Goal: Use online tool/utility: Use online tool/utility

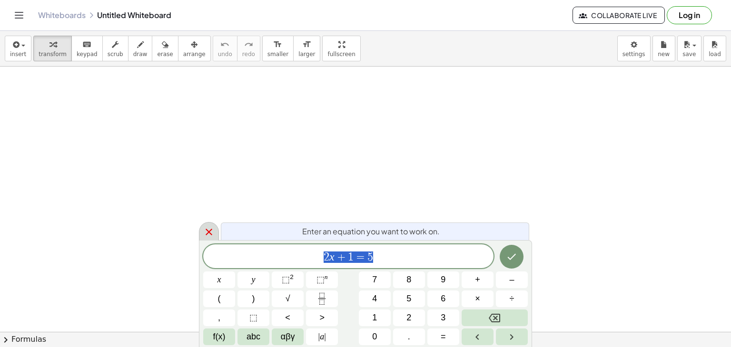
click at [217, 227] on div at bounding box center [209, 231] width 20 height 19
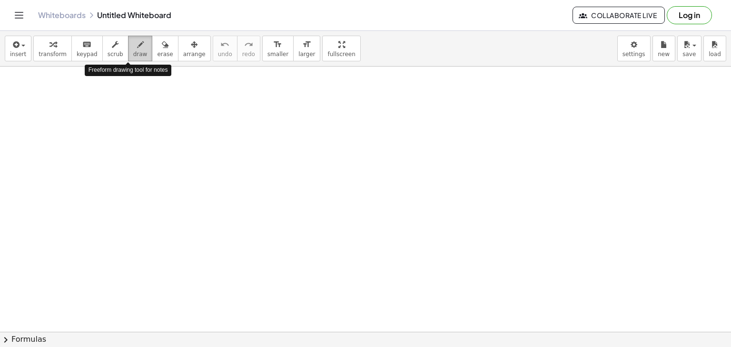
click at [133, 45] on div "button" at bounding box center [140, 44] width 14 height 11
drag, startPoint x: 277, startPoint y: 185, endPoint x: 287, endPoint y: 188, distance: 10.5
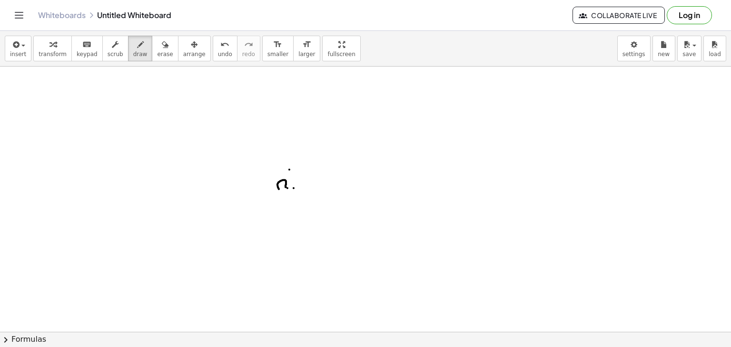
drag, startPoint x: 294, startPoint y: 188, endPoint x: 301, endPoint y: 187, distance: 7.2
drag, startPoint x: 305, startPoint y: 183, endPoint x: 316, endPoint y: 183, distance: 11.4
drag, startPoint x: 157, startPoint y: 54, endPoint x: 262, endPoint y: 182, distance: 165.7
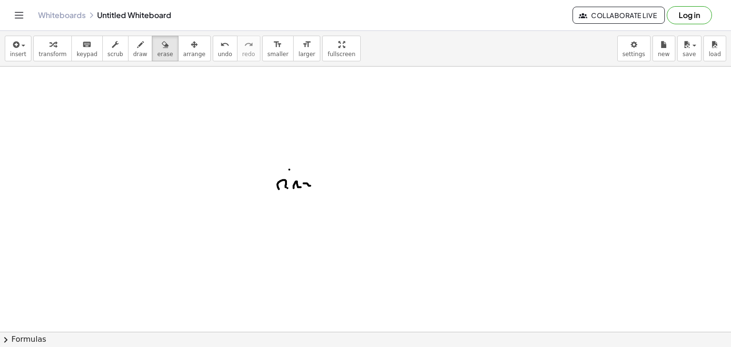
click at [262, 182] on div "insert select one: Math Expression Function Text Youtube Video Graphing Geometr…" at bounding box center [365, 189] width 731 height 317
drag, startPoint x: 262, startPoint y: 182, endPoint x: 307, endPoint y: 181, distance: 45.7
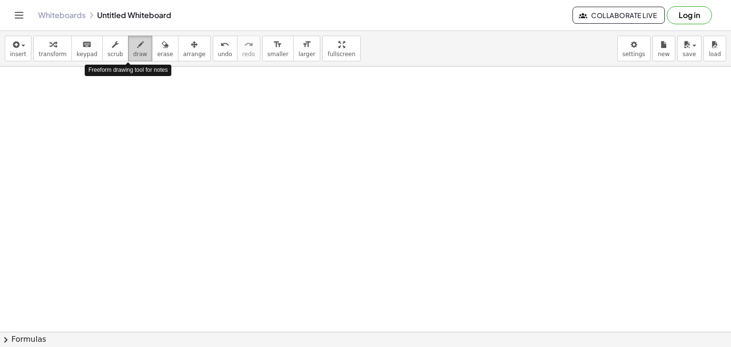
click at [133, 42] on div "button" at bounding box center [140, 44] width 14 height 11
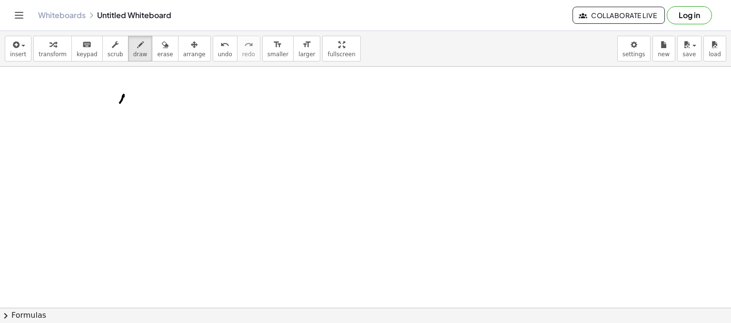
drag, startPoint x: 124, startPoint y: 95, endPoint x: 118, endPoint y: 105, distance: 11.5
drag, startPoint x: 114, startPoint y: 105, endPoint x: 126, endPoint y: 107, distance: 11.7
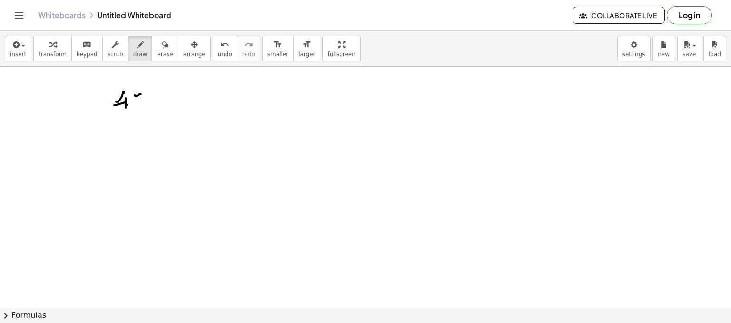
drag, startPoint x: 135, startPoint y: 95, endPoint x: 139, endPoint y: 108, distance: 14.2
drag, startPoint x: 146, startPoint y: 101, endPoint x: 160, endPoint y: 96, distance: 14.8
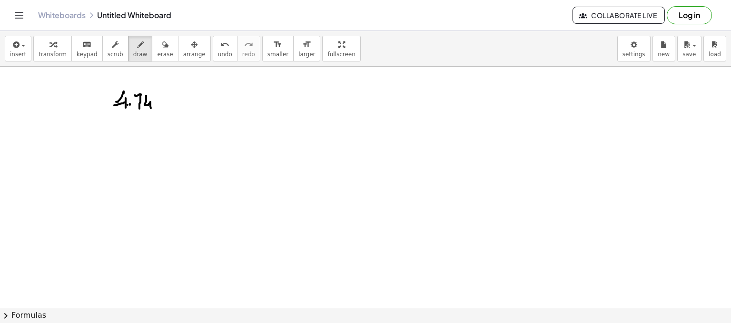
drag, startPoint x: 160, startPoint y: 96, endPoint x: 166, endPoint y: 101, distance: 8.1
drag, startPoint x: 175, startPoint y: 96, endPoint x: 176, endPoint y: 104, distance: 8.1
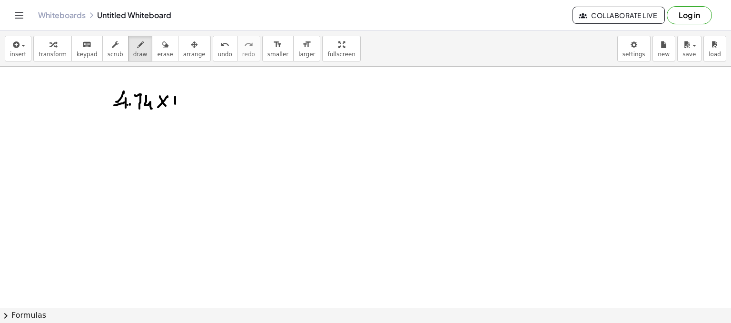
drag, startPoint x: 180, startPoint y: 106, endPoint x: 184, endPoint y: 96, distance: 10.7
drag, startPoint x: 184, startPoint y: 96, endPoint x: 186, endPoint y: 102, distance: 6.0
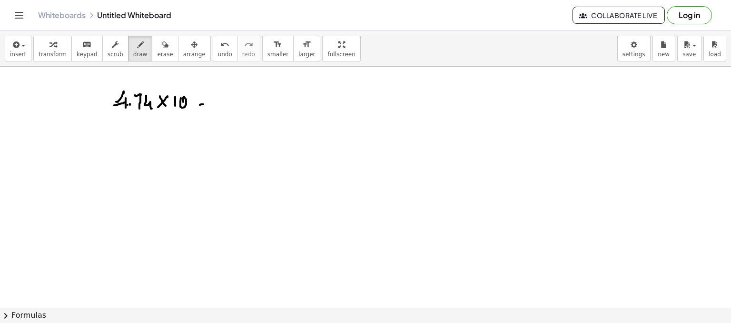
drag, startPoint x: 201, startPoint y: 104, endPoint x: 198, endPoint y: 108, distance: 5.4
drag, startPoint x: 198, startPoint y: 108, endPoint x: 212, endPoint y: 107, distance: 14.3
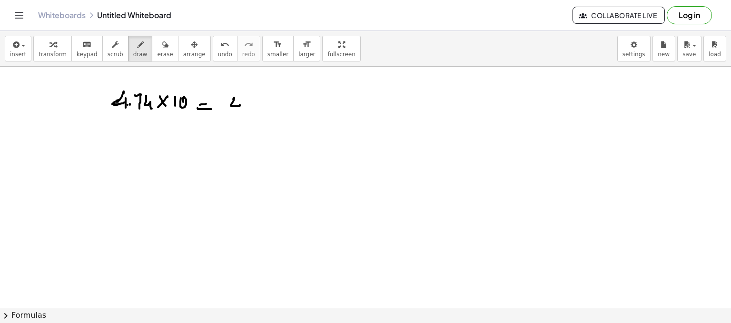
drag, startPoint x: 233, startPoint y: 99, endPoint x: 246, endPoint y: 102, distance: 12.9
drag, startPoint x: 246, startPoint y: 101, endPoint x: 254, endPoint y: 109, distance: 11.4
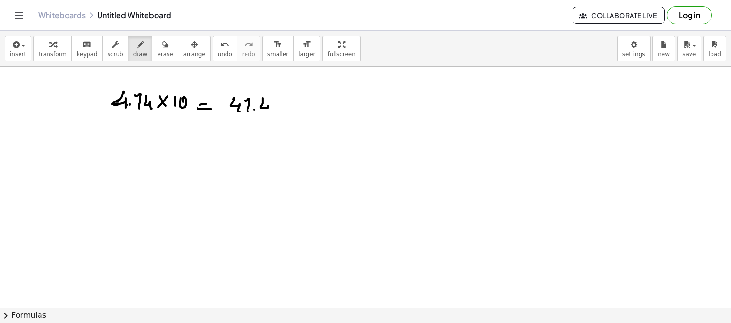
drag, startPoint x: 263, startPoint y: 98, endPoint x: 260, endPoint y: 114, distance: 16.9
drag, startPoint x: 124, startPoint y: 127, endPoint x: 131, endPoint y: 131, distance: 8.5
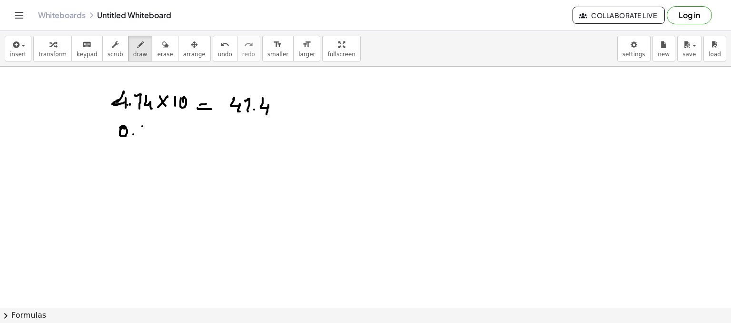
drag, startPoint x: 142, startPoint y: 126, endPoint x: 147, endPoint y: 130, distance: 6.4
drag, startPoint x: 147, startPoint y: 130, endPoint x: 145, endPoint y: 140, distance: 10.1
drag, startPoint x: 152, startPoint y: 129, endPoint x: 151, endPoint y: 136, distance: 7.2
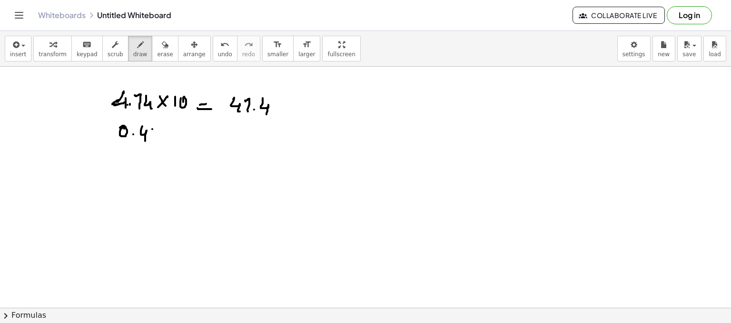
drag, startPoint x: 169, startPoint y: 130, endPoint x: 159, endPoint y: 138, distance: 12.6
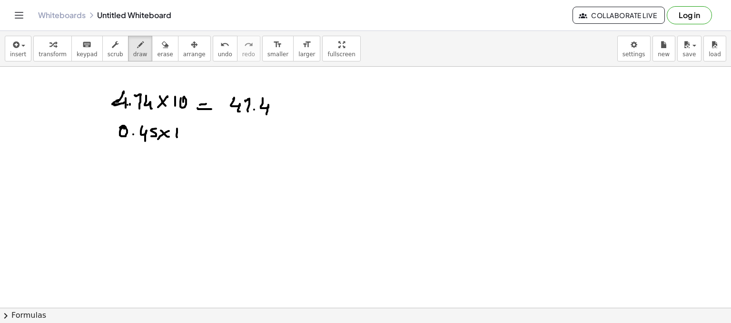
drag, startPoint x: 177, startPoint y: 128, endPoint x: 178, endPoint y: 137, distance: 8.6
drag, startPoint x: 181, startPoint y: 134, endPoint x: 192, endPoint y: 133, distance: 11.4
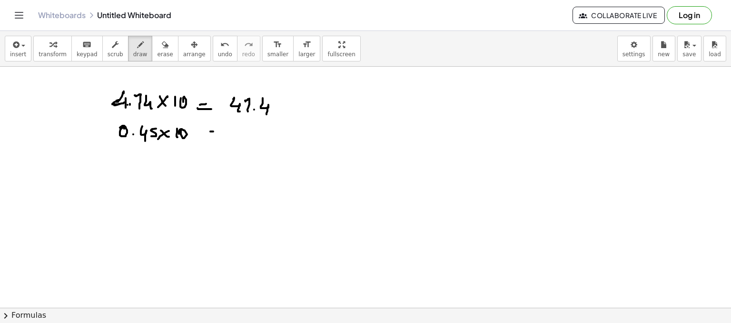
drag, startPoint x: 244, startPoint y: 128, endPoint x: 247, endPoint y: 139, distance: 10.9
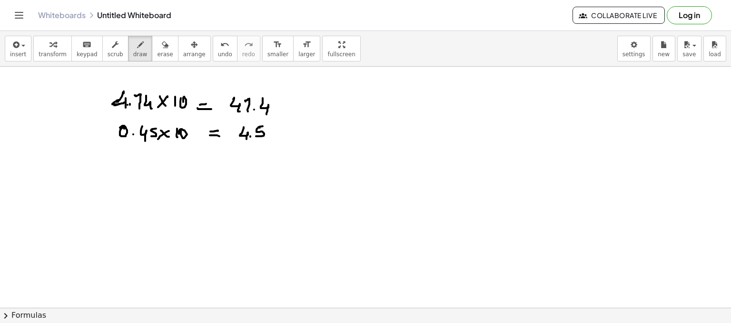
drag, startPoint x: 259, startPoint y: 126, endPoint x: 265, endPoint y: 124, distance: 5.6
drag, startPoint x: 228, startPoint y: 129, endPoint x: 218, endPoint y: 142, distance: 15.9
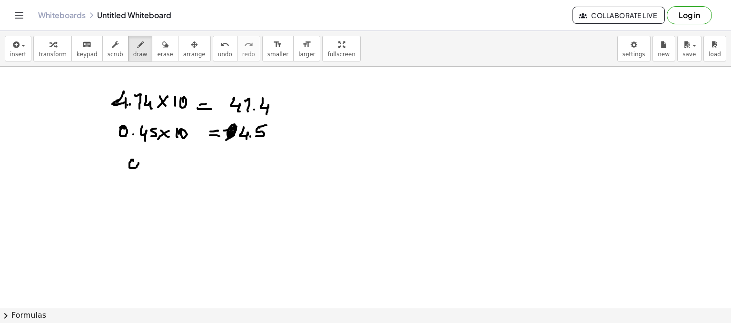
drag, startPoint x: 170, startPoint y: 160, endPoint x: 177, endPoint y: 168, distance: 10.1
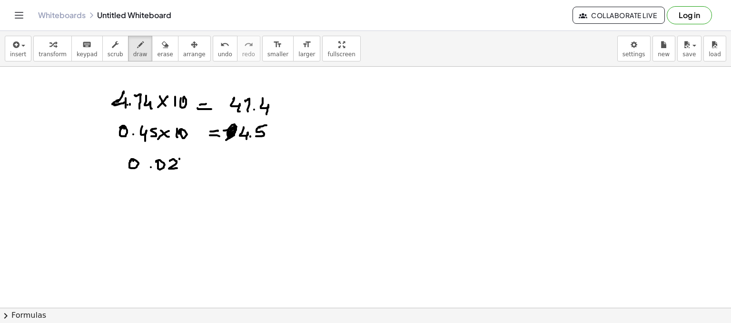
drag, startPoint x: 179, startPoint y: 158, endPoint x: 180, endPoint y: 166, distance: 8.1
drag, startPoint x: 189, startPoint y: 158, endPoint x: 188, endPoint y: 164, distance: 6.2
drag, startPoint x: 194, startPoint y: 158, endPoint x: 207, endPoint y: 158, distance: 13.3
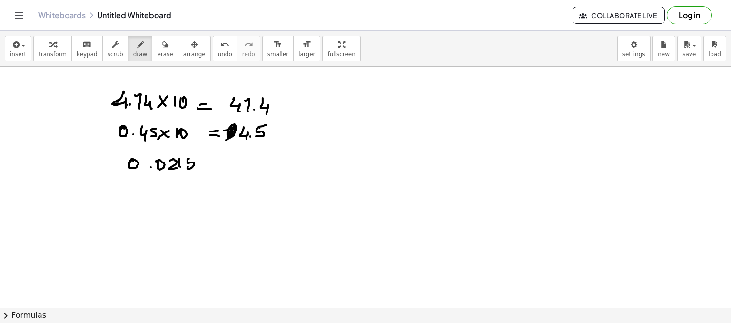
drag, startPoint x: 226, startPoint y: 155, endPoint x: 228, endPoint y: 164, distance: 9.5
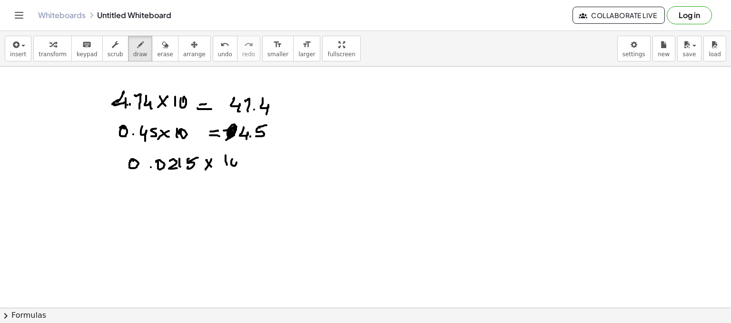
drag, startPoint x: 232, startPoint y: 164, endPoint x: 250, endPoint y: 160, distance: 18.5
drag, startPoint x: 258, startPoint y: 161, endPoint x: 254, endPoint y: 164, distance: 5.1
drag, startPoint x: 253, startPoint y: 165, endPoint x: 265, endPoint y: 164, distance: 11.5
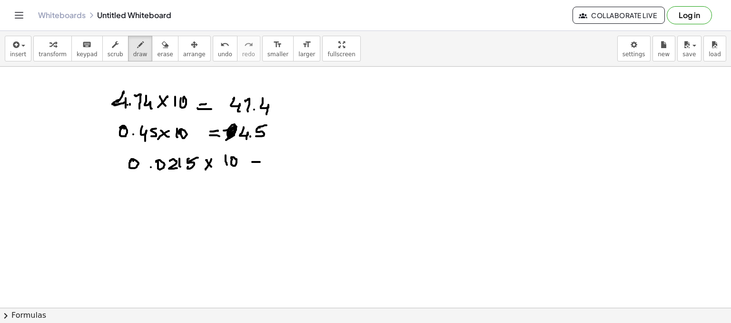
drag, startPoint x: 151, startPoint y: 174, endPoint x: 161, endPoint y: 178, distance: 10.5
drag, startPoint x: 274, startPoint y: 158, endPoint x: 285, endPoint y: 164, distance: 12.8
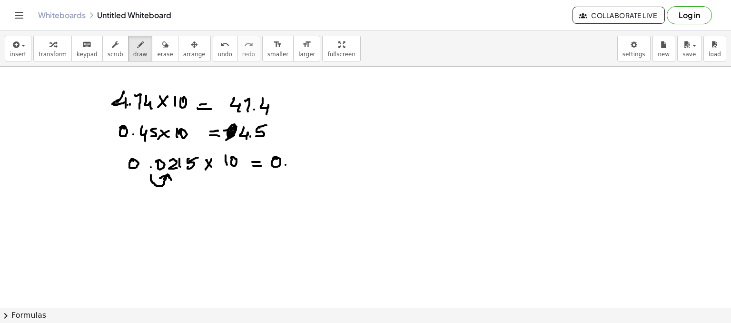
drag, startPoint x: 293, startPoint y: 159, endPoint x: 302, endPoint y: 161, distance: 8.8
drag, startPoint x: 304, startPoint y: 158, endPoint x: 303, endPoint y: 166, distance: 8.6
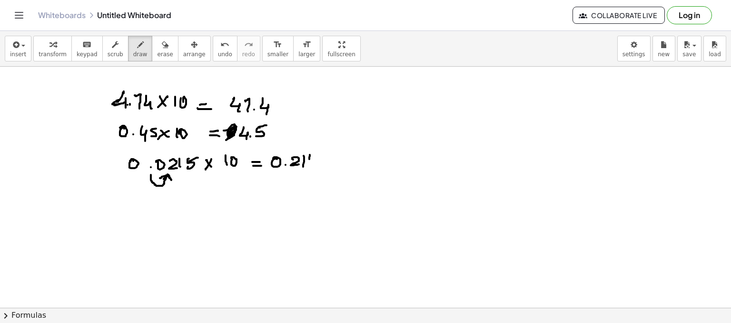
drag, startPoint x: 309, startPoint y: 158, endPoint x: 310, endPoint y: 164, distance: 6.3
drag, startPoint x: 312, startPoint y: 157, endPoint x: 320, endPoint y: 156, distance: 7.7
drag, startPoint x: 145, startPoint y: 209, endPoint x: 150, endPoint y: 208, distance: 5.3
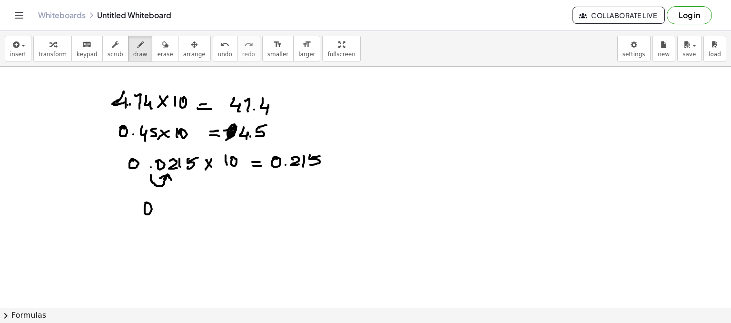
drag, startPoint x: 169, startPoint y: 201, endPoint x: 176, endPoint y: 204, distance: 6.8
drag, startPoint x: 185, startPoint y: 200, endPoint x: 184, endPoint y: 209, distance: 9.1
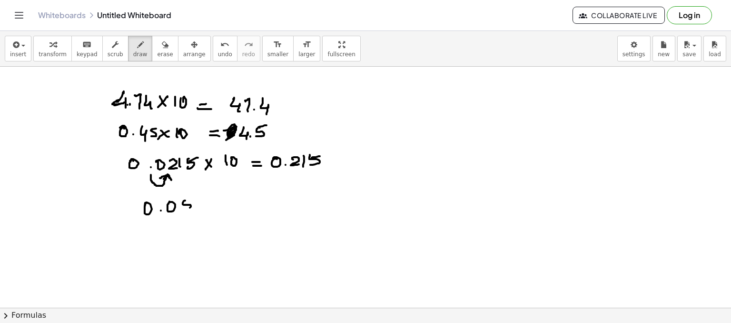
drag, startPoint x: 183, startPoint y: 200, endPoint x: 204, endPoint y: 213, distance: 24.2
drag, startPoint x: 215, startPoint y: 204, endPoint x: 218, endPoint y: 208, distance: 5.1
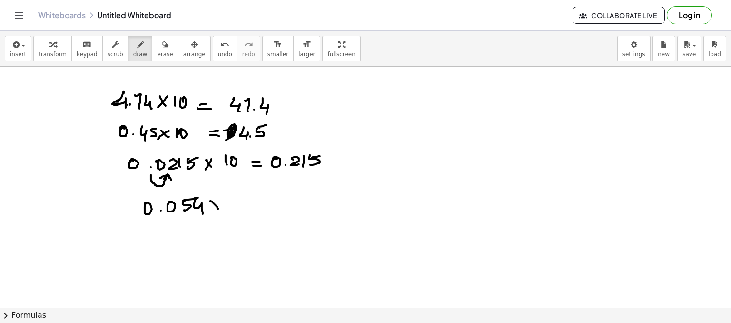
drag, startPoint x: 237, startPoint y: 198, endPoint x: 236, endPoint y: 209, distance: 11.0
drag, startPoint x: 244, startPoint y: 200, endPoint x: 250, endPoint y: 202, distance: 6.0
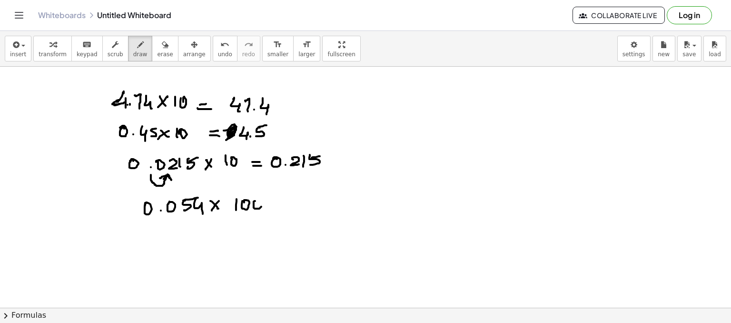
drag, startPoint x: 254, startPoint y: 207, endPoint x: 270, endPoint y: 200, distance: 17.5
drag, startPoint x: 295, startPoint y: 202, endPoint x: 309, endPoint y: 199, distance: 14.0
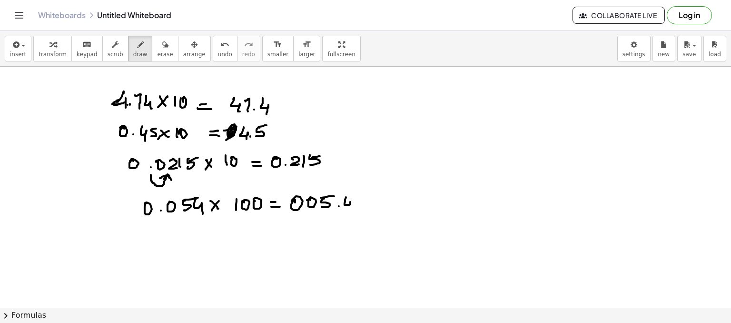
drag, startPoint x: 346, startPoint y: 197, endPoint x: 349, endPoint y: 207, distance: 10.9
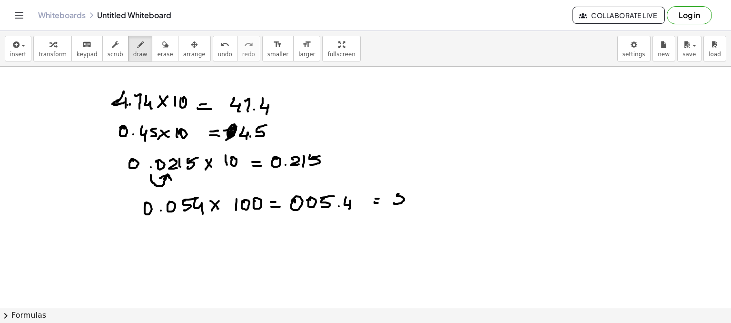
drag, startPoint x: 409, startPoint y: 201, endPoint x: 418, endPoint y: 190, distance: 14.2
drag, startPoint x: 418, startPoint y: 190, endPoint x: 419, endPoint y: 202, distance: 11.9
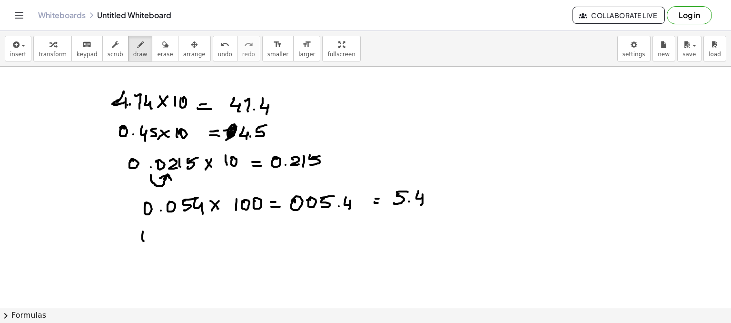
drag, startPoint x: 166, startPoint y: 231, endPoint x: 182, endPoint y: 230, distance: 16.7
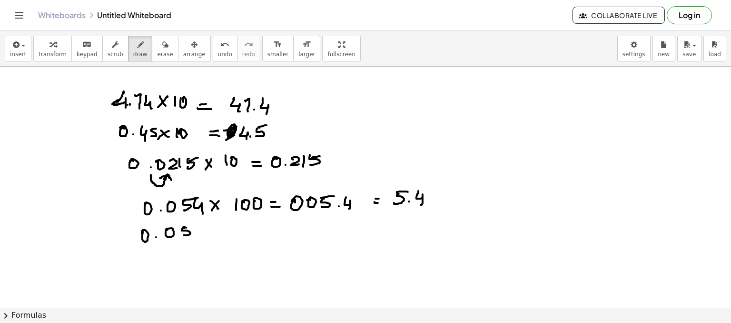
drag, startPoint x: 184, startPoint y: 227, endPoint x: 196, endPoint y: 226, distance: 12.0
drag, startPoint x: 196, startPoint y: 226, endPoint x: 200, endPoint y: 239, distance: 13.9
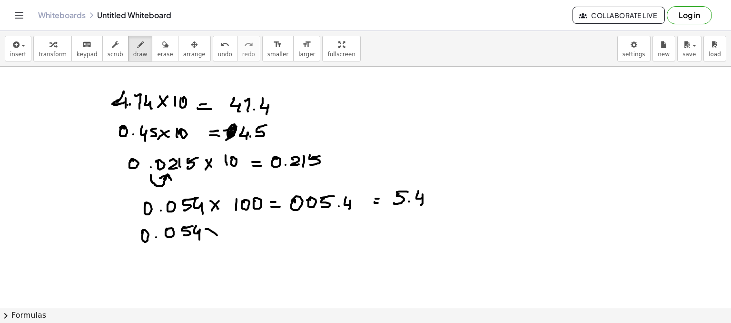
drag, startPoint x: 244, startPoint y: 229, endPoint x: 251, endPoint y: 230, distance: 7.7
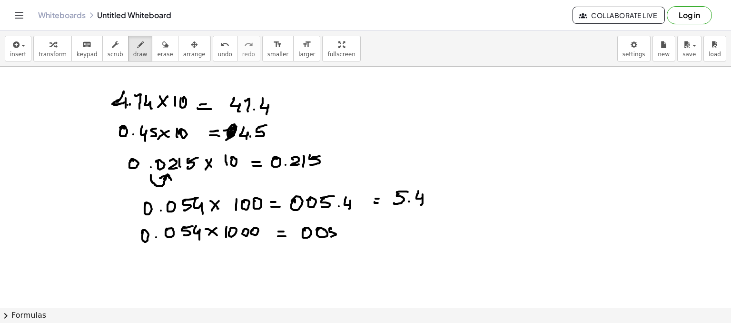
drag, startPoint x: 330, startPoint y: 229, endPoint x: 341, endPoint y: 228, distance: 11.0
drag, startPoint x: 342, startPoint y: 227, endPoint x: 348, endPoint y: 237, distance: 11.4
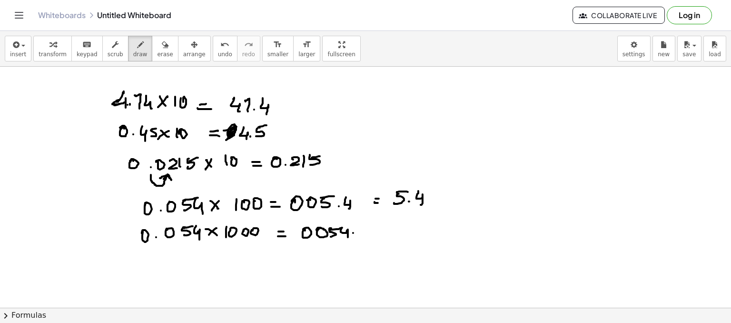
drag, startPoint x: 361, startPoint y: 235, endPoint x: 387, endPoint y: 228, distance: 27.1
drag, startPoint x: 398, startPoint y: 229, endPoint x: 390, endPoint y: 234, distance: 9.4
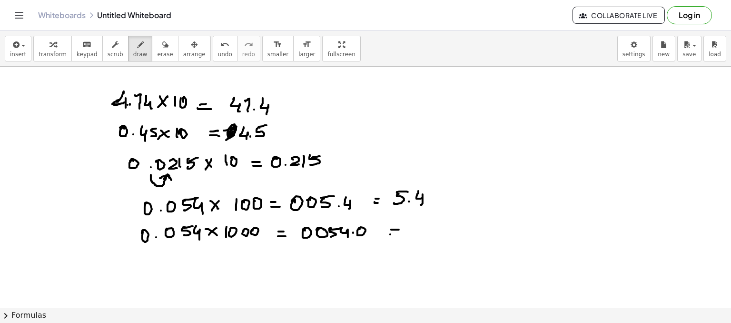
drag, startPoint x: 390, startPoint y: 234, endPoint x: 405, endPoint y: 230, distance: 14.7
drag, startPoint x: 414, startPoint y: 228, endPoint x: 414, endPoint y: 235, distance: 6.2
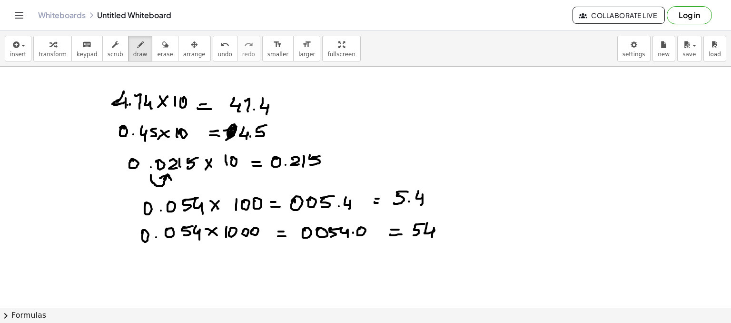
drag, startPoint x: 426, startPoint y: 230, endPoint x: 413, endPoint y: 240, distance: 16.2
drag, startPoint x: 413, startPoint y: 240, endPoint x: 435, endPoint y: 238, distance: 22.0
drag
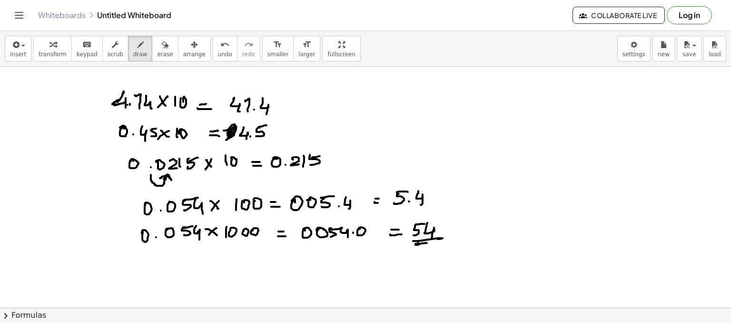
drag, startPoint x: 161, startPoint y: 214, endPoint x: 198, endPoint y: 214, distance: 37.1
drag, startPoint x: 157, startPoint y: 242, endPoint x: 208, endPoint y: 243, distance: 50.9
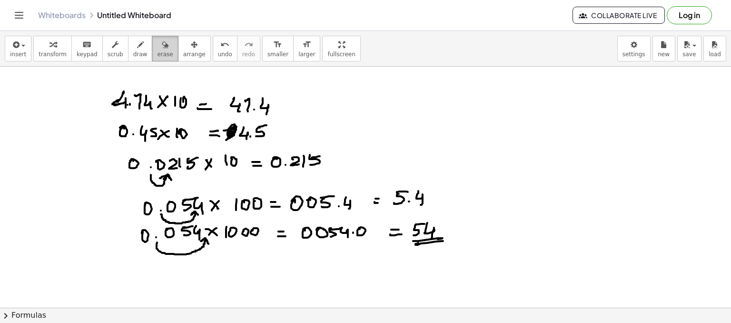
click at [157, 49] on div "button" at bounding box center [165, 44] width 16 height 11
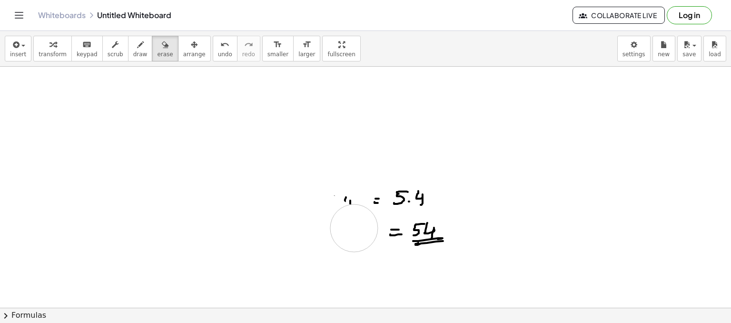
drag, startPoint x: 111, startPoint y: 90, endPoint x: 369, endPoint y: 223, distance: 289.7
drag, startPoint x: 402, startPoint y: 218, endPoint x: 364, endPoint y: 202, distance: 40.7
click at [137, 46] on icon "button" at bounding box center [140, 44] width 7 height 11
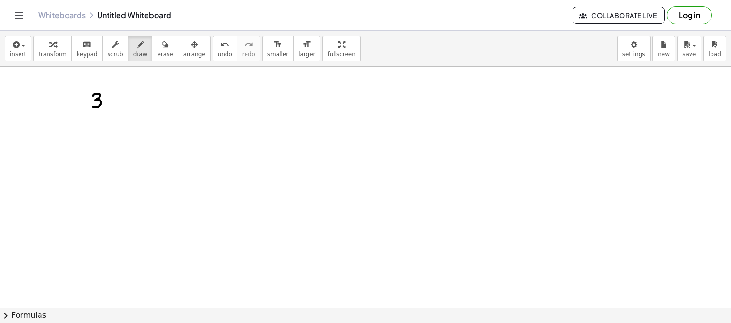
drag, startPoint x: 93, startPoint y: 95, endPoint x: 99, endPoint y: 101, distance: 8.4
drag, startPoint x: 109, startPoint y: 93, endPoint x: 109, endPoint y: 107, distance: 13.3
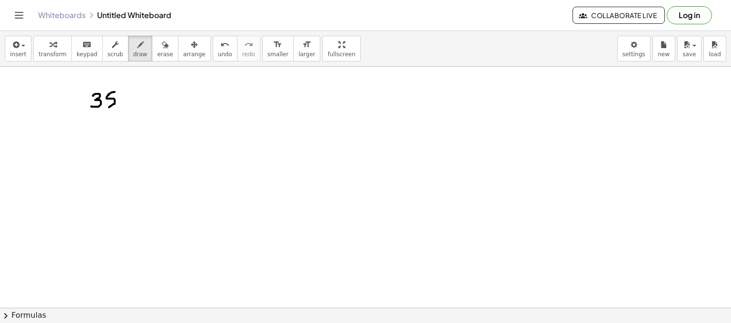
drag, startPoint x: 147, startPoint y: 92, endPoint x: 155, endPoint y: 92, distance: 8.6
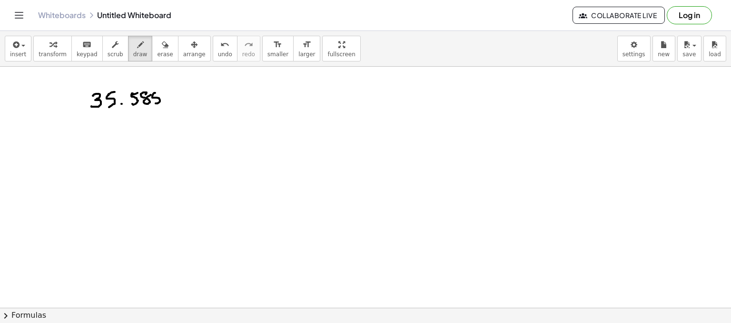
drag, startPoint x: 155, startPoint y: 92, endPoint x: 153, endPoint y: 100, distance: 8.3
drag, startPoint x: 170, startPoint y: 93, endPoint x: 182, endPoint y: 101, distance: 14.0
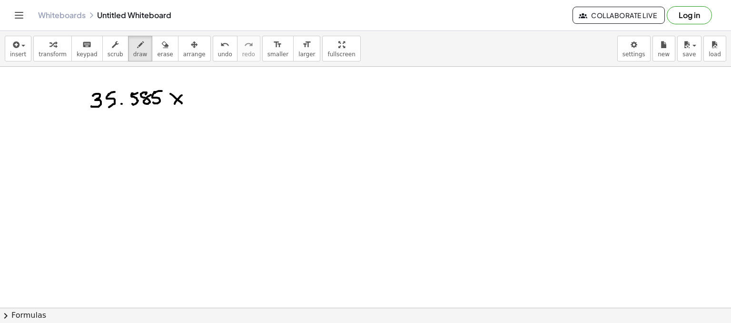
drag, startPoint x: 175, startPoint y: 102, endPoint x: 187, endPoint y: 96, distance: 12.8
drag, startPoint x: 204, startPoint y: 95, endPoint x: 211, endPoint y: 87, distance: 10.8
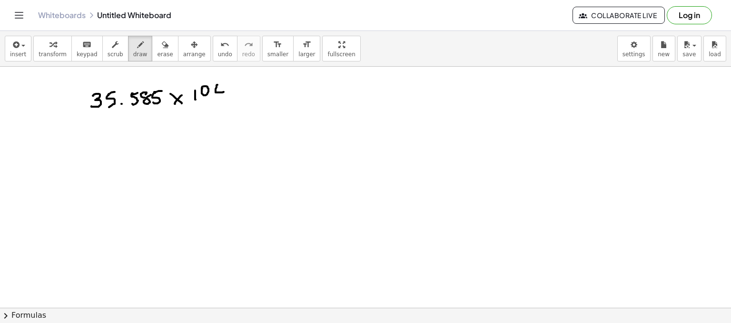
drag, startPoint x: 216, startPoint y: 92, endPoint x: 228, endPoint y: 88, distance: 13.4
drag, startPoint x: 240, startPoint y: 95, endPoint x: 249, endPoint y: 94, distance: 9.1
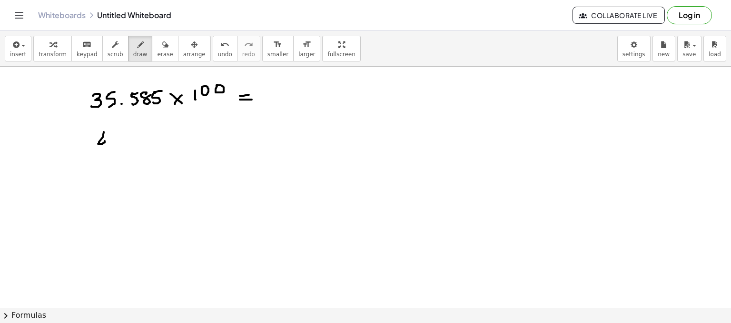
drag, startPoint x: 103, startPoint y: 134, endPoint x: 104, endPoint y: 147, distance: 12.9
drag, startPoint x: 111, startPoint y: 139, endPoint x: 118, endPoint y: 144, distance: 7.5
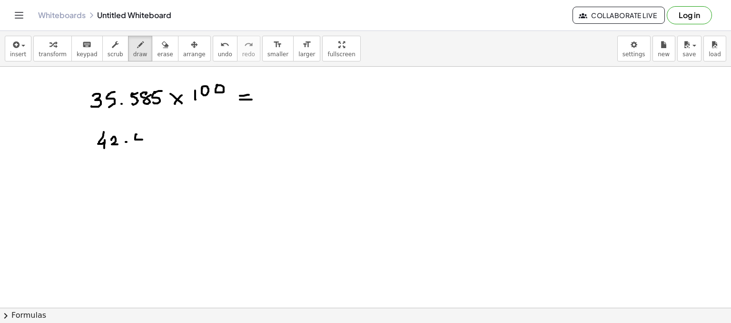
drag, startPoint x: 137, startPoint y: 133, endPoint x: 150, endPoint y: 134, distance: 13.8
drag, startPoint x: 154, startPoint y: 135, endPoint x: 161, endPoint y: 136, distance: 6.7
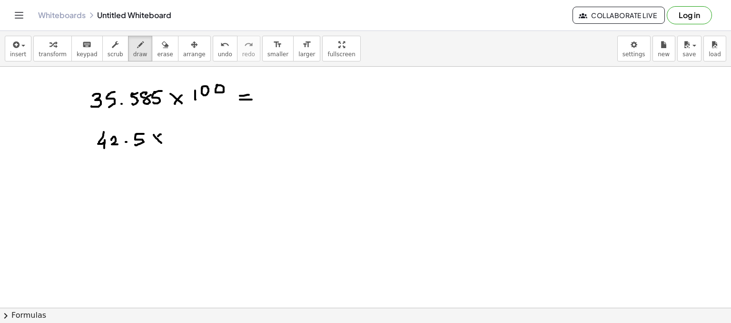
drag, startPoint x: 158, startPoint y: 136, endPoint x: 151, endPoint y: 144, distance: 10.5
drag, startPoint x: 171, startPoint y: 133, endPoint x: 176, endPoint y: 134, distance: 5.0
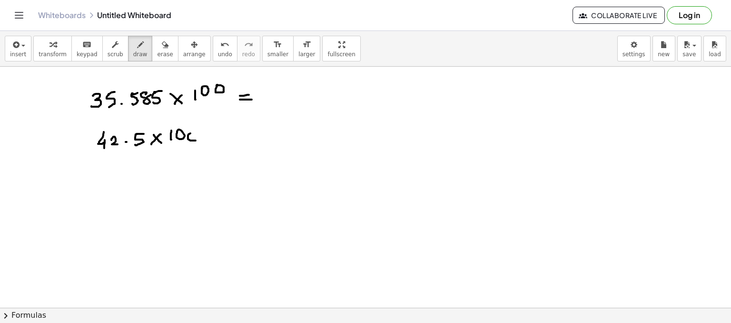
drag, startPoint x: 196, startPoint y: 140, endPoint x: 188, endPoint y: 133, distance: 9.8
drag, startPoint x: 106, startPoint y: 168, endPoint x: 105, endPoint y: 178, distance: 10.0
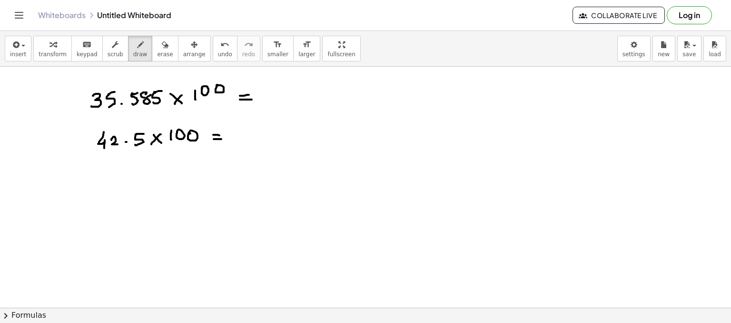
drag, startPoint x: 109, startPoint y: 171, endPoint x: 117, endPoint y: 177, distance: 10.2
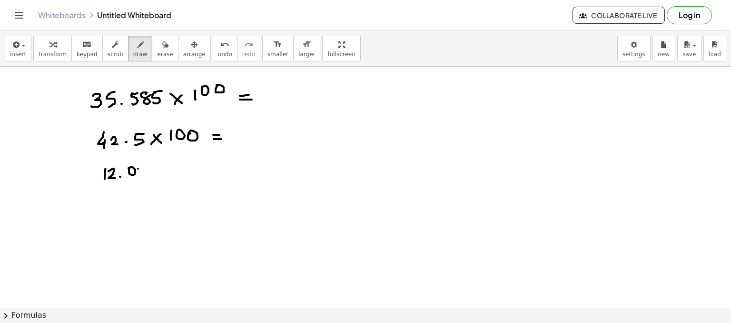
drag, startPoint x: 138, startPoint y: 168, endPoint x: 144, endPoint y: 176, distance: 9.8
drag, startPoint x: 153, startPoint y: 165, endPoint x: 165, endPoint y: 164, distance: 11.9
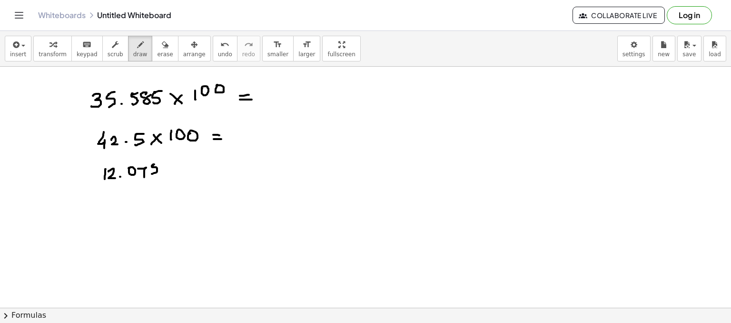
drag, startPoint x: 171, startPoint y: 172, endPoint x: 173, endPoint y: 166, distance: 5.9
drag, startPoint x: 173, startPoint y: 166, endPoint x: 169, endPoint y: 174, distance: 8.5
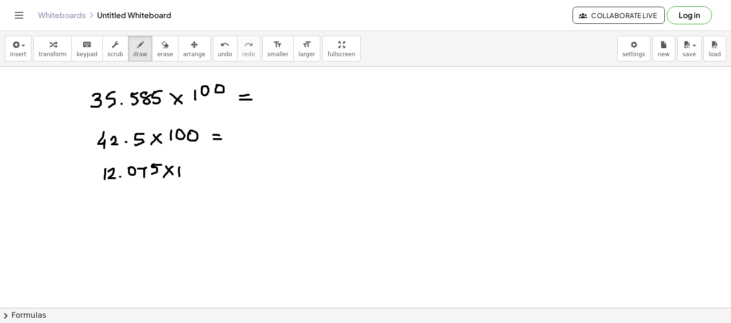
drag, startPoint x: 179, startPoint y: 172, endPoint x: 185, endPoint y: 169, distance: 6.6
drag, startPoint x: 188, startPoint y: 177, endPoint x: 184, endPoint y: 170, distance: 7.9
drag, startPoint x: 194, startPoint y: 169, endPoint x: 215, endPoint y: 169, distance: 20.5
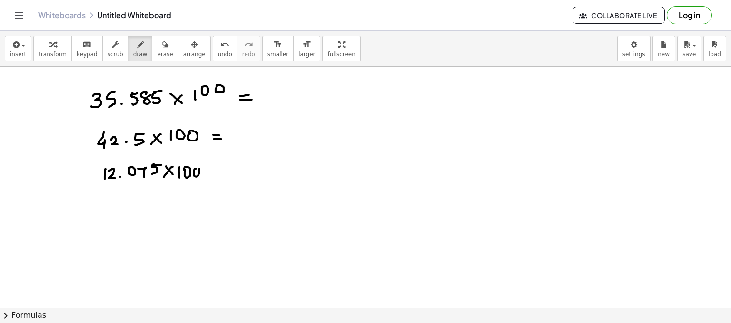
drag, startPoint x: 215, startPoint y: 169, endPoint x: 213, endPoint y: 175, distance: 6.0
drag, startPoint x: 213, startPoint y: 175, endPoint x: 221, endPoint y: 175, distance: 8.6
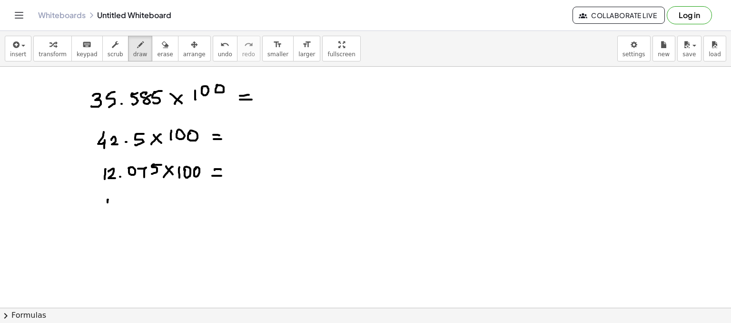
drag, startPoint x: 108, startPoint y: 199, endPoint x: 107, endPoint y: 208, distance: 9.1
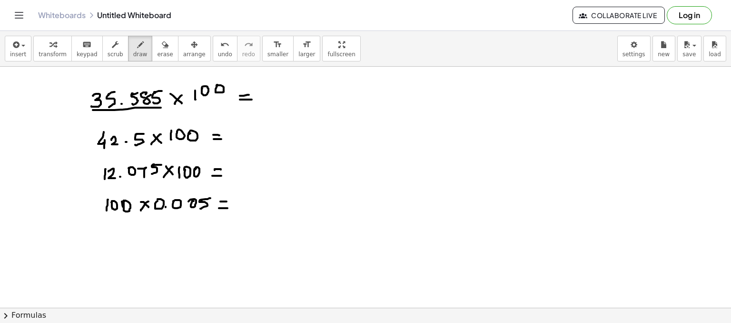
drag, startPoint x: 93, startPoint y: 109, endPoint x: 161, endPoint y: 107, distance: 68.1
drag, startPoint x: 124, startPoint y: 105, endPoint x: 158, endPoint y: 111, distance: 35.2
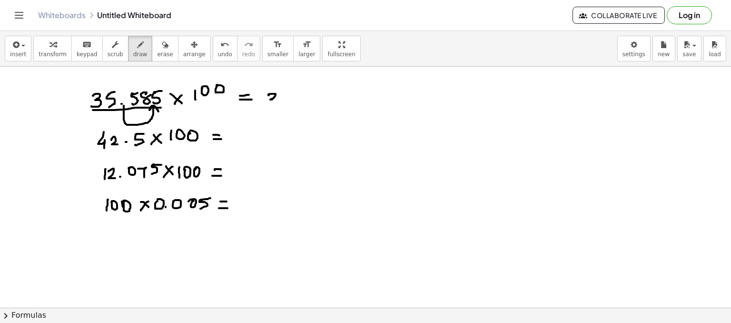
drag, startPoint x: 268, startPoint y: 95, endPoint x: 267, endPoint y: 106, distance: 11.1
drag, startPoint x: 281, startPoint y: 94, endPoint x: 289, endPoint y: 93, distance: 8.7
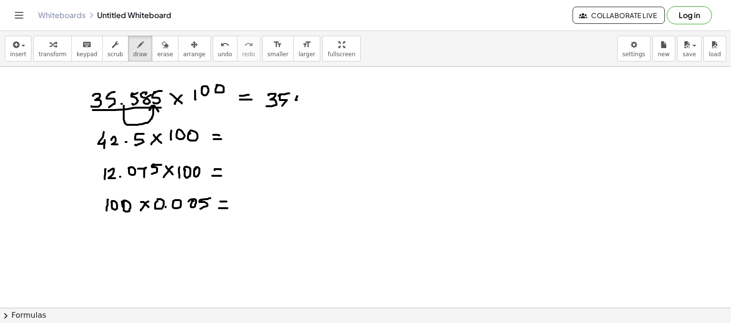
drag, startPoint x: 297, startPoint y: 96, endPoint x: 295, endPoint y: 104, distance: 8.4
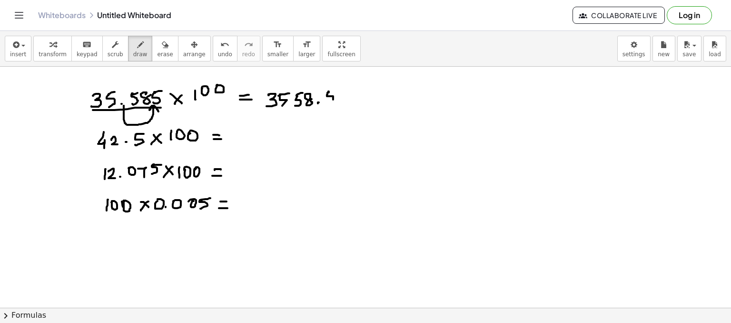
drag, startPoint x: 329, startPoint y: 91, endPoint x: 339, endPoint y: 88, distance: 10.1
drag, startPoint x: 259, startPoint y: 128, endPoint x: 258, endPoint y: 144, distance: 15.7
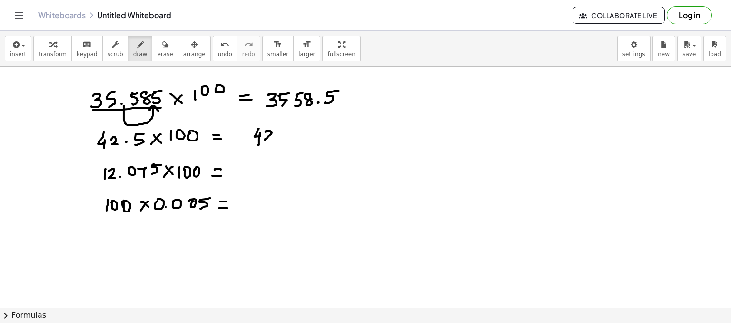
drag, startPoint x: 266, startPoint y: 131, endPoint x: 272, endPoint y: 139, distance: 10.5
drag, startPoint x: 282, startPoint y: 129, endPoint x: 287, endPoint y: 132, distance: 5.6
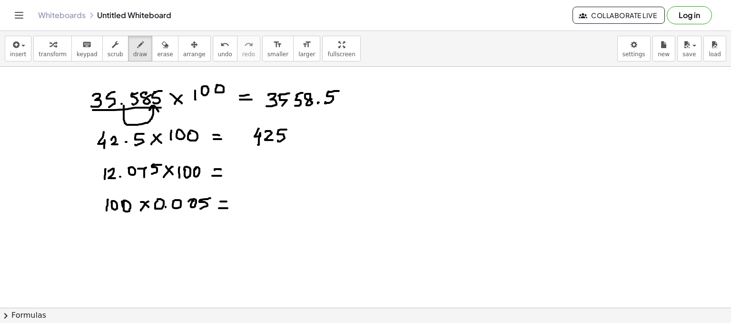
drag, startPoint x: 303, startPoint y: 129, endPoint x: 297, endPoint y: 135, distance: 8.4
drag, startPoint x: 140, startPoint y: 156, endPoint x: 147, endPoint y: 155, distance: 6.3
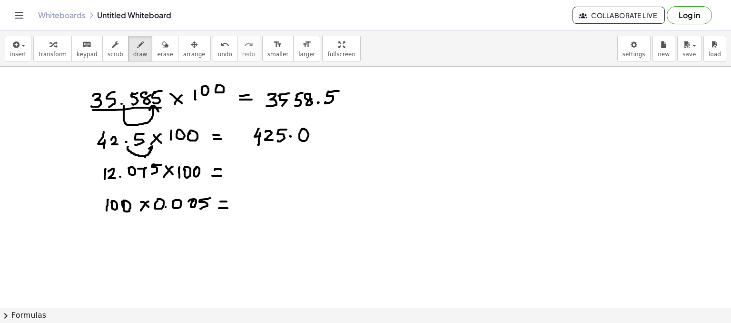
drag, startPoint x: 145, startPoint y: 156, endPoint x: 157, endPoint y: 148, distance: 14.3
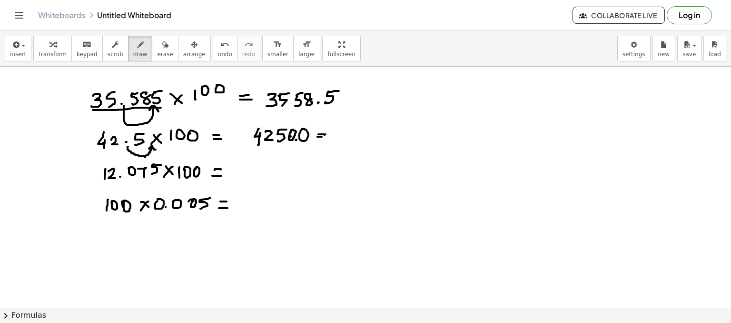
drag, startPoint x: 349, startPoint y: 126, endPoint x: 350, endPoint y: 141, distance: 15.3
drag, startPoint x: 360, startPoint y: 138, endPoint x: 370, endPoint y: 138, distance: 10.5
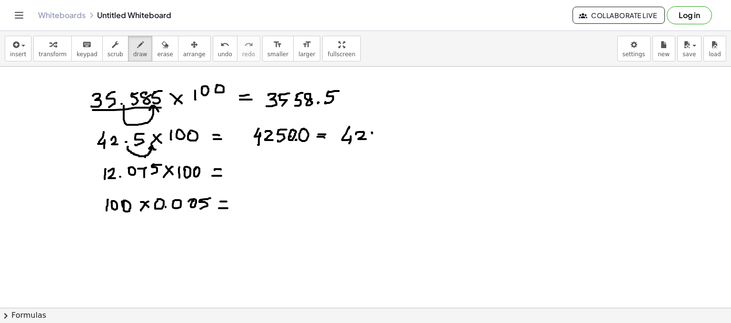
drag, startPoint x: 372, startPoint y: 132, endPoint x: 368, endPoint y: 139, distance: 8.1
drag, startPoint x: 388, startPoint y: 143, endPoint x: 360, endPoint y: 148, distance: 28.6
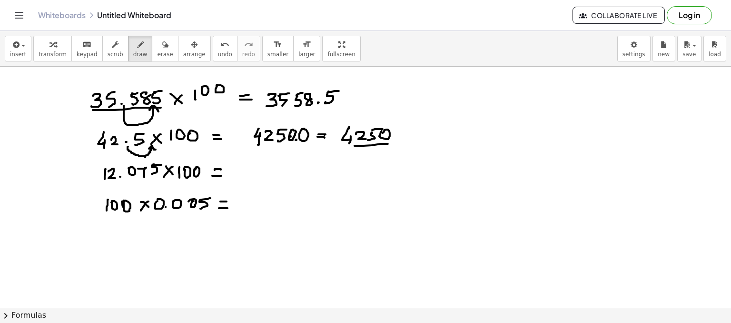
drag, startPoint x: 360, startPoint y: 148, endPoint x: 390, endPoint y: 147, distance: 30.0
drag, startPoint x: 249, startPoint y: 164, endPoint x: 247, endPoint y: 173, distance: 8.7
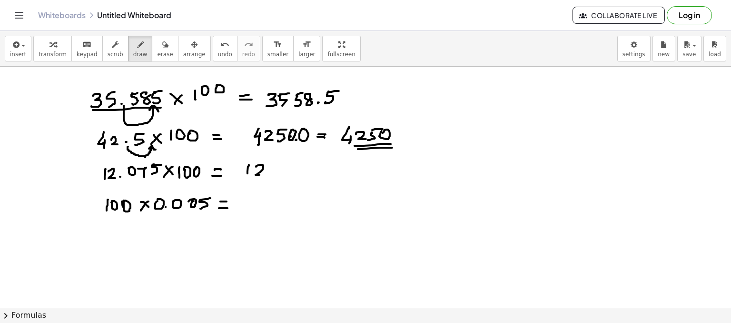
drag, startPoint x: 256, startPoint y: 166, endPoint x: 274, endPoint y: 171, distance: 18.2
drag, startPoint x: 273, startPoint y: 167, endPoint x: 287, endPoint y: 166, distance: 14.3
drag, startPoint x: 295, startPoint y: 165, endPoint x: 297, endPoint y: 172, distance: 7.5
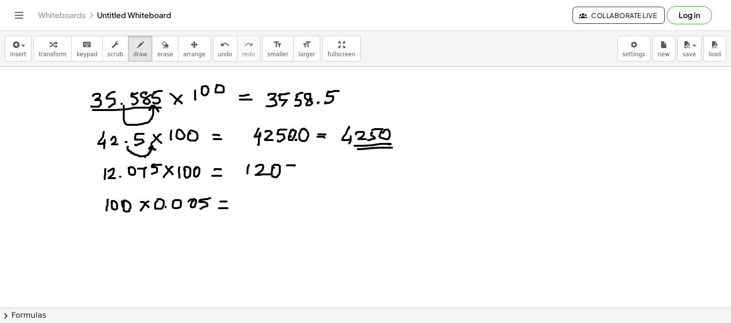
drag, startPoint x: 298, startPoint y: 172, endPoint x: 302, endPoint y: 168, distance: 5.8
drag, startPoint x: 304, startPoint y: 165, endPoint x: 308, endPoint y: 170, distance: 6.8
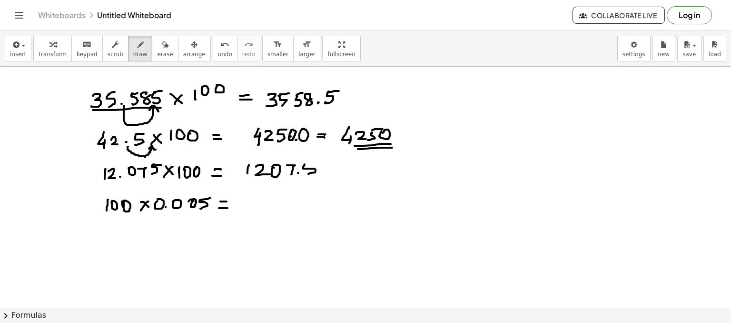
drag, startPoint x: 308, startPoint y: 162, endPoint x: 319, endPoint y: 165, distance: 11.3
drag, startPoint x: 288, startPoint y: 184, endPoint x: 307, endPoint y: 179, distance: 18.7
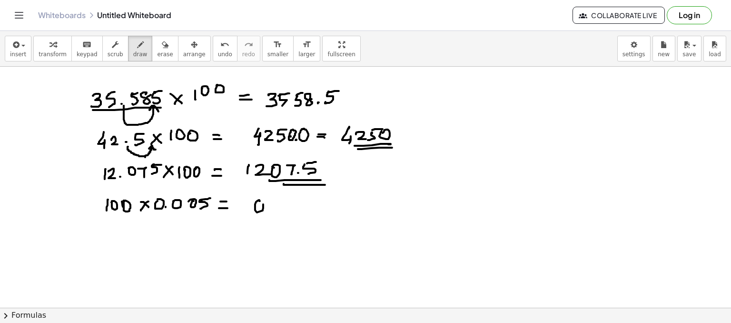
drag, startPoint x: 259, startPoint y: 199, endPoint x: 258, endPoint y: 204, distance: 4.9
drag, startPoint x: 304, startPoint y: 208, endPoint x: 311, endPoint y: 205, distance: 7.9
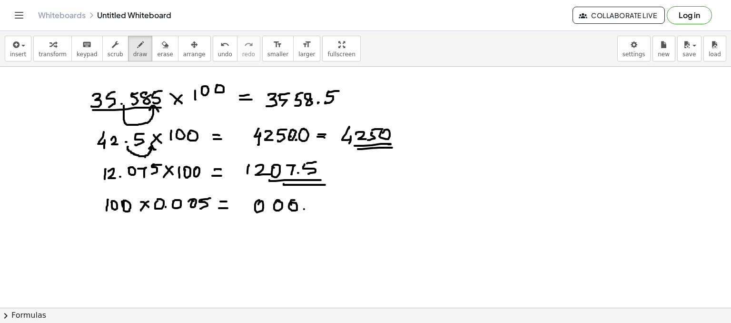
drag, startPoint x: 312, startPoint y: 200, endPoint x: 310, endPoint y: 209, distance: 9.2
drag, startPoint x: 313, startPoint y: 200, endPoint x: 326, endPoint y: 200, distance: 12.9
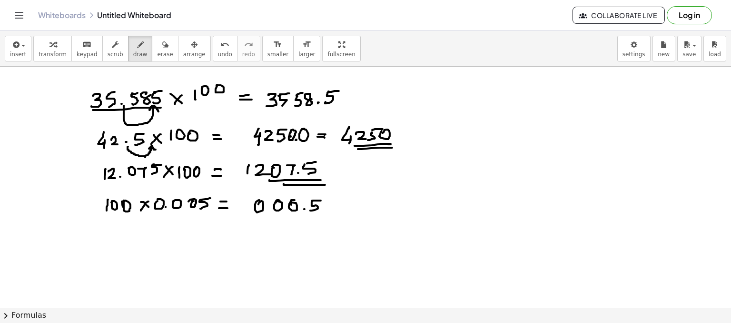
drag, startPoint x: 353, startPoint y: 207, endPoint x: 363, endPoint y: 205, distance: 10.6
drag, startPoint x: 366, startPoint y: 207, endPoint x: 375, endPoint y: 198, distance: 11.4
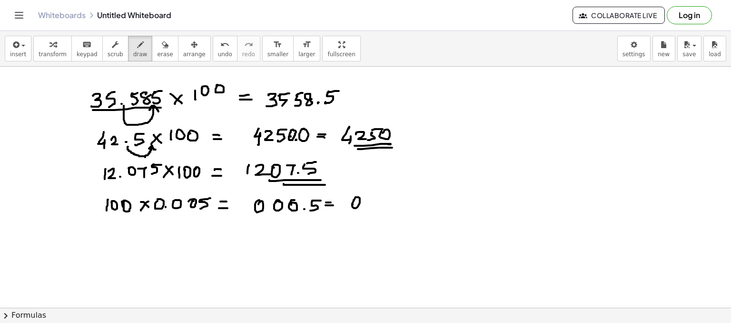
drag, startPoint x: 377, startPoint y: 200, endPoint x: 375, endPoint y: 205, distance: 4.9
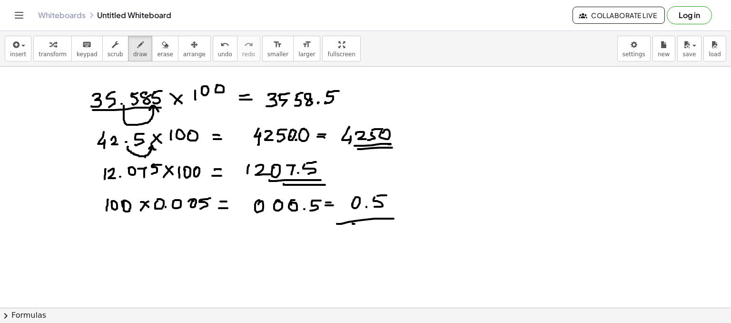
drag, startPoint x: 355, startPoint y: 223, endPoint x: 401, endPoint y: 221, distance: 46.7
click at [162, 50] on icon "button" at bounding box center [165, 44] width 7 height 11
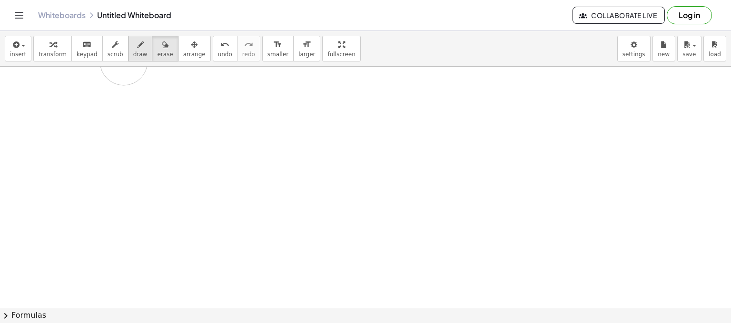
drag, startPoint x: 69, startPoint y: 125, endPoint x: 127, endPoint y: 51, distance: 93.3
click at [127, 51] on div "insert select one: Math Expression Function Text Youtube Video Graphing Geometr…" at bounding box center [365, 177] width 731 height 292
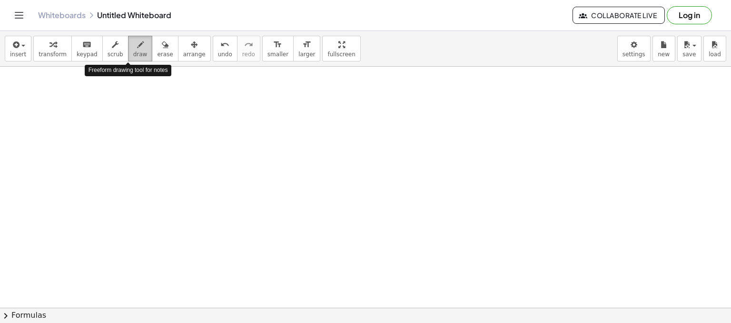
click at [133, 51] on span "draw" at bounding box center [140, 54] width 14 height 7
drag, startPoint x: 58, startPoint y: 110, endPoint x: 66, endPoint y: 115, distance: 9.4
drag, startPoint x: 70, startPoint y: 105, endPoint x: 72, endPoint y: 113, distance: 8.3
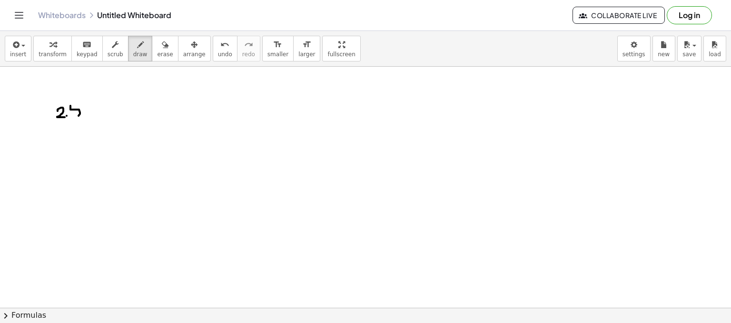
drag, startPoint x: 71, startPoint y: 106, endPoint x: 87, endPoint y: 106, distance: 15.2
drag, startPoint x: 103, startPoint y: 105, endPoint x: 97, endPoint y: 114, distance: 11.0
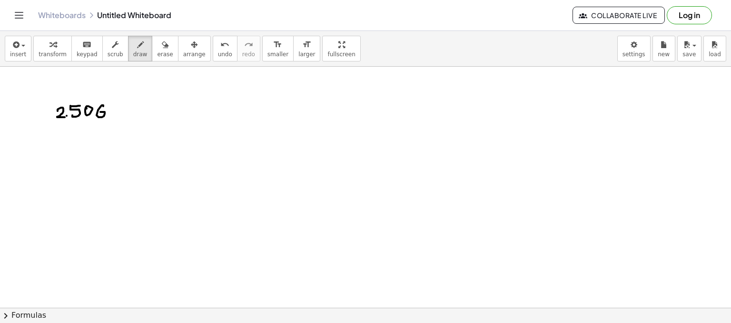
drag, startPoint x: 121, startPoint y: 109, endPoint x: 114, endPoint y: 117, distance: 10.8
drag, startPoint x: 132, startPoint y: 104, endPoint x: 134, endPoint y: 112, distance: 7.7
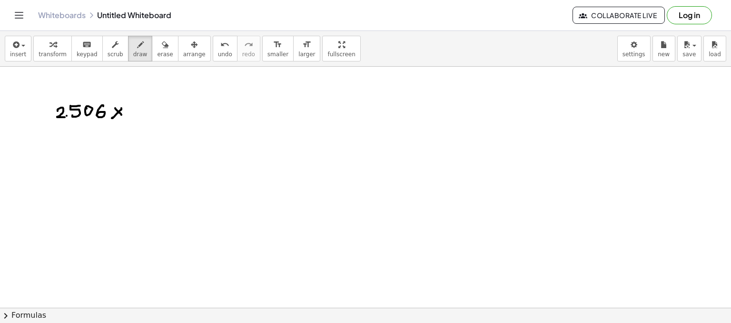
drag, startPoint x: 155, startPoint y: 113, endPoint x: 161, endPoint y: 109, distance: 7.7
drag, startPoint x: 167, startPoint y: 104, endPoint x: 173, endPoint y: 108, distance: 6.9
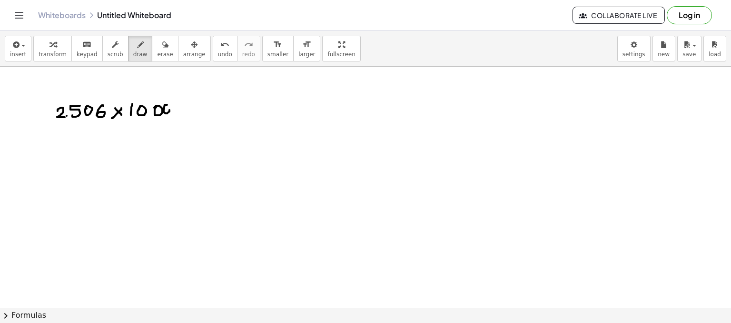
drag, startPoint x: 69, startPoint y: 140, endPoint x: 76, endPoint y: 149, distance: 11.5
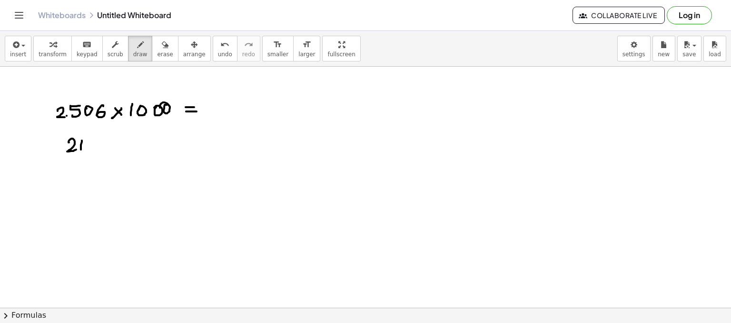
drag, startPoint x: 81, startPoint y: 149, endPoint x: 80, endPoint y: 144, distance: 5.3
drag, startPoint x: 93, startPoint y: 149, endPoint x: 96, endPoint y: 144, distance: 6.0
drag, startPoint x: 100, startPoint y: 140, endPoint x: 109, endPoint y: 148, distance: 11.8
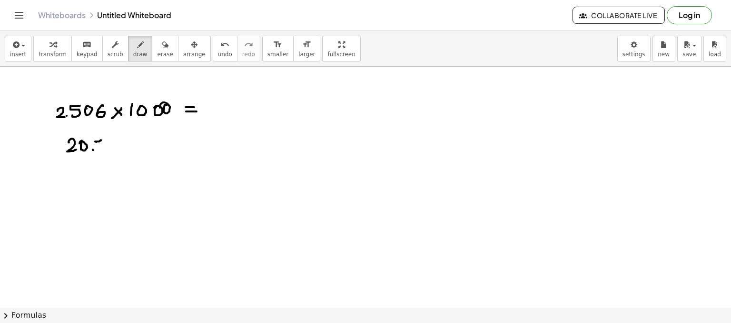
drag, startPoint x: 109, startPoint y: 148, endPoint x: 122, endPoint y: 143, distance: 14.3
drag, startPoint x: 130, startPoint y: 140, endPoint x: 138, endPoint y: 147, distance: 10.5
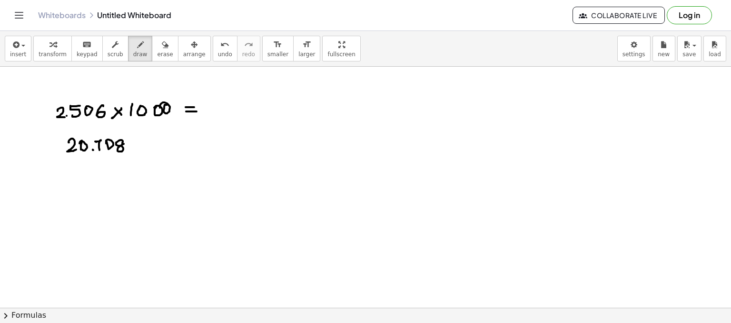
drag, startPoint x: 132, startPoint y: 150, endPoint x: 139, endPoint y: 144, distance: 9.1
drag, startPoint x: 144, startPoint y: 152, endPoint x: 148, endPoint y: 147, distance: 5.8
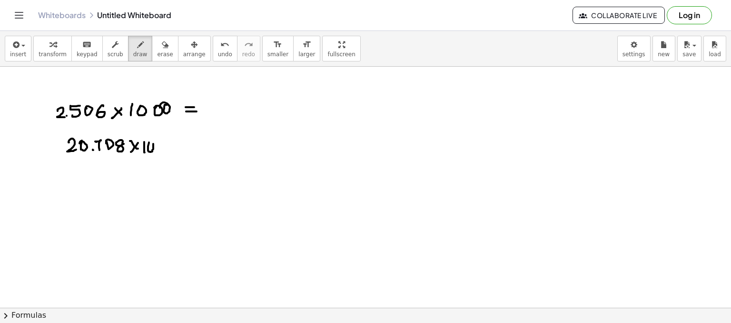
drag, startPoint x: 148, startPoint y: 146, endPoint x: 158, endPoint y: 142, distance: 10.1
drag, startPoint x: 158, startPoint y: 143, endPoint x: 170, endPoint y: 143, distance: 12.4
drag, startPoint x: 172, startPoint y: 150, endPoint x: 176, endPoint y: 145, distance: 6.6
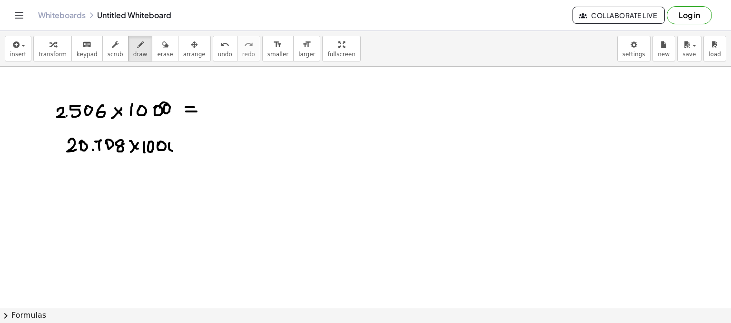
drag, startPoint x: 190, startPoint y: 148, endPoint x: 197, endPoint y: 147, distance: 6.4
drag, startPoint x: 71, startPoint y: 176, endPoint x: 82, endPoint y: 181, distance: 11.9
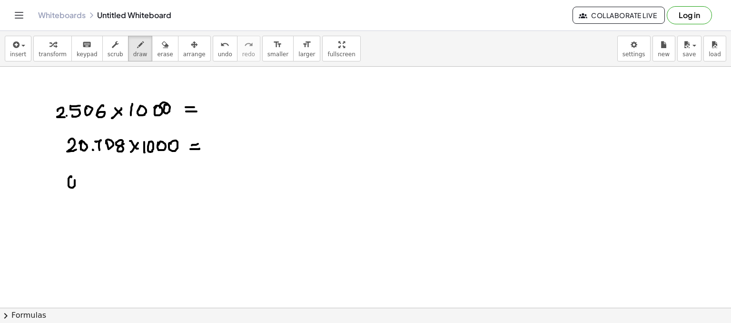
drag, startPoint x: 93, startPoint y: 176, endPoint x: 101, endPoint y: 176, distance: 8.1
drag, startPoint x: 101, startPoint y: 175, endPoint x: 103, endPoint y: 183, distance: 8.9
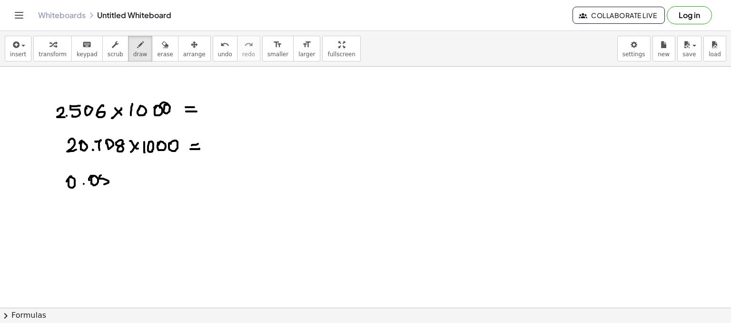
drag, startPoint x: 115, startPoint y: 177, endPoint x: 122, endPoint y: 184, distance: 10.1
drag, startPoint x: 126, startPoint y: 176, endPoint x: 128, endPoint y: 185, distance: 9.6
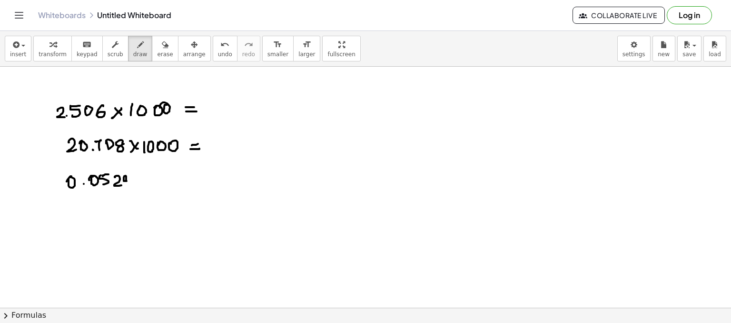
drag, startPoint x: 135, startPoint y: 176, endPoint x: 143, endPoint y: 181, distance: 9.9
drag, startPoint x: 156, startPoint y: 182, endPoint x: 160, endPoint y: 174, distance: 9.2
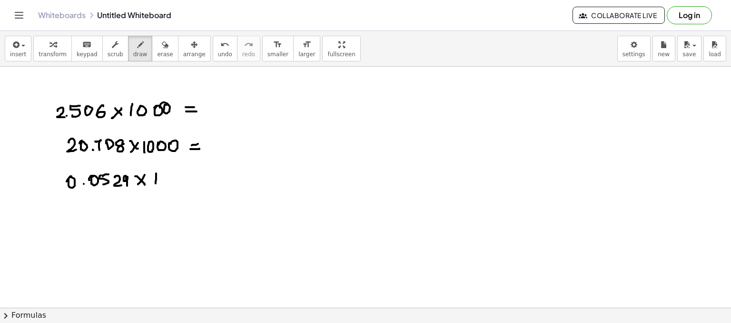
drag, startPoint x: 160, startPoint y: 174, endPoint x: 168, endPoint y: 176, distance: 8.8
drag, startPoint x: 173, startPoint y: 180, endPoint x: 181, endPoint y: 173, distance: 10.8
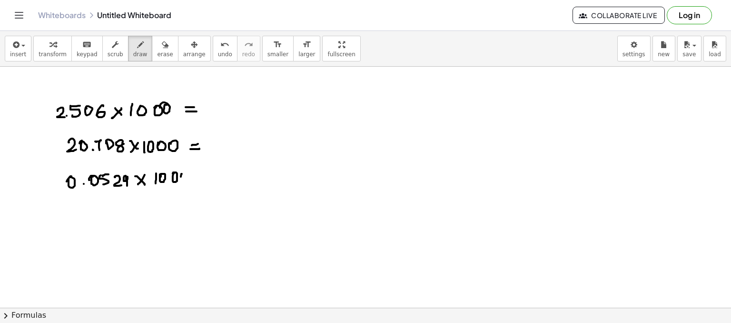
drag, startPoint x: 198, startPoint y: 180, endPoint x: 206, endPoint y: 181, distance: 7.2
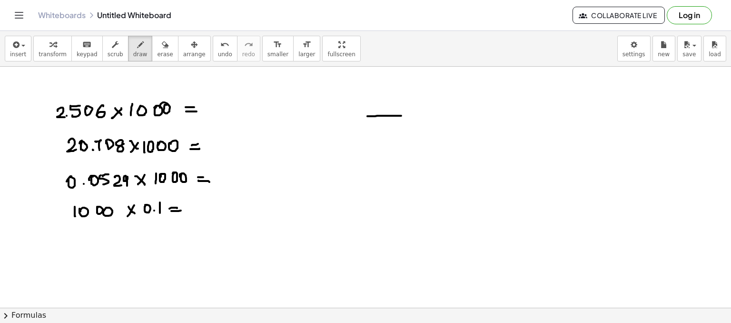
drag, startPoint x: 367, startPoint y: 116, endPoint x: 393, endPoint y: 114, distance: 25.8
drag, startPoint x: 368, startPoint y: 116, endPoint x: 354, endPoint y: 134, distance: 23.0
drag, startPoint x: 405, startPoint y: 114, endPoint x: 425, endPoint y: 134, distance: 27.6
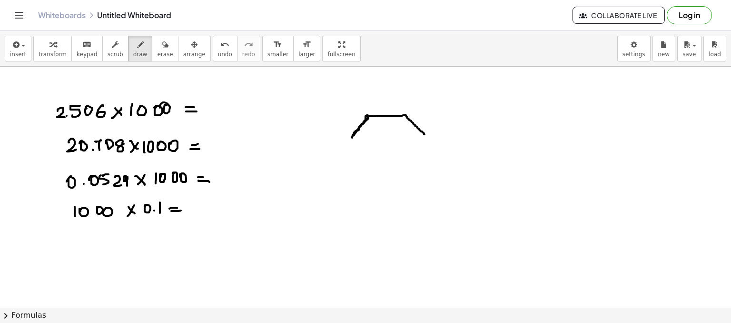
drag, startPoint x: 353, startPoint y: 138, endPoint x: 402, endPoint y: 160, distance: 53.9
drag, startPoint x: 386, startPoint y: 162, endPoint x: 414, endPoint y: 147, distance: 32.1
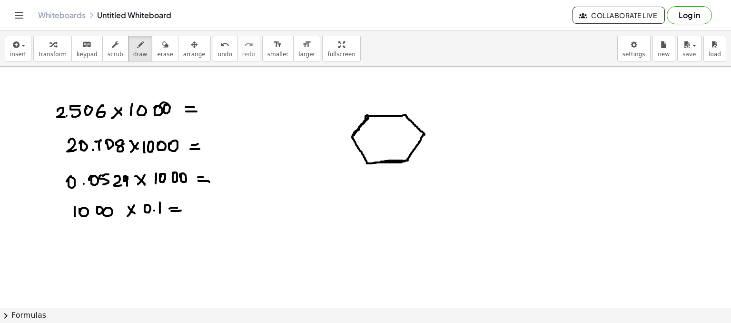
drag, startPoint x: 425, startPoint y: 134, endPoint x: 407, endPoint y: 159, distance: 30.5
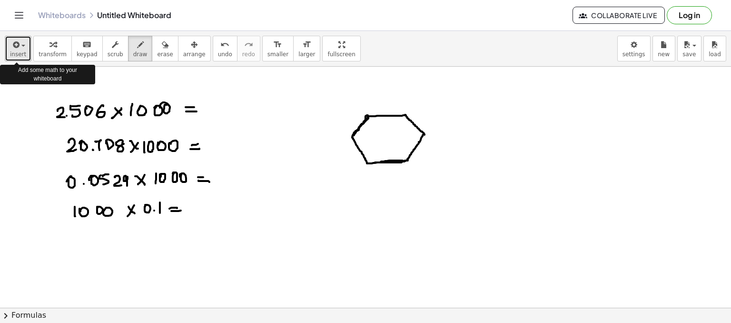
click at [13, 56] on span "insert" at bounding box center [18, 54] width 16 height 7
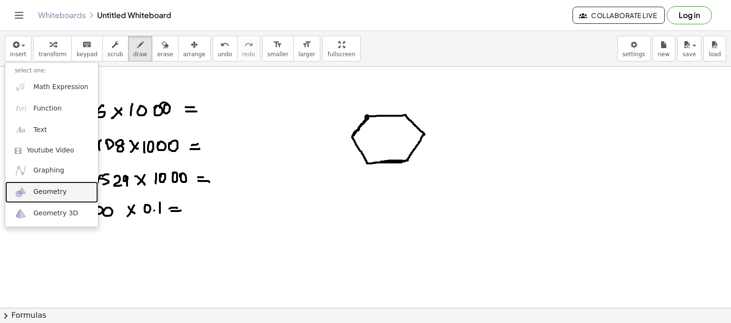
click at [54, 197] on link "Geometry" at bounding box center [51, 191] width 93 height 21
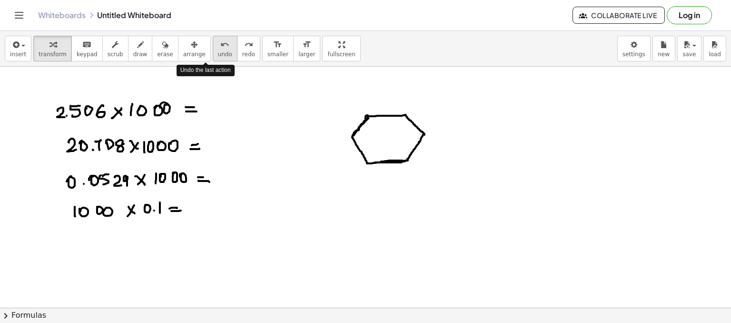
click at [218, 45] on div "undo" at bounding box center [225, 44] width 14 height 11
drag, startPoint x: 309, startPoint y: 193, endPoint x: 300, endPoint y: 194, distance: 9.1
drag, startPoint x: 299, startPoint y: 198, endPoint x: 287, endPoint y: 217, distance: 22.5
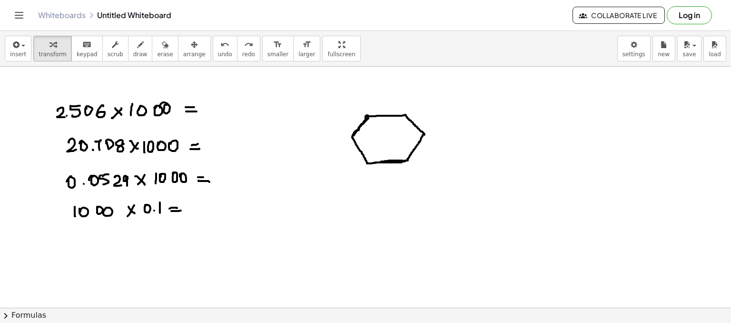
click at [137, 47] on icon "button" at bounding box center [140, 44] width 7 height 11
drag, startPoint x: 329, startPoint y: 196, endPoint x: 314, endPoint y: 215, distance: 24.8
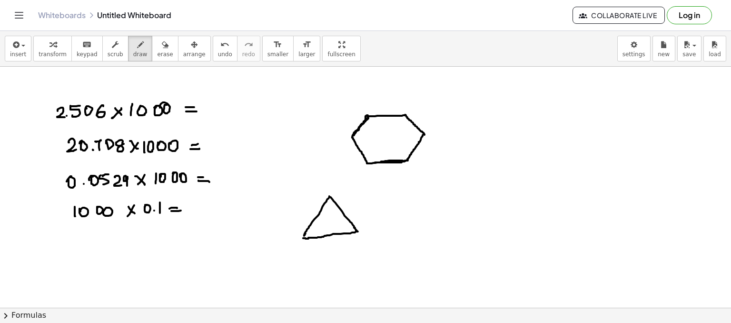
drag, startPoint x: 329, startPoint y: 197, endPoint x: 307, endPoint y: 231, distance: 41.3
drag, startPoint x: 309, startPoint y: 208, endPoint x: 310, endPoint y: 214, distance: 6.2
drag, startPoint x: 308, startPoint y: 208, endPoint x: 315, endPoint y: 202, distance: 9.1
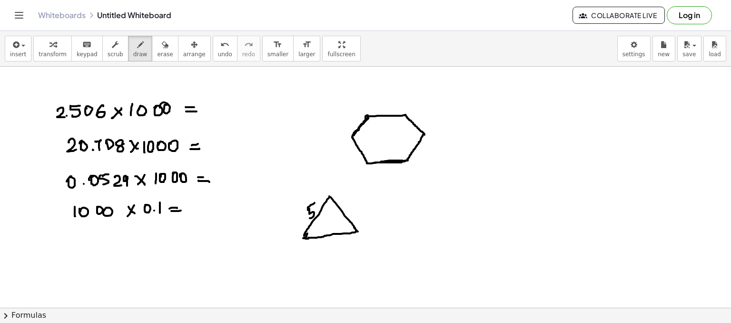
drag, startPoint x: 347, startPoint y: 207, endPoint x: 352, endPoint y: 212, distance: 7.4
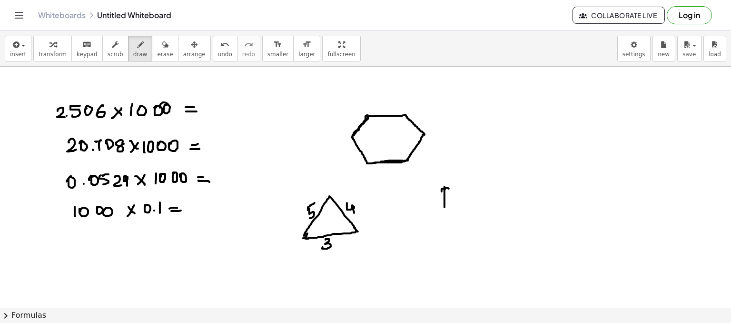
drag, startPoint x: 442, startPoint y: 191, endPoint x: 450, endPoint y: 197, distance: 10.3
drag, startPoint x: 453, startPoint y: 195, endPoint x: 457, endPoint y: 201, distance: 7.1
drag, startPoint x: 461, startPoint y: 196, endPoint x: 465, endPoint y: 202, distance: 7.4
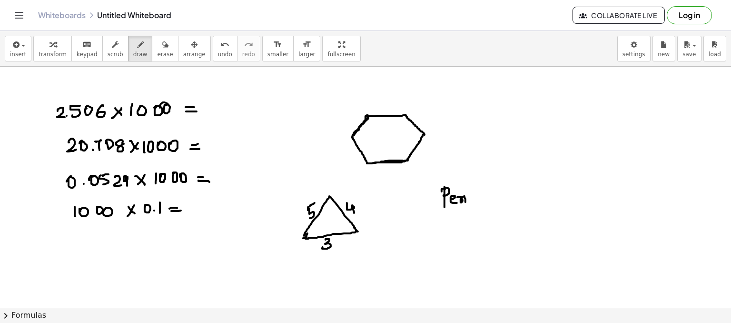
drag, startPoint x: 470, startPoint y: 196, endPoint x: 481, endPoint y: 199, distance: 11.0
drag, startPoint x: 483, startPoint y: 198, endPoint x: 489, endPoint y: 198, distance: 6.7
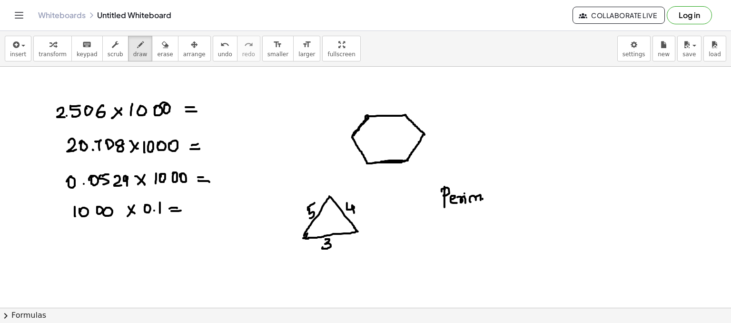
drag, startPoint x: 489, startPoint y: 188, endPoint x: 489, endPoint y: 201, distance: 12.9
drag, startPoint x: 498, startPoint y: 196, endPoint x: 505, endPoint y: 194, distance: 7.1
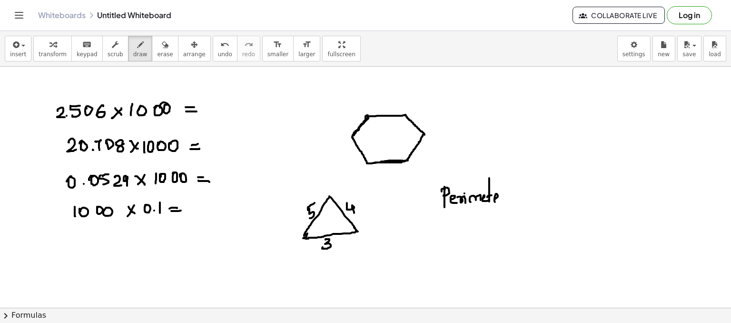
drag, startPoint x: 505, startPoint y: 194, endPoint x: 478, endPoint y: 214, distance: 33.3
drag, startPoint x: 413, startPoint y: 224, endPoint x: 424, endPoint y: 221, distance: 11.3
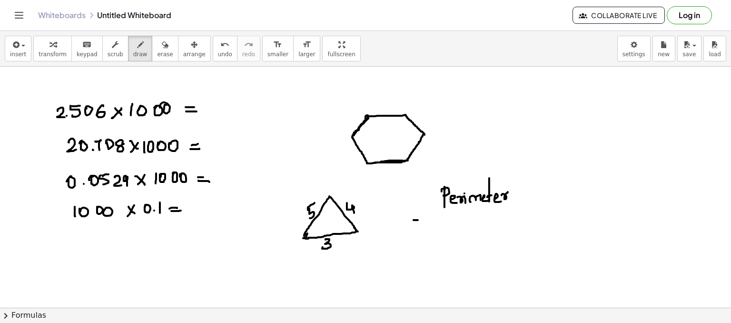
drag, startPoint x: 154, startPoint y: 47, endPoint x: 469, endPoint y: 301, distance: 404.9
click at [469, 301] on div "insert select one: Math Expression Function Text Youtube Video Graphing Geometr…" at bounding box center [365, 177] width 731 height 292
drag, startPoint x: 397, startPoint y: 217, endPoint x: 495, endPoint y: 192, distance: 101.0
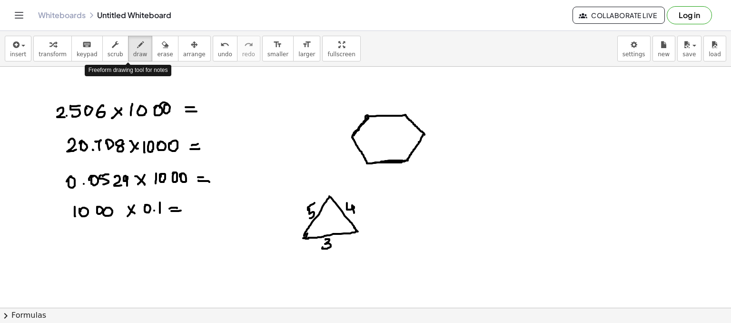
drag, startPoint x: 124, startPoint y: 53, endPoint x: 366, endPoint y: 233, distance: 301.3
click at [366, 233] on div "insert select one: Math Expression Function Text Youtube Video Graphing Geometr…" at bounding box center [365, 177] width 731 height 292
drag, startPoint x: 444, startPoint y: 190, endPoint x: 435, endPoint y: 207, distance: 19.4
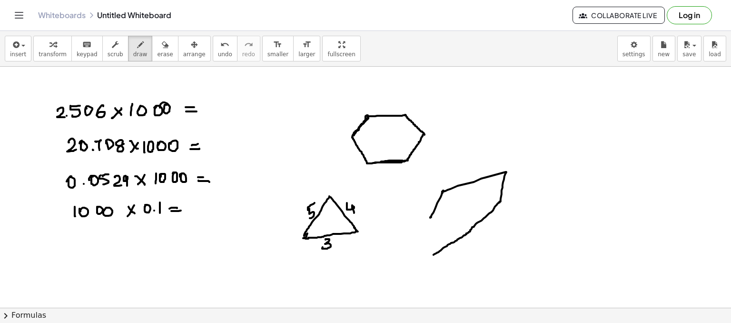
drag, startPoint x: 443, startPoint y: 192, endPoint x: 438, endPoint y: 225, distance: 33.2
drag, startPoint x: 152, startPoint y: 54, endPoint x: 459, endPoint y: 198, distance: 338.9
click at [459, 198] on div "insert select one: Math Expression Function Text Youtube Video Graphing Geometr…" at bounding box center [365, 177] width 731 height 292
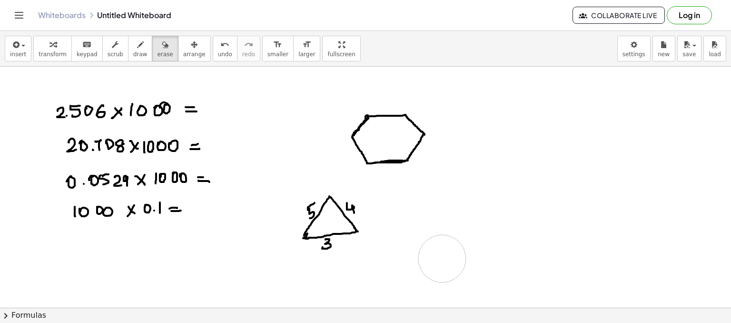
drag, startPoint x: 459, startPoint y: 198, endPoint x: 438, endPoint y: 256, distance: 60.8
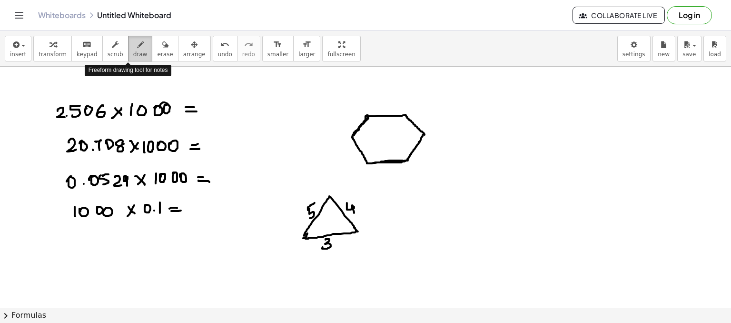
click at [133, 54] on span "draw" at bounding box center [140, 54] width 14 height 7
drag, startPoint x: 415, startPoint y: 203, endPoint x: 416, endPoint y: 208, distance: 5.6
drag, startPoint x: 417, startPoint y: 209, endPoint x: 425, endPoint y: 214, distance: 9.0
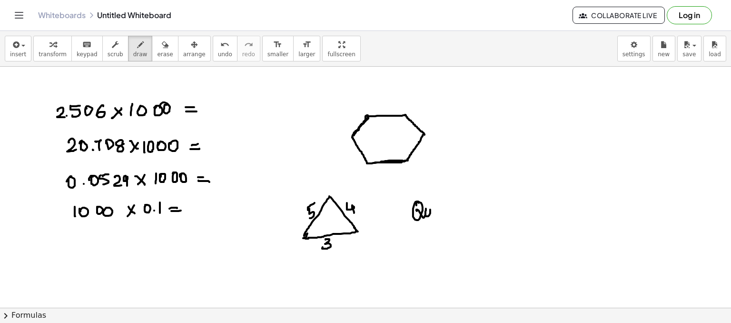
drag, startPoint x: 428, startPoint y: 216, endPoint x: 442, endPoint y: 208, distance: 15.8
drag, startPoint x: 442, startPoint y: 208, endPoint x: 447, endPoint y: 216, distance: 9.6
drag, startPoint x: 446, startPoint y: 212, endPoint x: 453, endPoint y: 217, distance: 8.2
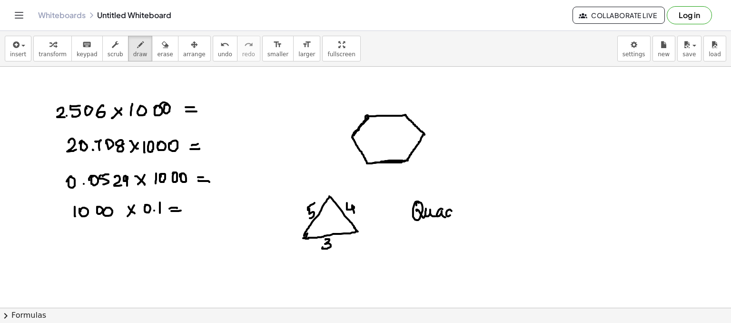
drag, startPoint x: 465, startPoint y: 211, endPoint x: 470, endPoint y: 206, distance: 7.1
drag, startPoint x: 473, startPoint y: 211, endPoint x: 486, endPoint y: 209, distance: 13.5
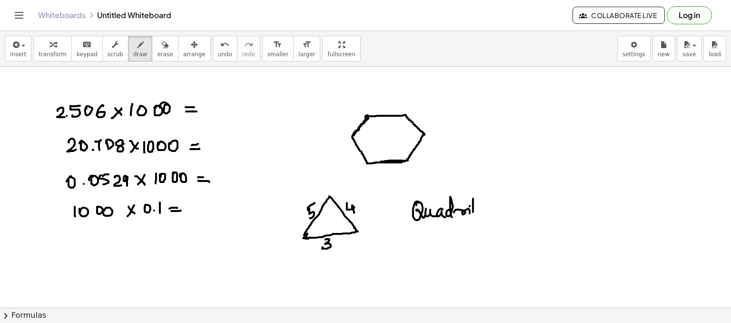
drag, startPoint x: 486, startPoint y: 209, endPoint x: 498, endPoint y: 187, distance: 24.9
drag, startPoint x: 498, startPoint y: 187, endPoint x: 495, endPoint y: 210, distance: 23.0
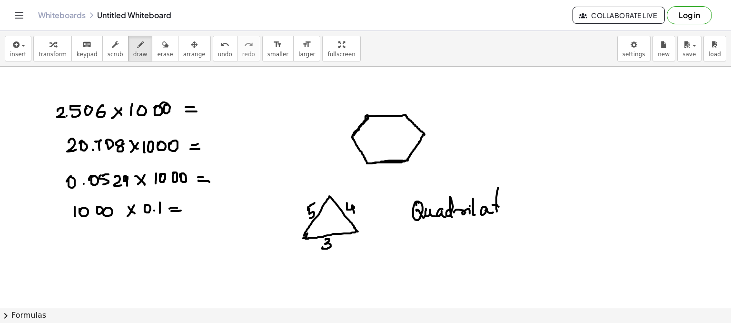
drag, startPoint x: 498, startPoint y: 206, endPoint x: 504, endPoint y: 209, distance: 7.3
drag, startPoint x: 510, startPoint y: 211, endPoint x: 518, endPoint y: 206, distance: 9.2
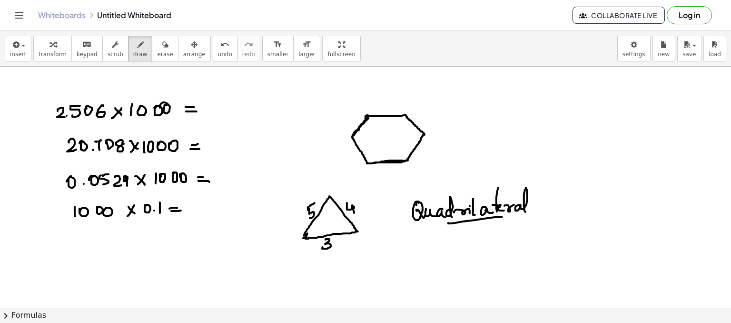
drag, startPoint x: 434, startPoint y: 238, endPoint x: 442, endPoint y: 250, distance: 14.1
drag, startPoint x: 442, startPoint y: 250, endPoint x: 450, endPoint y: 247, distance: 8.8
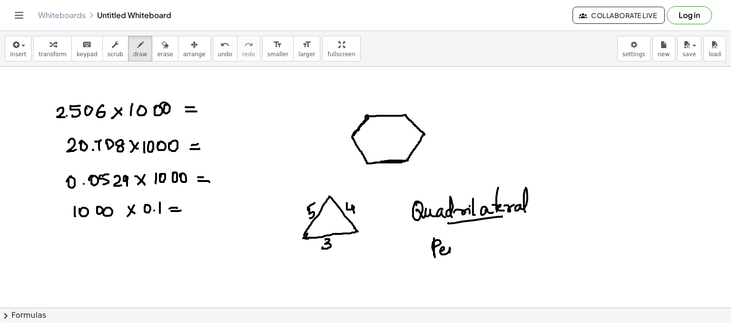
drag, startPoint x: 450, startPoint y: 247, endPoint x: 456, endPoint y: 250, distance: 7.2
drag, startPoint x: 458, startPoint y: 230, endPoint x: 459, endPoint y: 248, distance: 18.1
drag, startPoint x: 459, startPoint y: 248, endPoint x: 473, endPoint y: 248, distance: 13.8
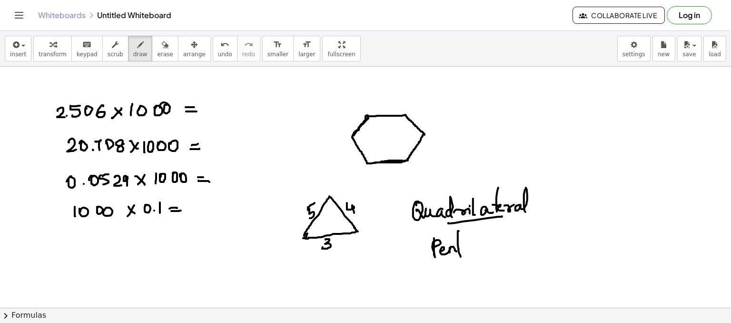
drag, startPoint x: 473, startPoint y: 248, endPoint x: 480, endPoint y: 244, distance: 8.1
drag, startPoint x: 476, startPoint y: 247, endPoint x: 487, endPoint y: 248, distance: 11.4
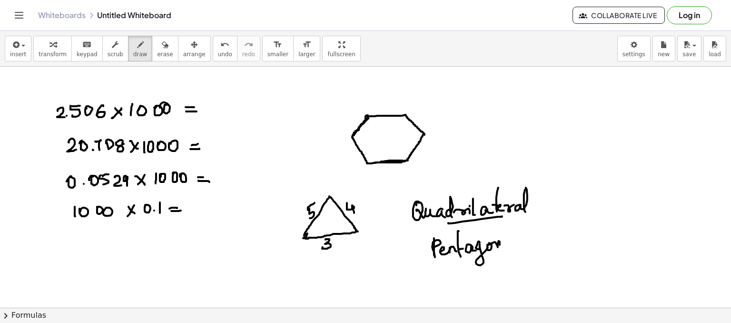
drag, startPoint x: 487, startPoint y: 248, endPoint x: 504, endPoint y: 243, distance: 17.5
drag, startPoint x: 509, startPoint y: 243, endPoint x: 533, endPoint y: 236, distance: 24.7
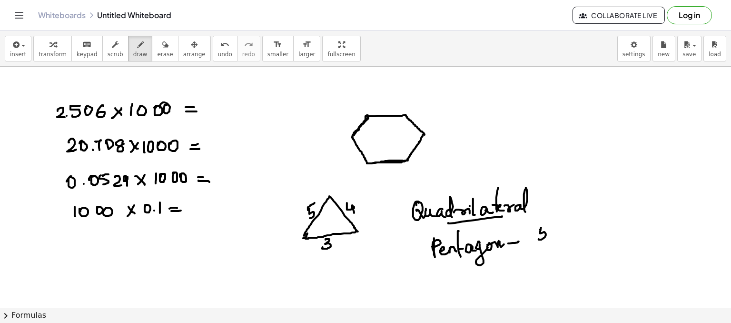
drag, startPoint x: 540, startPoint y: 229, endPoint x: 548, endPoint y: 227, distance: 8.4
drag, startPoint x: 435, startPoint y: 265, endPoint x: 436, endPoint y: 277, distance: 12.0
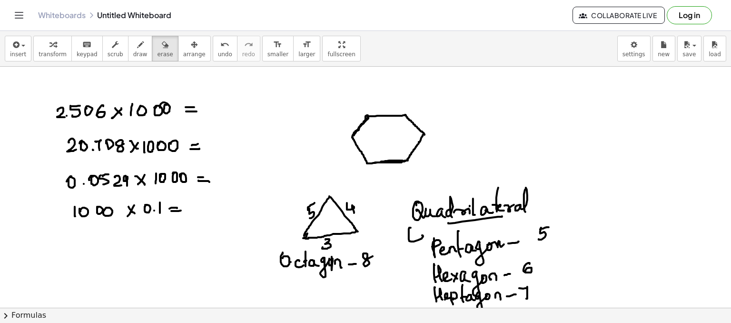
click at [305, 242] on div "insert select one: Math Expression Function Text Youtube Video Graphing Geometr…" at bounding box center [365, 177] width 731 height 292
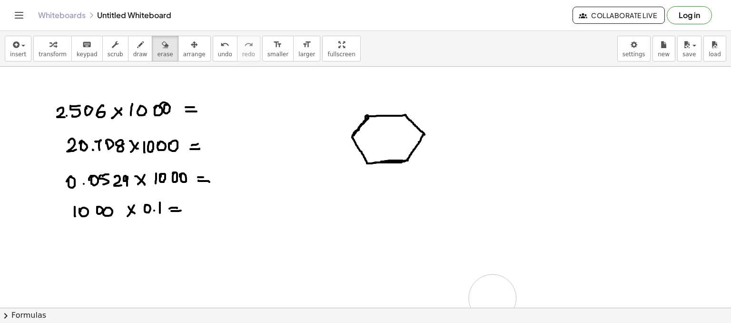
click at [157, 56] on span "erase" at bounding box center [165, 54] width 16 height 7
drag, startPoint x: 122, startPoint y: 47, endPoint x: 368, endPoint y: 113, distance: 254.8
click at [368, 113] on div "insert select one: Math Expression Function Text Youtube Video Graphing Geometr…" at bounding box center [365, 177] width 731 height 292
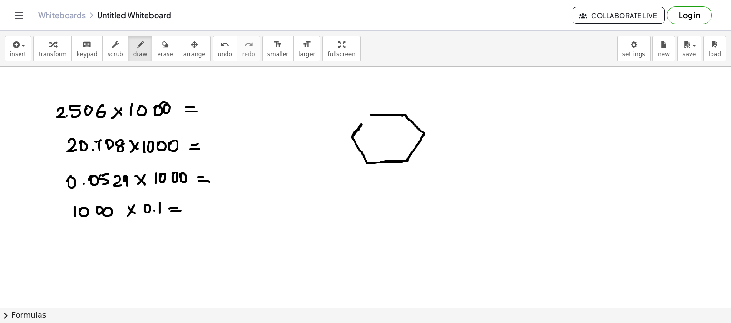
drag, startPoint x: 371, startPoint y: 114, endPoint x: 379, endPoint y: 117, distance: 8.9
drag, startPoint x: 371, startPoint y: 114, endPoint x: 358, endPoint y: 128, distance: 19.5
drag, startPoint x: 373, startPoint y: 183, endPoint x: 383, endPoint y: 192, distance: 13.5
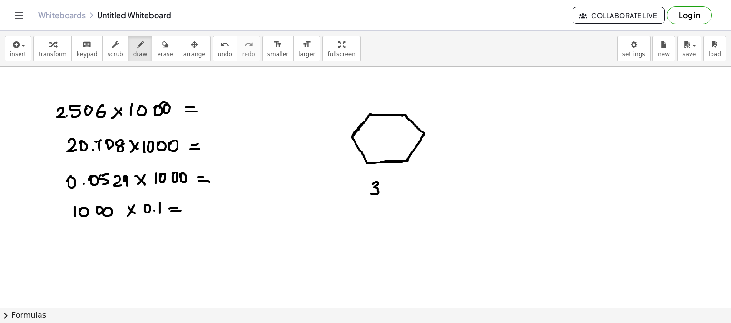
drag, startPoint x: 390, startPoint y: 187, endPoint x: 390, endPoint y: 192, distance: 5.7
drag, startPoint x: 395, startPoint y: 181, endPoint x: 402, endPoint y: 182, distance: 7.6
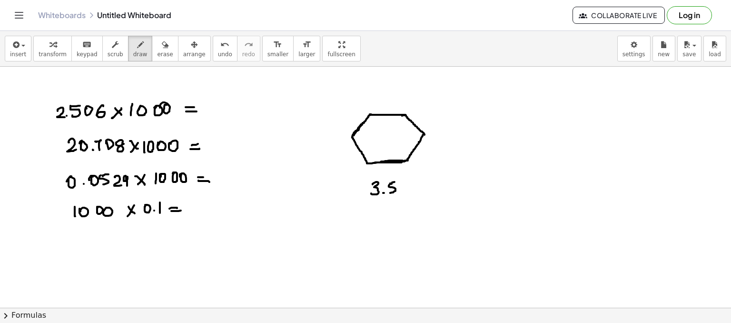
drag, startPoint x: 402, startPoint y: 182, endPoint x: 411, endPoint y: 190, distance: 11.8
drag, startPoint x: 422, startPoint y: 190, endPoint x: 434, endPoint y: 188, distance: 12.1
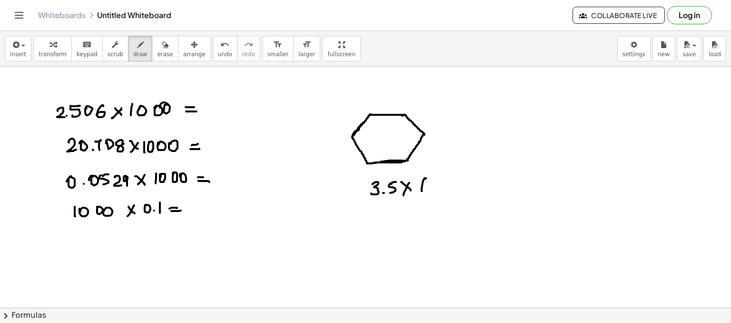
drag, startPoint x: 442, startPoint y: 188, endPoint x: 450, endPoint y: 186, distance: 8.9
drag, startPoint x: 466, startPoint y: 183, endPoint x: 477, endPoint y: 186, distance: 10.9
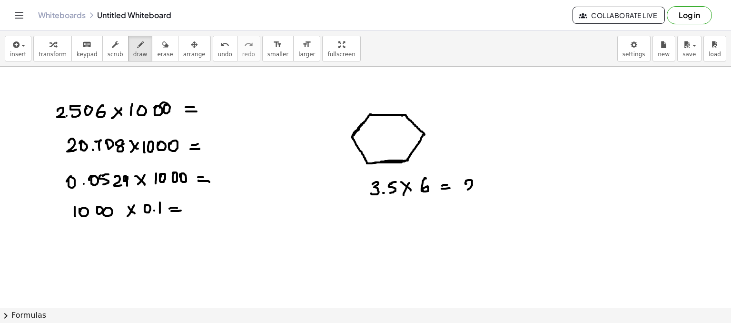
drag, startPoint x: 481, startPoint y: 179, endPoint x: 488, endPoint y: 181, distance: 7.8
drag, startPoint x: 488, startPoint y: 179, endPoint x: 484, endPoint y: 185, distance: 7.1
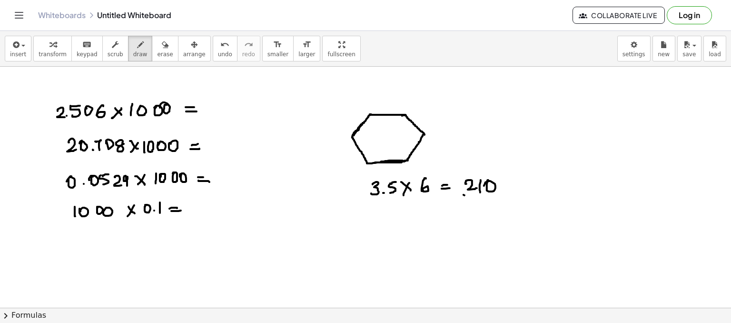
drag, startPoint x: 464, startPoint y: 194, endPoint x: 486, endPoint y: 194, distance: 22.8
drag, startPoint x: 481, startPoint y: 208, endPoint x: 486, endPoint y: 202, distance: 7.7
drag, startPoint x: 486, startPoint y: 202, endPoint x: 495, endPoint y: 198, distance: 10.6
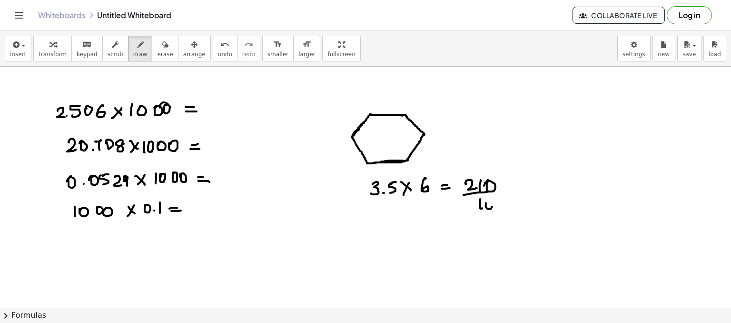
drag, startPoint x: 515, startPoint y: 187, endPoint x: 532, endPoint y: 182, distance: 17.3
drag, startPoint x: 539, startPoint y: 178, endPoint x: 545, endPoint y: 185, distance: 9.1
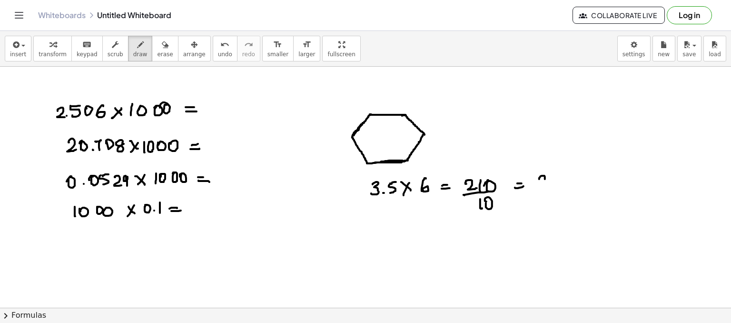
drag, startPoint x: 547, startPoint y: 175, endPoint x: 547, endPoint y: 185, distance: 10.5
drag, startPoint x: 533, startPoint y: 189, endPoint x: 555, endPoint y: 187, distance: 22.6
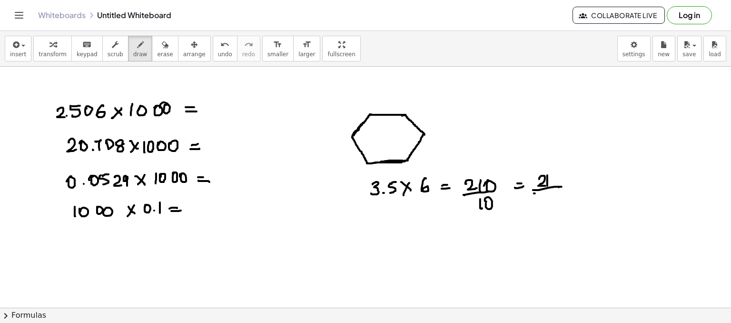
drag, startPoint x: 534, startPoint y: 193, endPoint x: 556, endPoint y: 188, distance: 22.9
drag, startPoint x: 154, startPoint y: 46, endPoint x: 369, endPoint y: 149, distance: 238.0
click at [369, 149] on div "insert select one: Math Expression Function Text Youtube Video Graphing Geometr…" at bounding box center [365, 177] width 731 height 292
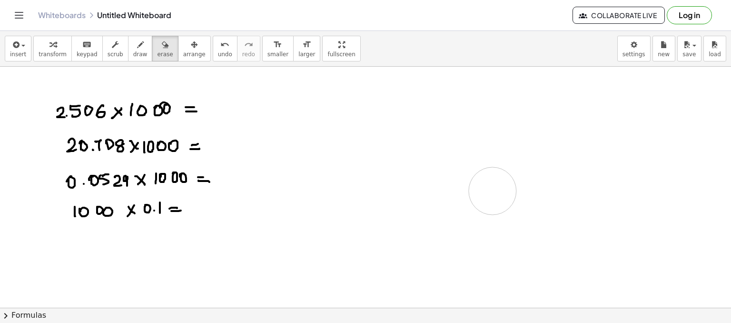
drag, startPoint x: 369, startPoint y: 149, endPoint x: 486, endPoint y: 191, distance: 124.8
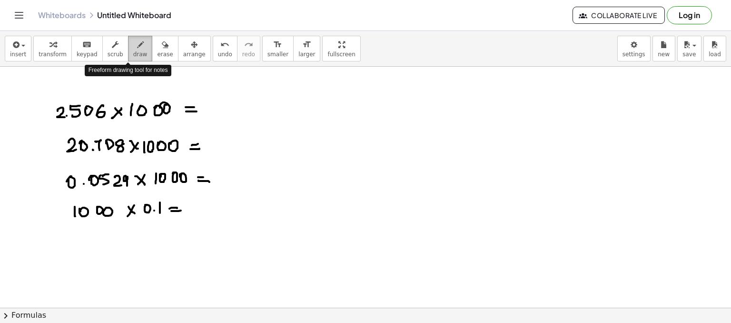
click at [133, 56] on span "draw" at bounding box center [140, 54] width 14 height 7
click at [157, 52] on span "erase" at bounding box center [165, 54] width 16 height 7
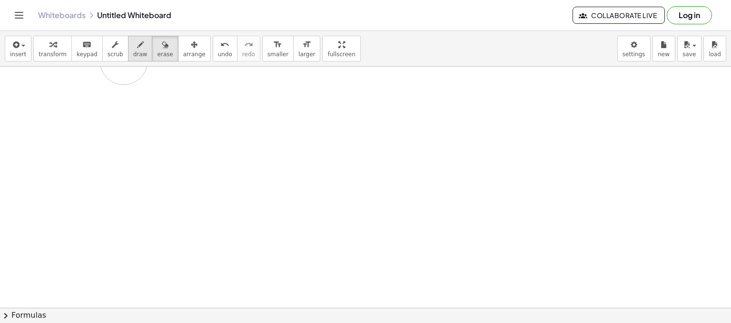
drag, startPoint x: 61, startPoint y: 136, endPoint x: 125, endPoint y: 56, distance: 101.9
click at [125, 56] on div "insert select one: Math Expression Function Text Youtube Video Graphing Geometr…" at bounding box center [365, 177] width 731 height 292
click at [133, 56] on span "draw" at bounding box center [140, 54] width 14 height 7
drag, startPoint x: 107, startPoint y: 120, endPoint x: 106, endPoint y: 131, distance: 10.5
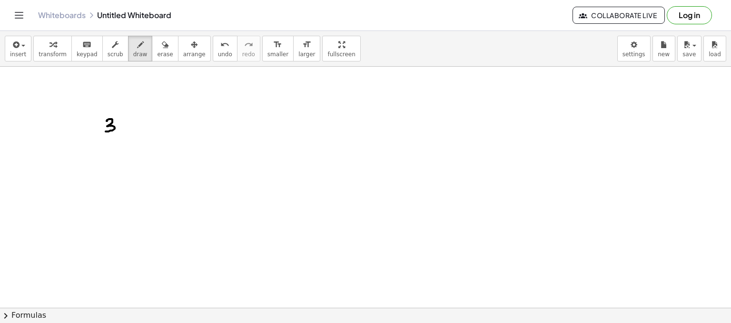
drag, startPoint x: 133, startPoint y: 121, endPoint x: 144, endPoint y: 126, distance: 11.9
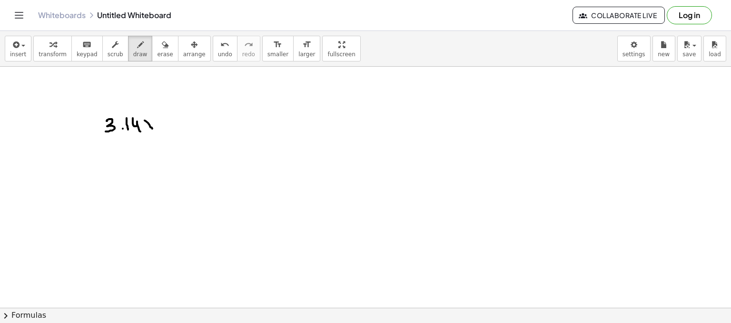
drag, startPoint x: 160, startPoint y: 124, endPoint x: 164, endPoint y: 118, distance: 7.9
drag, startPoint x: 171, startPoint y: 115, endPoint x: 172, endPoint y: 124, distance: 9.1
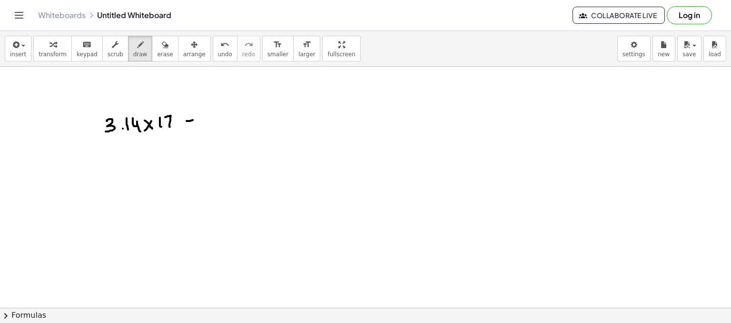
drag, startPoint x: 190, startPoint y: 125, endPoint x: 200, endPoint y: 123, distance: 10.3
drag, startPoint x: 396, startPoint y: 101, endPoint x: 403, endPoint y: 105, distance: 8.3
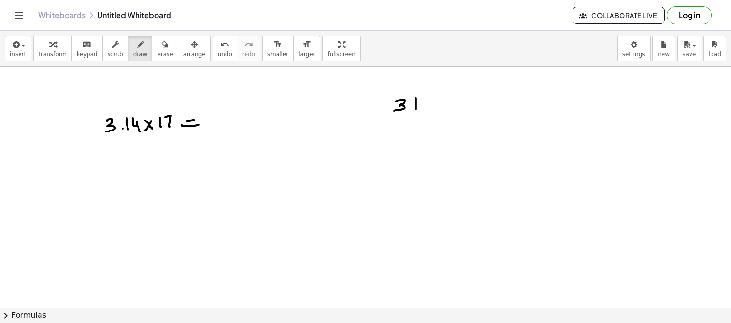
drag, startPoint x: 421, startPoint y: 106, endPoint x: 431, endPoint y: 103, distance: 10.3
drag, startPoint x: 440, startPoint y: 104, endPoint x: 428, endPoint y: 114, distance: 15.5
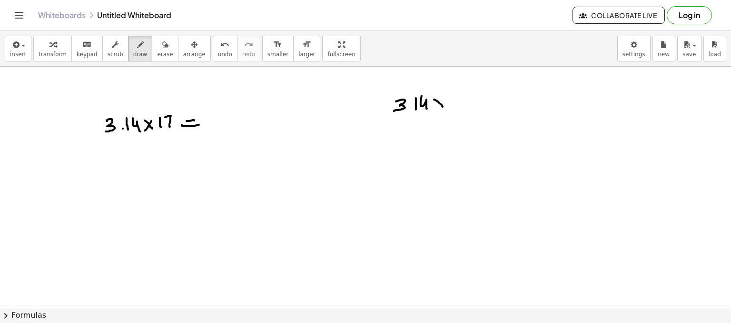
drag, startPoint x: 423, startPoint y: 114, endPoint x: 422, endPoint y: 124, distance: 10.0
drag, startPoint x: 429, startPoint y: 116, endPoint x: 429, endPoint y: 126, distance: 10.5
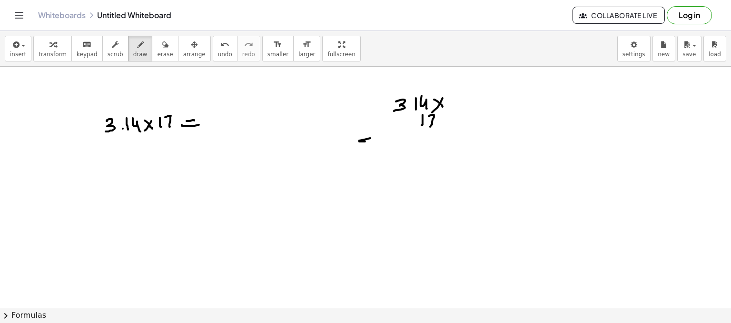
drag, startPoint x: 360, startPoint y: 141, endPoint x: 447, endPoint y: 128, distance: 88.0
drag, startPoint x: 433, startPoint y: 135, endPoint x: 436, endPoint y: 144, distance: 9.2
drag, startPoint x: 437, startPoint y: 145, endPoint x: 434, endPoint y: 136, distance: 10.1
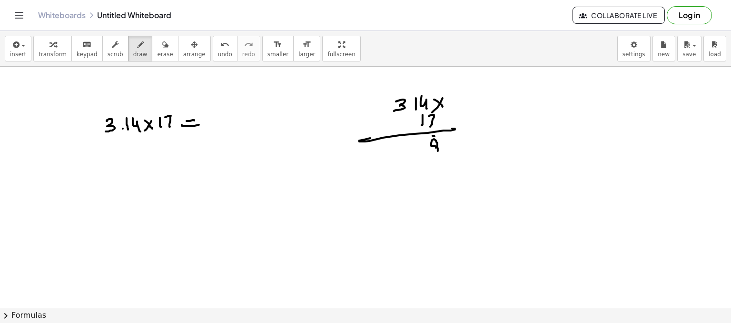
drag, startPoint x: 411, startPoint y: 84, endPoint x: 416, endPoint y: 94, distance: 11.1
drag, startPoint x: 418, startPoint y: 143, endPoint x: 418, endPoint y: 155, distance: 11.9
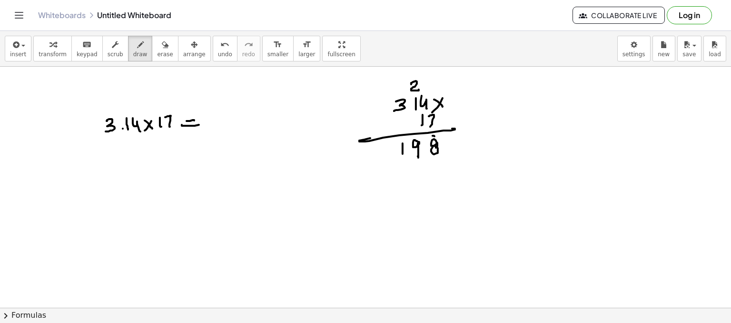
drag, startPoint x: 403, startPoint y: 143, endPoint x: 383, endPoint y: 152, distance: 21.5
drag, startPoint x: 381, startPoint y: 149, endPoint x: 396, endPoint y: 154, distance: 16.1
drag, startPoint x: 438, startPoint y: 162, endPoint x: 433, endPoint y: 166, distance: 6.1
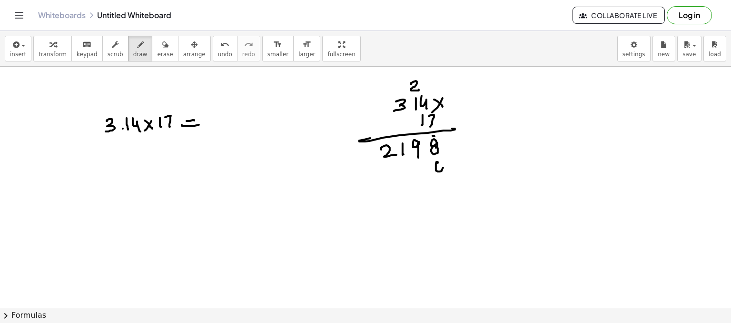
drag, startPoint x: 424, startPoint y: 161, endPoint x: 429, endPoint y: 168, distance: 8.8
drag, startPoint x: 426, startPoint y: 163, endPoint x: 425, endPoint y: 174, distance: 11.0
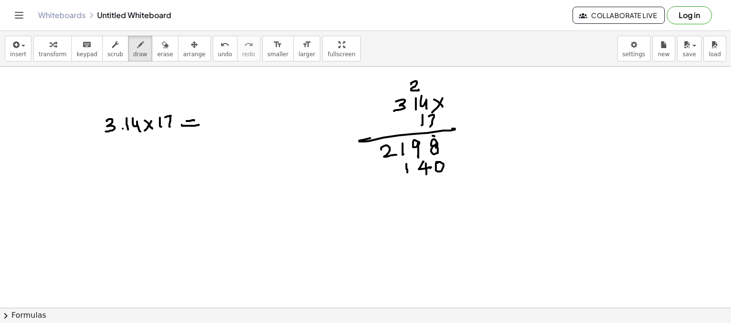
drag, startPoint x: 386, startPoint y: 165, endPoint x: 385, endPoint y: 175, distance: 9.5
drag, startPoint x: 362, startPoint y: 189, endPoint x: 442, endPoint y: 174, distance: 81.8
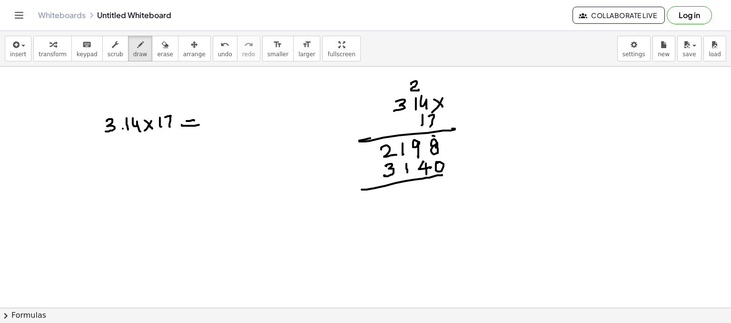
drag, startPoint x: 455, startPoint y: 166, endPoint x: 453, endPoint y: 177, distance: 11.5
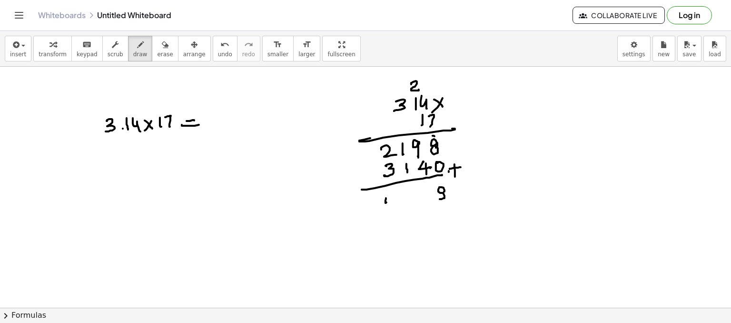
drag, startPoint x: 423, startPoint y: 193, endPoint x: 413, endPoint y: 198, distance: 11.1
drag, startPoint x: 406, startPoint y: 195, endPoint x: 406, endPoint y: 202, distance: 7.2
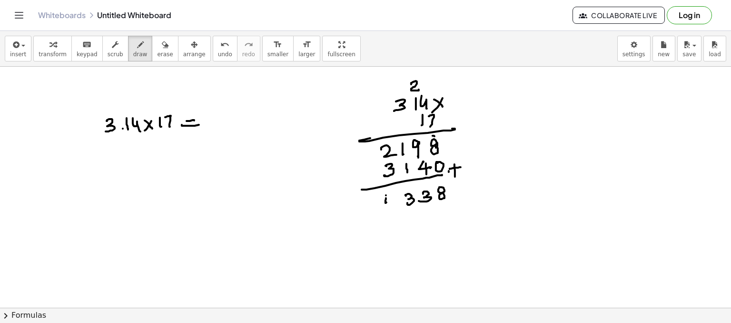
drag, startPoint x: 386, startPoint y: 195, endPoint x: 391, endPoint y: 193, distance: 5.1
drag, startPoint x: 386, startPoint y: 194, endPoint x: 386, endPoint y: 206, distance: 11.9
drag, startPoint x: 214, startPoint y: 111, endPoint x: 214, endPoint y: 121, distance: 10.0
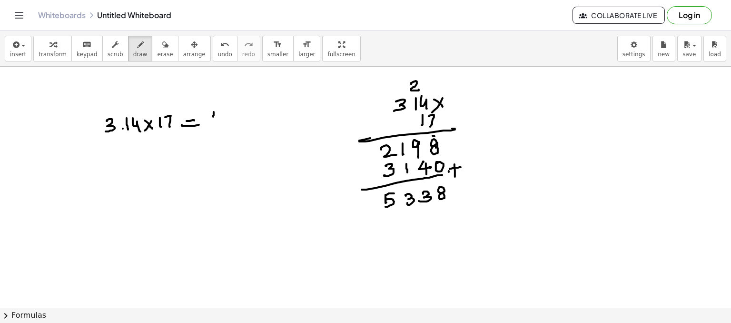
drag, startPoint x: 211, startPoint y: 113, endPoint x: 219, endPoint y: 110, distance: 9.0
drag, startPoint x: 232, startPoint y: 110, endPoint x: 237, endPoint y: 113, distance: 5.8
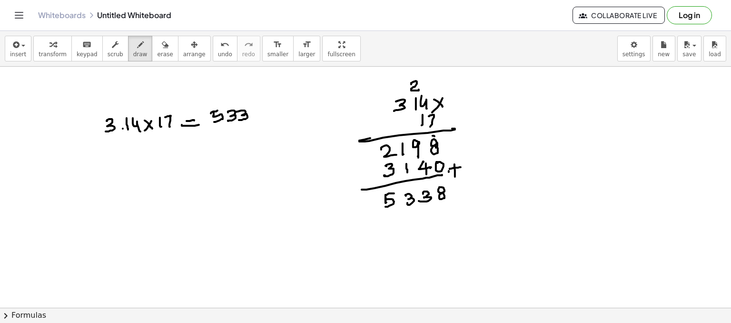
drag, startPoint x: 245, startPoint y: 110, endPoint x: 247, endPoint y: 115, distance: 5.3
drag, startPoint x: 257, startPoint y: 106, endPoint x: 261, endPoint y: 111, distance: 7.1
drag, startPoint x: 85, startPoint y: 176, endPoint x: 85, endPoint y: 183, distance: 7.6
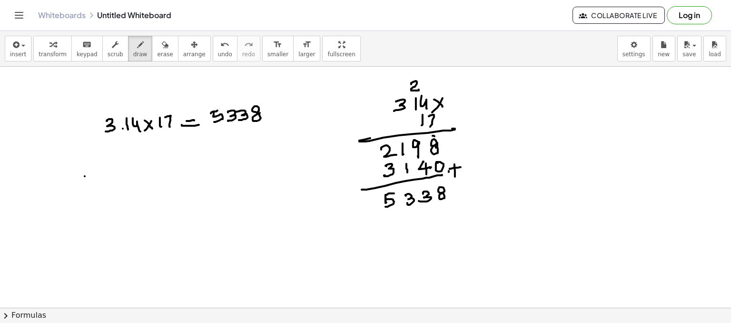
drag, startPoint x: 85, startPoint y: 183, endPoint x: 95, endPoint y: 180, distance: 10.9
drag, startPoint x: 124, startPoint y: 166, endPoint x: 125, endPoint y: 174, distance: 8.6
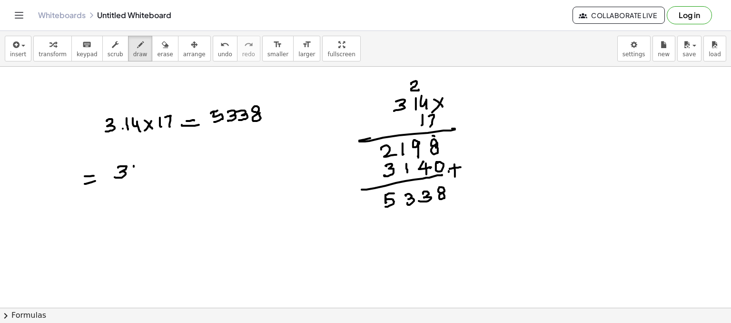
drag, startPoint x: 134, startPoint y: 166, endPoint x: 135, endPoint y: 174, distance: 8.7
drag, startPoint x: 141, startPoint y: 162, endPoint x: 143, endPoint y: 179, distance: 16.8
drag, startPoint x: 112, startPoint y: 183, endPoint x: 156, endPoint y: 178, distance: 44.0
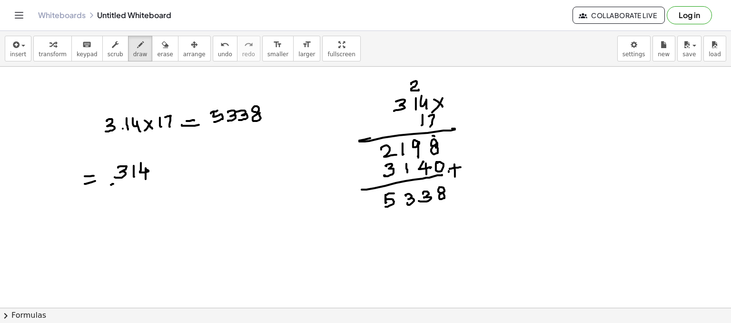
drag, startPoint x: 125, startPoint y: 186, endPoint x: 135, endPoint y: 192, distance: 12.0
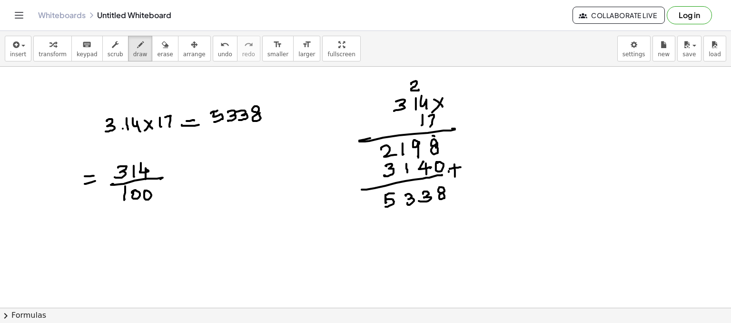
drag, startPoint x: 179, startPoint y: 167, endPoint x: 186, endPoint y: 174, distance: 9.8
drag, startPoint x: 185, startPoint y: 167, endPoint x: 181, endPoint y: 172, distance: 6.5
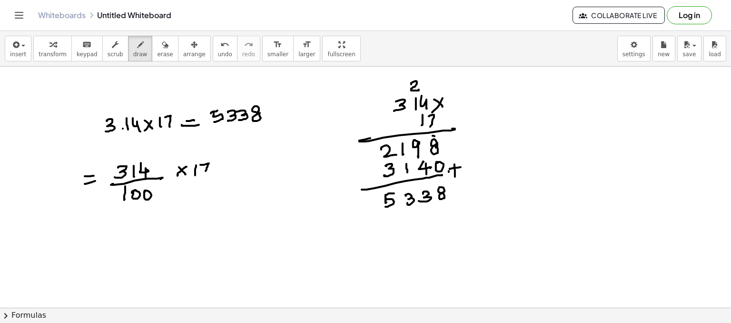
drag, startPoint x: 200, startPoint y: 164, endPoint x: 206, endPoint y: 173, distance: 10.0
drag, startPoint x: 215, startPoint y: 172, endPoint x: 223, endPoint y: 172, distance: 7.6
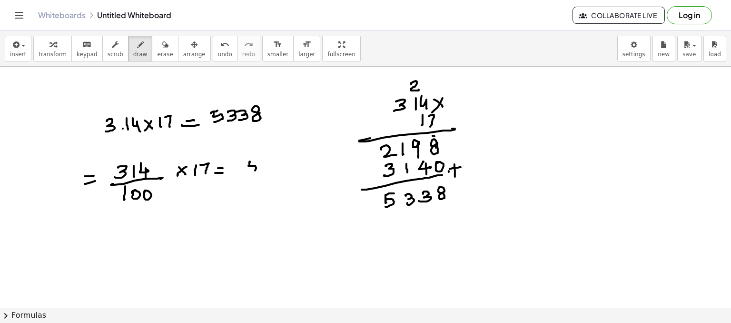
drag, startPoint x: 247, startPoint y: 162, endPoint x: 258, endPoint y: 160, distance: 11.1
drag, startPoint x: 259, startPoint y: 163, endPoint x: 272, endPoint y: 166, distance: 13.7
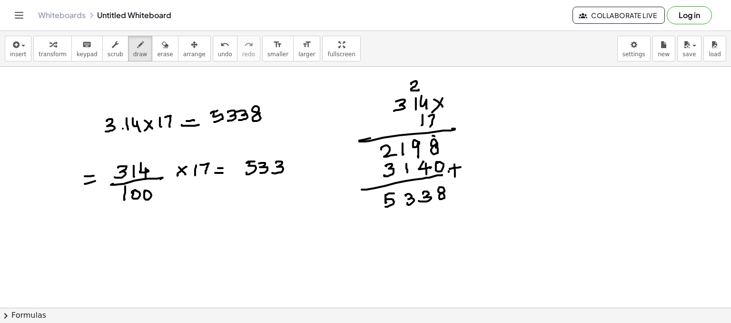
drag, startPoint x: 297, startPoint y: 162, endPoint x: 290, endPoint y: 170, distance: 10.2
drag, startPoint x: 228, startPoint y: 185, endPoint x: 280, endPoint y: 178, distance: 53.2
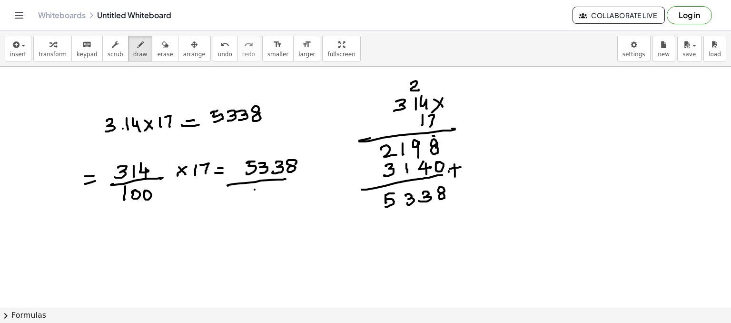
drag, startPoint x: 255, startPoint y: 189, endPoint x: 261, endPoint y: 191, distance: 6.5
drag, startPoint x: 261, startPoint y: 191, endPoint x: 269, endPoint y: 190, distance: 8.1
drag, startPoint x: 274, startPoint y: 195, endPoint x: 259, endPoint y: 197, distance: 14.8
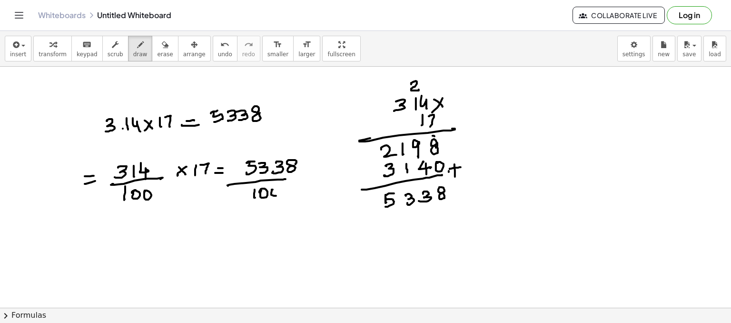
drag, startPoint x: 214, startPoint y: 224, endPoint x: 225, endPoint y: 221, distance: 10.7
drag, startPoint x: 257, startPoint y: 213, endPoint x: 255, endPoint y: 225, distance: 11.6
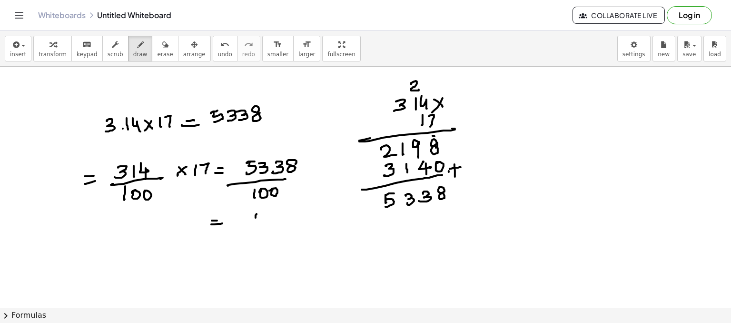
drag, startPoint x: 255, startPoint y: 215, endPoint x: 266, endPoint y: 212, distance: 11.0
drag, startPoint x: 270, startPoint y: 212, endPoint x: 268, endPoint y: 220, distance: 8.8
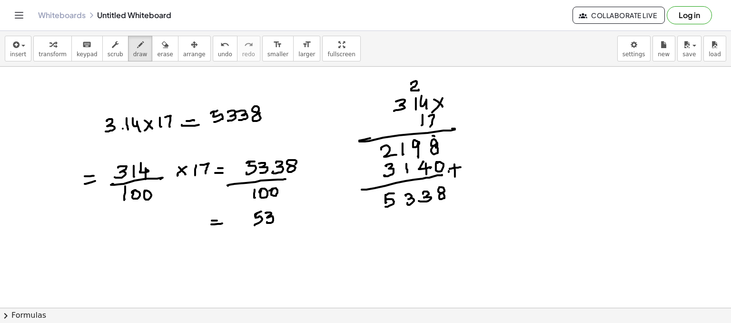
drag, startPoint x: 283, startPoint y: 211, endPoint x: 287, endPoint y: 217, distance: 7.0
drag, startPoint x: 299, startPoint y: 208, endPoint x: 309, endPoint y: 214, distance: 11.3
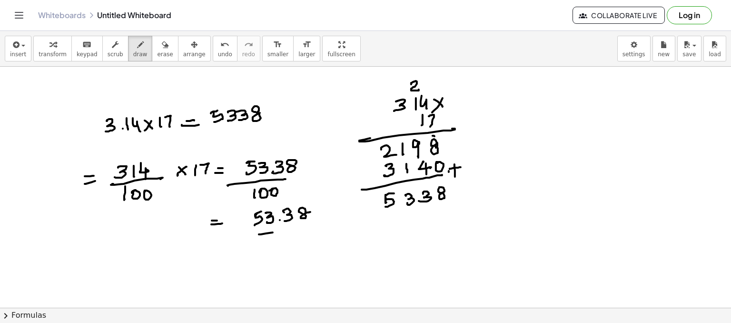
drag, startPoint x: 259, startPoint y: 234, endPoint x: 300, endPoint y: 227, distance: 41.5
drag, startPoint x: 278, startPoint y: 238, endPoint x: 312, endPoint y: 229, distance: 35.2
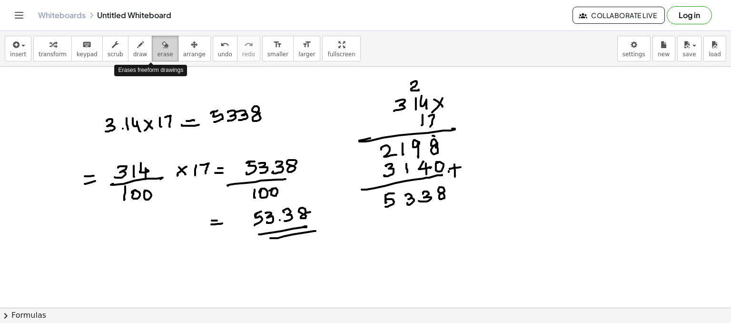
click at [162, 45] on icon "button" at bounding box center [165, 44] width 7 height 11
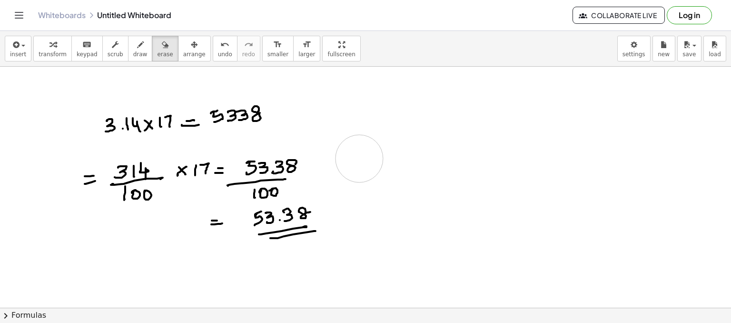
drag, startPoint x: 354, startPoint y: 134, endPoint x: 359, endPoint y: 158, distance: 24.8
drag, startPoint x: 124, startPoint y: 45, endPoint x: 338, endPoint y: 93, distance: 218.9
click at [338, 93] on div "insert select one: Math Expression Function Text Youtube Video Graphing Geometr…" at bounding box center [365, 177] width 731 height 292
drag, startPoint x: 333, startPoint y: 99, endPoint x: 347, endPoint y: 106, distance: 16.0
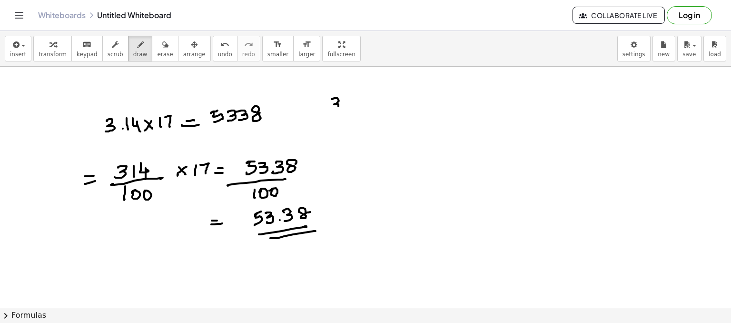
drag, startPoint x: 350, startPoint y: 96, endPoint x: 351, endPoint y: 105, distance: 9.1
drag, startPoint x: 356, startPoint y: 107, endPoint x: 365, endPoint y: 105, distance: 8.8
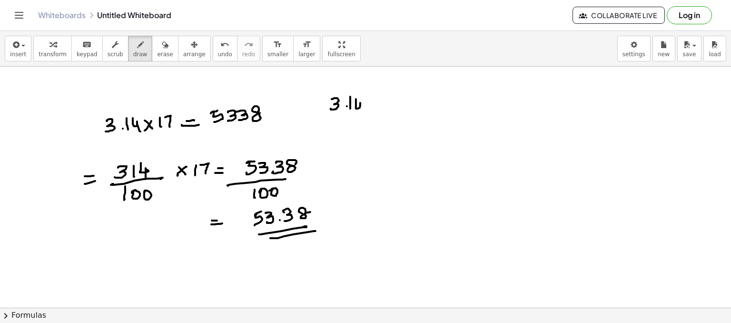
drag, startPoint x: 382, startPoint y: 101, endPoint x: 386, endPoint y: 107, distance: 7.1
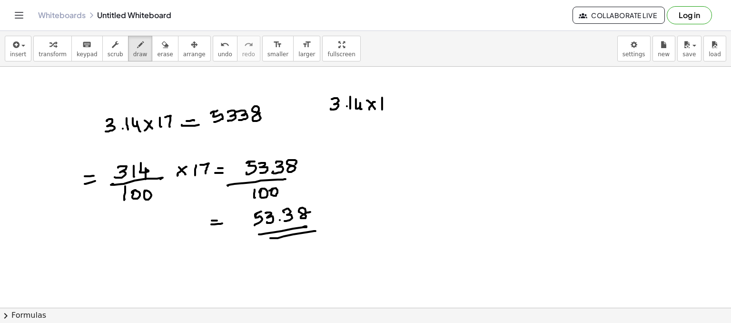
drag, startPoint x: 395, startPoint y: 96, endPoint x: 402, endPoint y: 104, distance: 10.4
drag, startPoint x: 410, startPoint y: 105, endPoint x: 420, endPoint y: 104, distance: 10.1
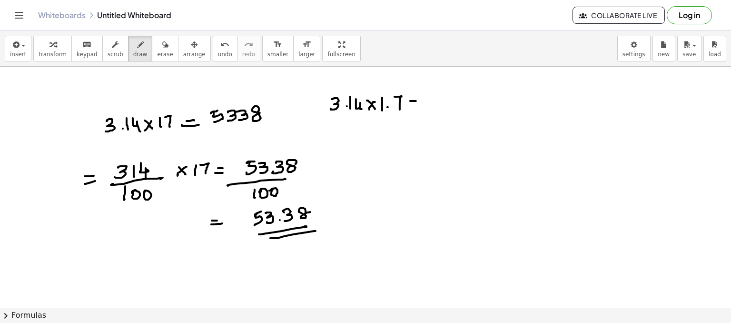
drag, startPoint x: 440, startPoint y: 97, endPoint x: 437, endPoint y: 107, distance: 10.4
drag, startPoint x: 447, startPoint y: 99, endPoint x: 449, endPoint y: 105, distance: 5.9
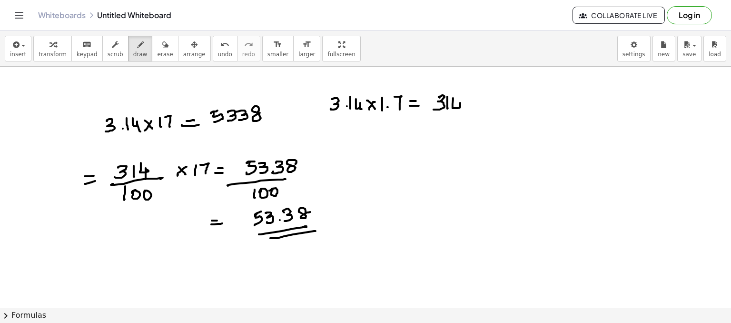
drag, startPoint x: 453, startPoint y: 98, endPoint x: 455, endPoint y: 110, distance: 13.0
drag, startPoint x: 429, startPoint y: 117, endPoint x: 450, endPoint y: 118, distance: 21.5
drag, startPoint x: 444, startPoint y: 122, endPoint x: 444, endPoint y: 130, distance: 7.6
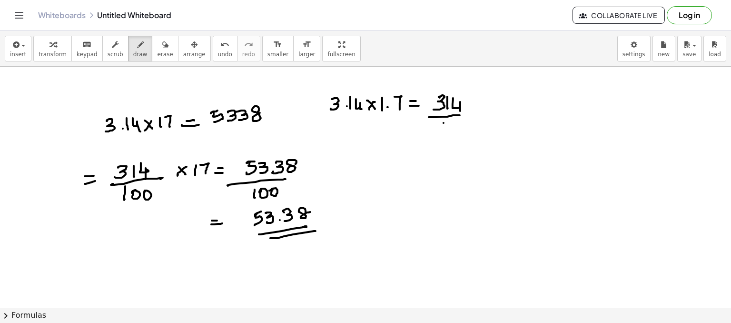
drag, startPoint x: 448, startPoint y: 122, endPoint x: 463, endPoint y: 122, distance: 14.8
drag, startPoint x: 464, startPoint y: 127, endPoint x: 467, endPoint y: 122, distance: 6.2
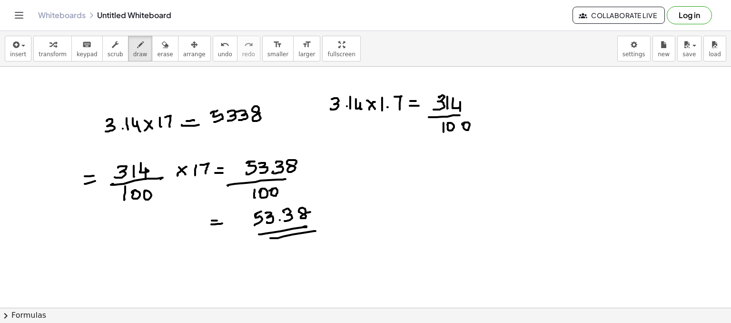
drag, startPoint x: 482, startPoint y: 107, endPoint x: 488, endPoint y: 109, distance: 6.8
drag, startPoint x: 505, startPoint y: 98, endPoint x: 505, endPoint y: 109, distance: 10.9
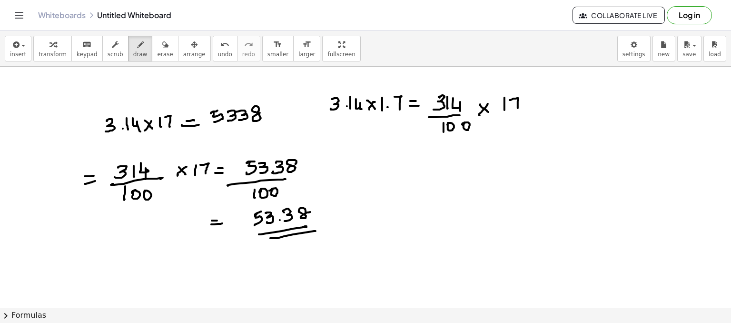
drag, startPoint x: 510, startPoint y: 99, endPoint x: 517, endPoint y: 109, distance: 11.5
drag, startPoint x: 498, startPoint y: 113, endPoint x: 524, endPoint y: 111, distance: 25.3
drag, startPoint x: 507, startPoint y: 117, endPoint x: 509, endPoint y: 123, distance: 6.4
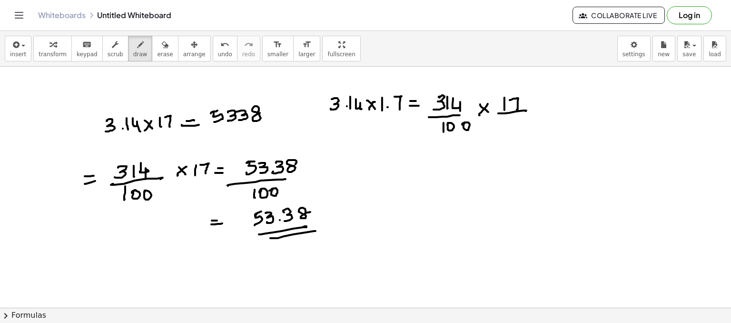
drag, startPoint x: 417, startPoint y: 159, endPoint x: 422, endPoint y: 160, distance: 5.4
drag, startPoint x: 419, startPoint y: 163, endPoint x: 445, endPoint y: 158, distance: 27.0
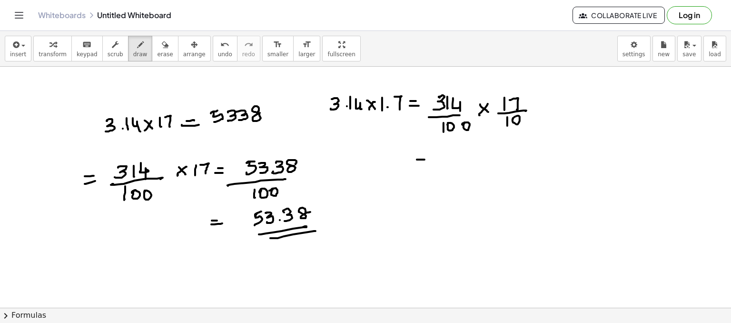
drag, startPoint x: 483, startPoint y: 148, endPoint x: 491, endPoint y: 148, distance: 8.1
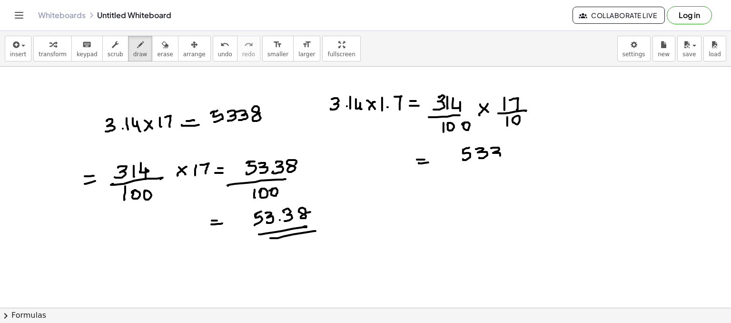
drag, startPoint x: 493, startPoint y: 147, endPoint x: 501, endPoint y: 153, distance: 9.5
drag, startPoint x: 457, startPoint y: 167, endPoint x: 512, endPoint y: 158, distance: 55.9
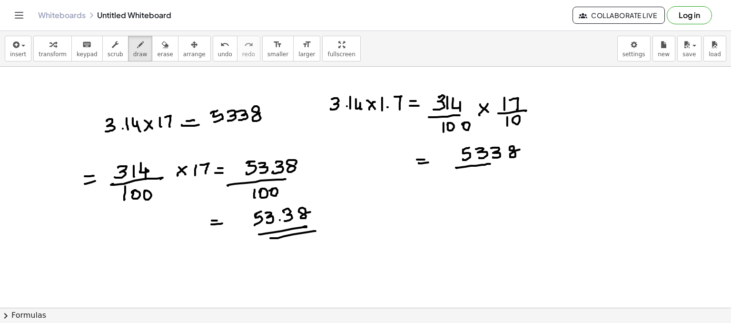
drag, startPoint x: 503, startPoint y: 161, endPoint x: 513, endPoint y: 161, distance: 10.0
drag, startPoint x: 479, startPoint y: 176, endPoint x: 484, endPoint y: 176, distance: 5.2
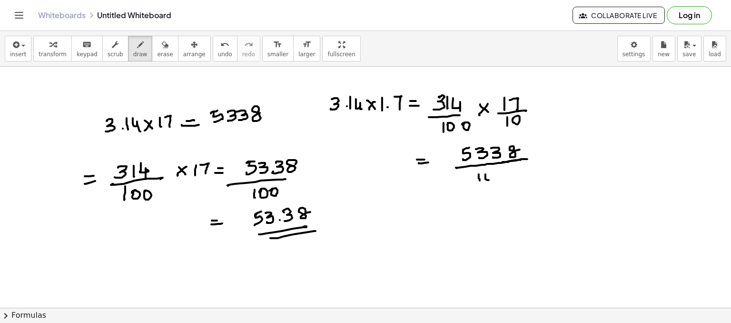
drag, startPoint x: 489, startPoint y: 179, endPoint x: 495, endPoint y: 174, distance: 8.5
drag, startPoint x: 418, startPoint y: 210, endPoint x: 429, endPoint y: 208, distance: 10.7
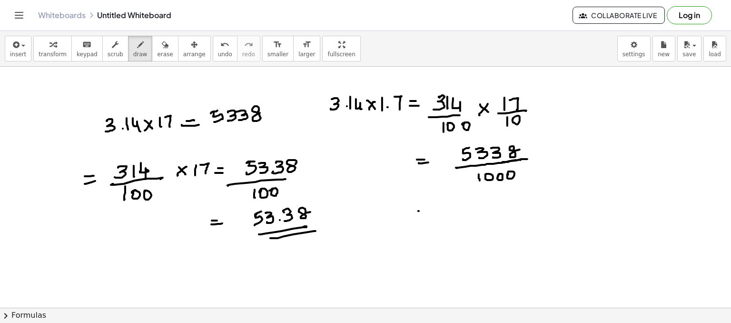
drag, startPoint x: 428, startPoint y: 212, endPoint x: 435, endPoint y: 207, distance: 9.0
drag, startPoint x: 467, startPoint y: 202, endPoint x: 465, endPoint y: 212, distance: 9.8
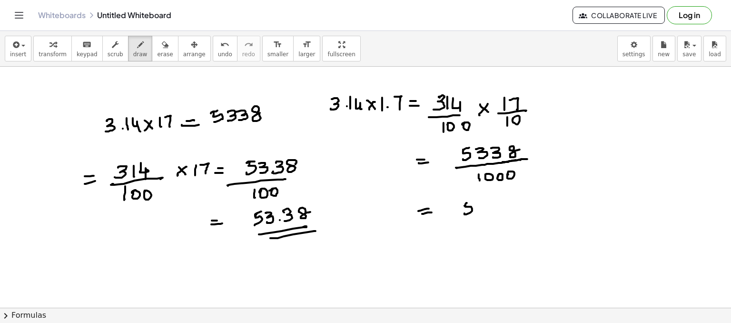
drag, startPoint x: 466, startPoint y: 203, endPoint x: 473, endPoint y: 202, distance: 7.2
drag, startPoint x: 480, startPoint y: 201, endPoint x: 485, endPoint y: 210, distance: 10.3
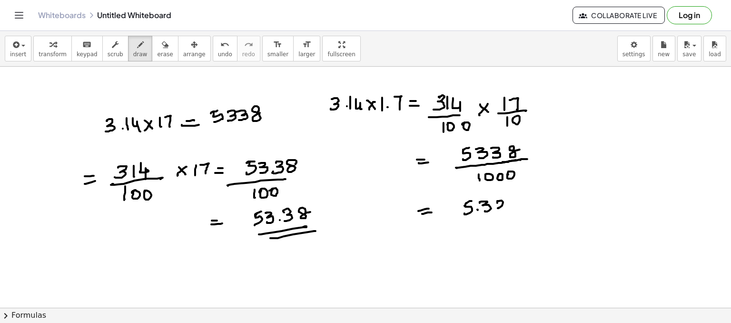
drag, startPoint x: 497, startPoint y: 201, endPoint x: 504, endPoint y: 208, distance: 9.4
drag, startPoint x: 518, startPoint y: 198, endPoint x: 523, endPoint y: 202, distance: 6.4
drag, startPoint x: 487, startPoint y: 220, endPoint x: 482, endPoint y: 225, distance: 7.7
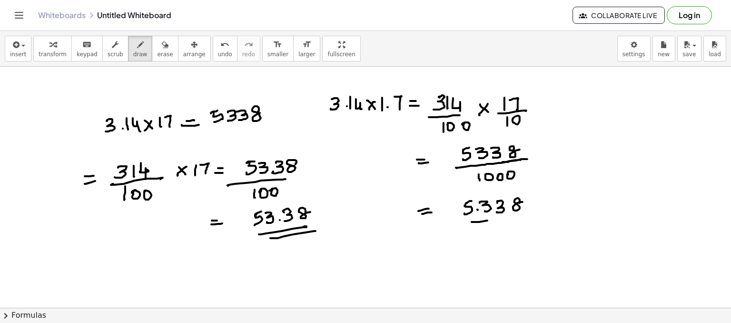
drag, startPoint x: 482, startPoint y: 225, endPoint x: 524, endPoint y: 221, distance: 42.1
drag, startPoint x: 525, startPoint y: 153, endPoint x: 517, endPoint y: 151, distance: 7.8
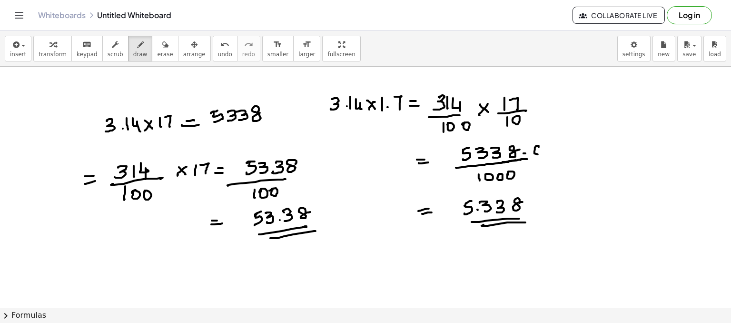
drag, startPoint x: 525, startPoint y: 141, endPoint x: 473, endPoint y: 139, distance: 51.9
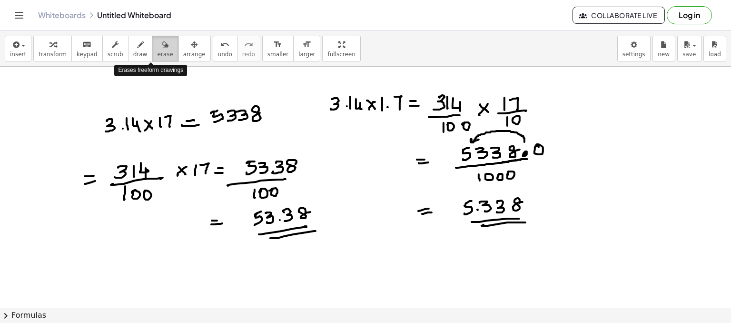
click at [152, 43] on button "erase" at bounding box center [165, 49] width 26 height 26
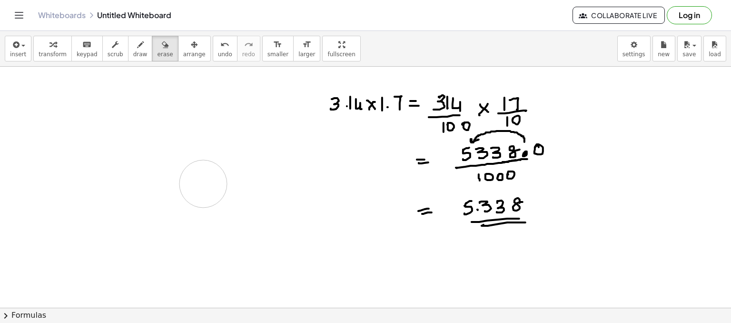
drag, startPoint x: 93, startPoint y: 132, endPoint x: 202, endPoint y: 180, distance: 118.9
drag, startPoint x: 131, startPoint y: 58, endPoint x: 60, endPoint y: 100, distance: 82.9
click at [60, 100] on div "insert select one: Math Expression Function Text Youtube Video Graphing Geometr…" at bounding box center [365, 177] width 731 height 292
drag, startPoint x: 61, startPoint y: 88, endPoint x: 70, endPoint y: 92, distance: 10.2
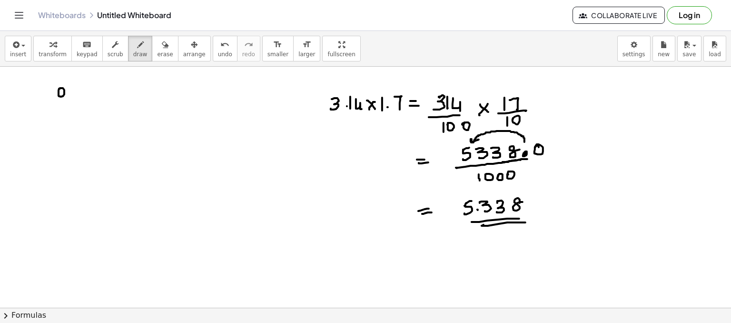
drag, startPoint x: 79, startPoint y: 86, endPoint x: 81, endPoint y: 94, distance: 7.8
drag, startPoint x: 91, startPoint y: 86, endPoint x: 90, endPoint y: 94, distance: 7.7
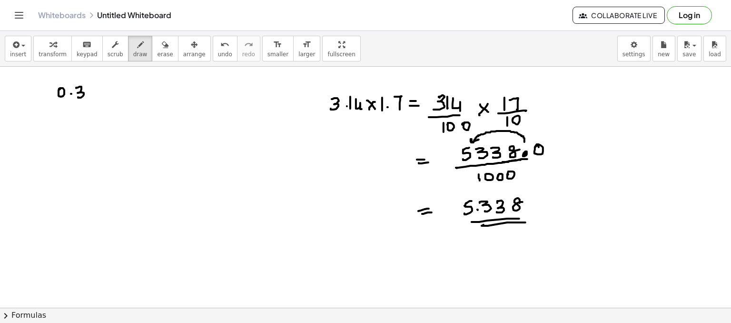
drag, startPoint x: 94, startPoint y: 94, endPoint x: 101, endPoint y: 96, distance: 7.3
drag, startPoint x: 109, startPoint y: 89, endPoint x: 115, endPoint y: 93, distance: 6.9
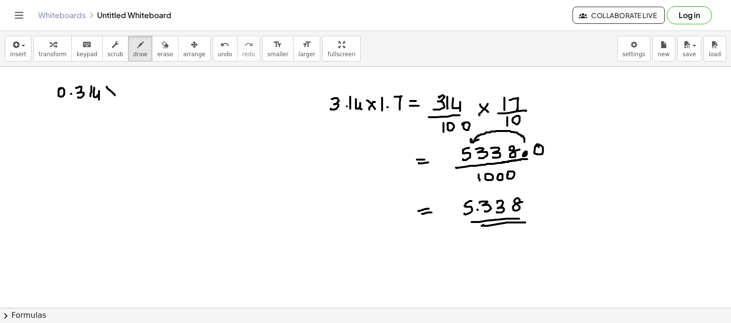
drag, startPoint x: 125, startPoint y: 89, endPoint x: 125, endPoint y: 96, distance: 7.2
drag, startPoint x: 129, startPoint y: 86, endPoint x: 137, endPoint y: 86, distance: 7.6
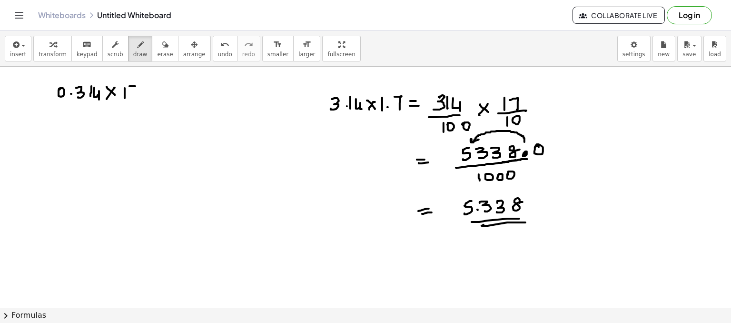
drag, startPoint x: 137, startPoint y: 86, endPoint x: 136, endPoint y: 96, distance: 10.1
drag, startPoint x: 148, startPoint y: 97, endPoint x: 154, endPoint y: 96, distance: 6.4
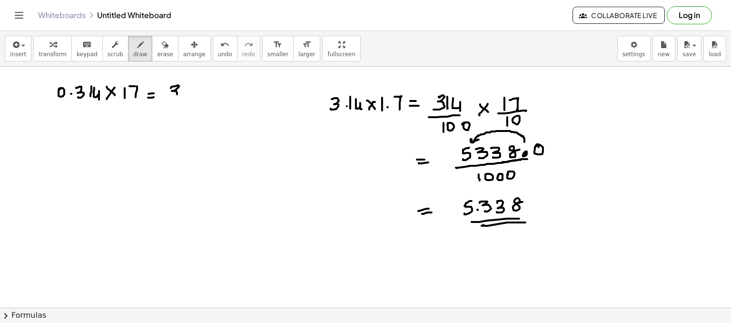
drag, startPoint x: 171, startPoint y: 88, endPoint x: 179, endPoint y: 90, distance: 8.4
drag, startPoint x: 183, startPoint y: 86, endPoint x: 181, endPoint y: 98, distance: 11.6
drag, startPoint x: 187, startPoint y: 90, endPoint x: 191, endPoint y: 99, distance: 10.0
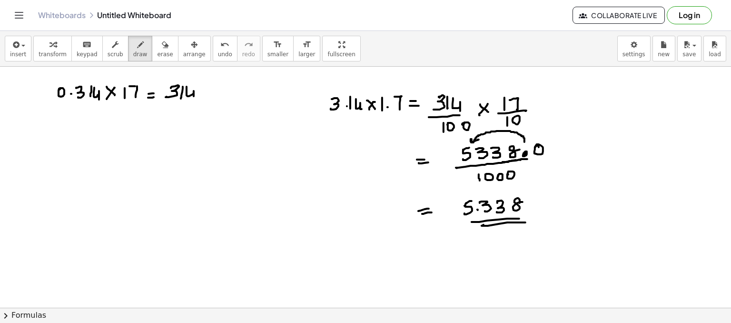
drag, startPoint x: 168, startPoint y: 101, endPoint x: 189, endPoint y: 107, distance: 21.1
drag, startPoint x: 179, startPoint y: 104, endPoint x: 185, endPoint y: 109, distance: 6.8
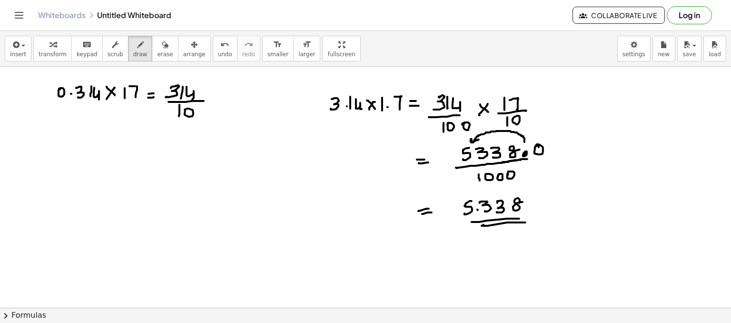
drag, startPoint x: 201, startPoint y: 113, endPoint x: 198, endPoint y: 109, distance: 5.1
drag, startPoint x: 215, startPoint y: 91, endPoint x: 225, endPoint y: 91, distance: 10.0
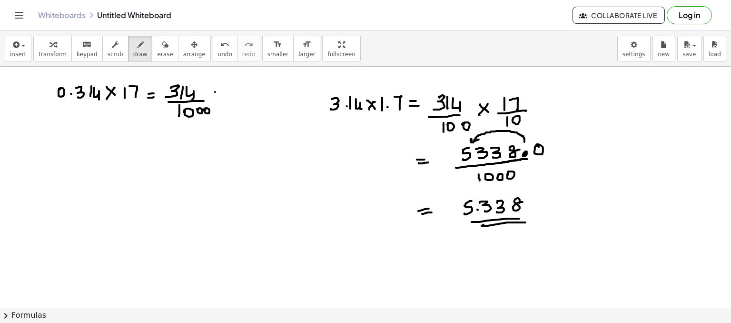
drag, startPoint x: 225, startPoint y: 91, endPoint x: 222, endPoint y: 97, distance: 6.6
drag, startPoint x: 238, startPoint y: 86, endPoint x: 240, endPoint y: 95, distance: 9.2
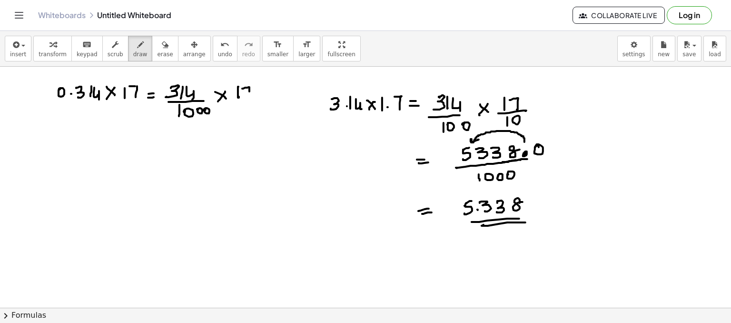
drag, startPoint x: 243, startPoint y: 88, endPoint x: 245, endPoint y: 96, distance: 7.8
drag, startPoint x: 149, startPoint y: 151, endPoint x: 159, endPoint y: 149, distance: 10.1
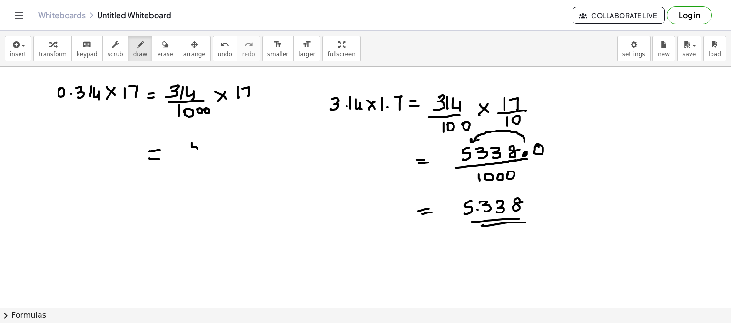
drag, startPoint x: 192, startPoint y: 143, endPoint x: 192, endPoint y: 151, distance: 7.6
drag, startPoint x: 192, startPoint y: 144, endPoint x: 208, endPoint y: 144, distance: 15.7
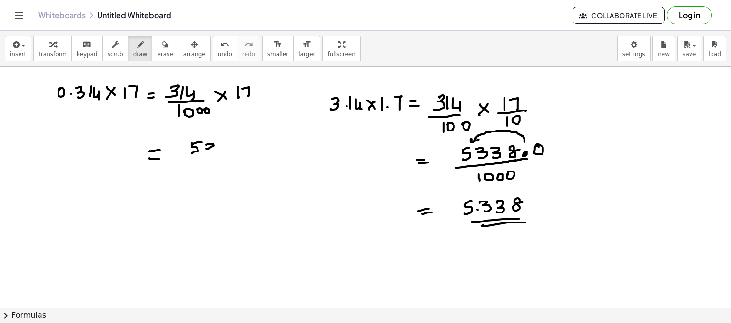
drag, startPoint x: 229, startPoint y: 144, endPoint x: 222, endPoint y: 150, distance: 9.8
drag, startPoint x: 208, startPoint y: 147, endPoint x: 219, endPoint y: 147, distance: 10.5
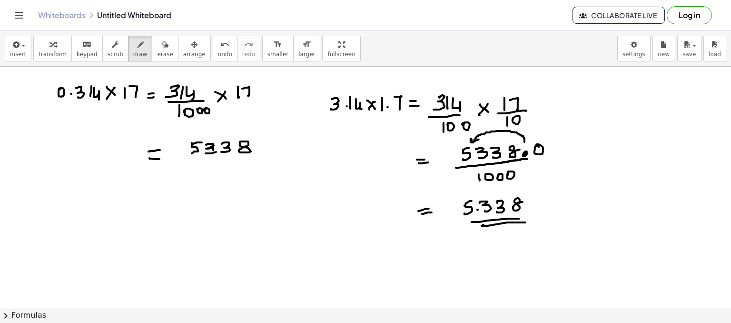
drag, startPoint x: 182, startPoint y: 158, endPoint x: 285, endPoint y: 158, distance: 102.3
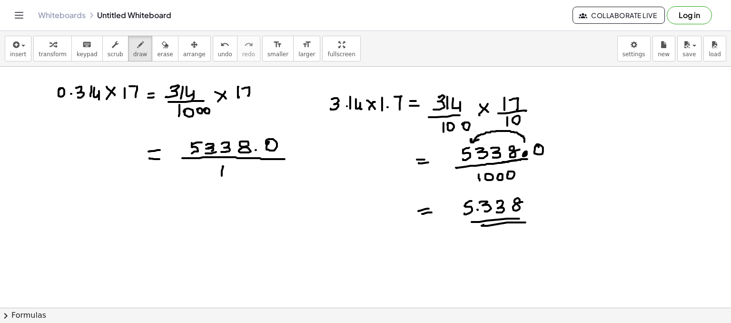
drag, startPoint x: 223, startPoint y: 168, endPoint x: 227, endPoint y: 171, distance: 5.1
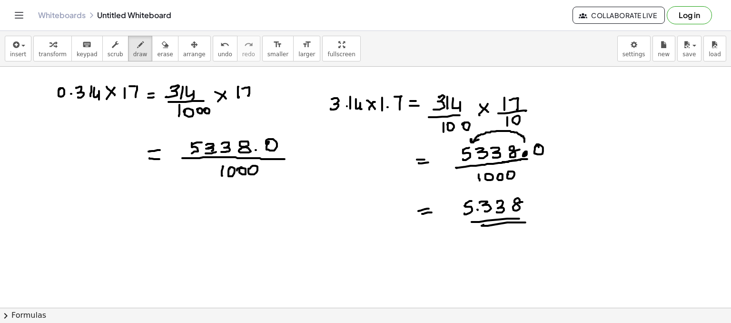
drag, startPoint x: 146, startPoint y: 210, endPoint x: 155, endPoint y: 210, distance: 9.5
drag, startPoint x: 192, startPoint y: 198, endPoint x: 191, endPoint y: 202, distance: 4.9
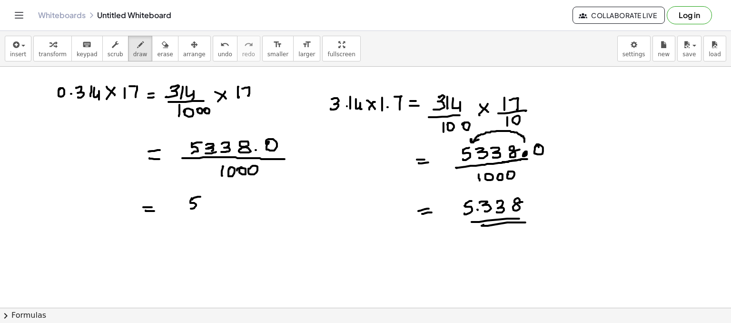
drag, startPoint x: 203, startPoint y: 205, endPoint x: 208, endPoint y: 200, distance: 6.4
drag, startPoint x: 217, startPoint y: 201, endPoint x: 214, endPoint y: 205, distance: 5.4
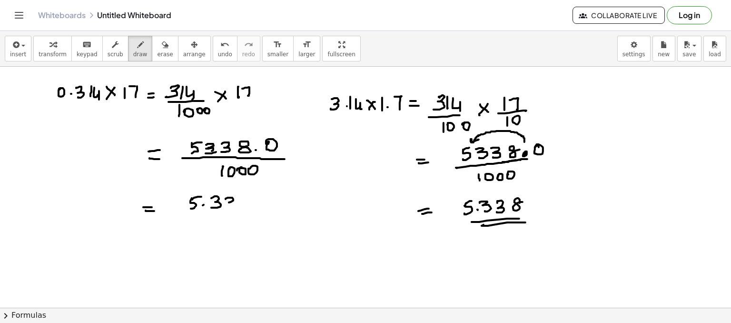
drag, startPoint x: 230, startPoint y: 197, endPoint x: 226, endPoint y: 207, distance: 11.1
drag, startPoint x: 248, startPoint y: 198, endPoint x: 221, endPoint y: 214, distance: 30.9
drag, startPoint x: 218, startPoint y: 215, endPoint x: 199, endPoint y: 223, distance: 20.1
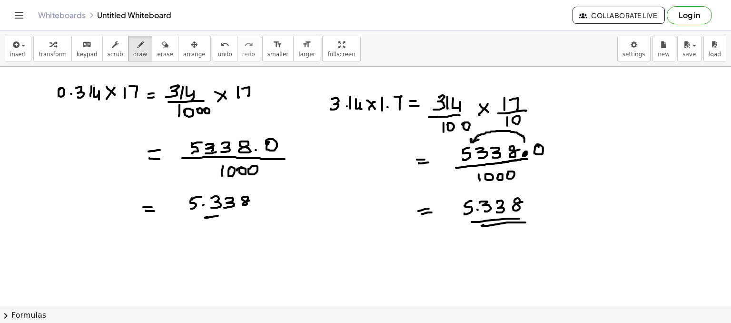
drag, startPoint x: 199, startPoint y: 223, endPoint x: 238, endPoint y: 215, distance: 39.9
drag, startPoint x: 148, startPoint y: 246, endPoint x: 160, endPoint y: 242, distance: 11.9
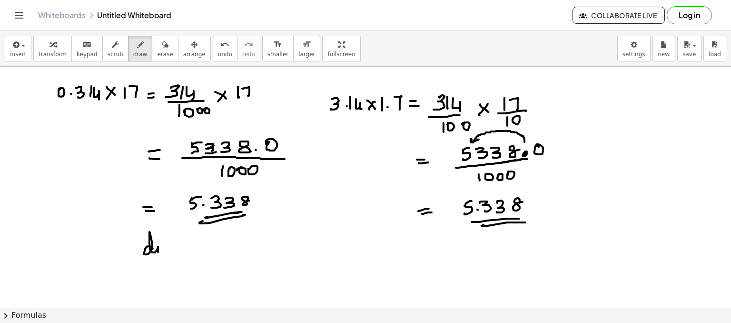
drag, startPoint x: 159, startPoint y: 241, endPoint x: 166, endPoint y: 247, distance: 8.1
drag, startPoint x: 166, startPoint y: 247, endPoint x: 172, endPoint y: 243, distance: 7.3
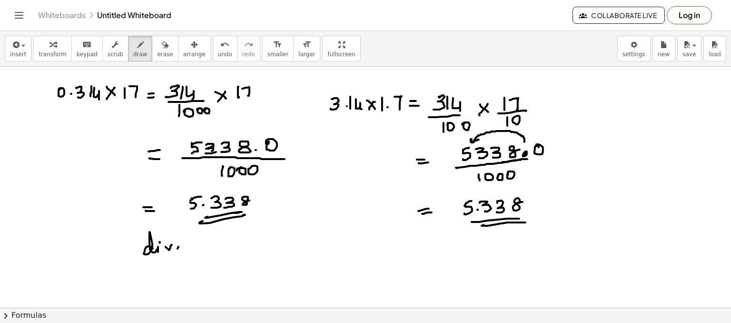
drag, startPoint x: 188, startPoint y: 242, endPoint x: 196, endPoint y: 244, distance: 8.7
drag, startPoint x: 204, startPoint y: 247, endPoint x: 215, endPoint y: 247, distance: 11.4
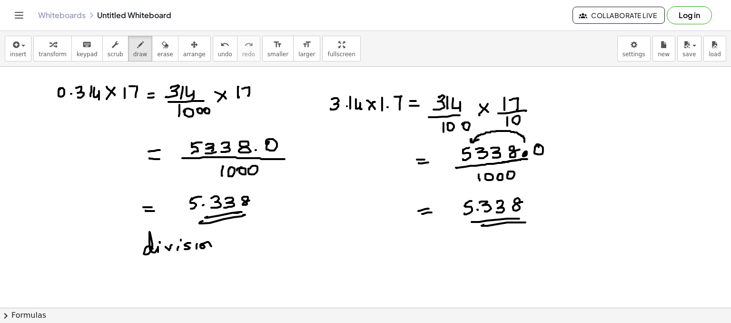
drag, startPoint x: 251, startPoint y: 246, endPoint x: 261, endPoint y: 251, distance: 10.9
drag, startPoint x: 263, startPoint y: 245, endPoint x: 274, endPoint y: 249, distance: 11.6
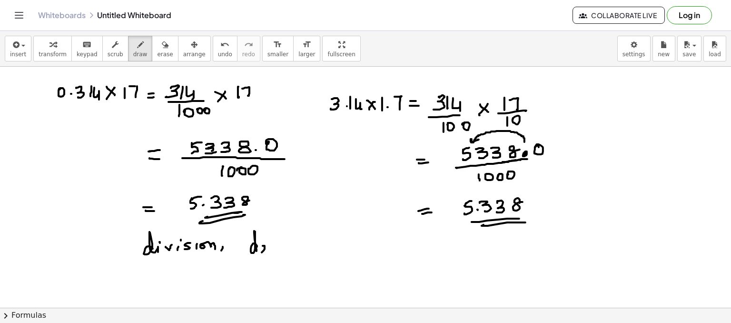
drag, startPoint x: 274, startPoint y: 245, endPoint x: 286, endPoint y: 249, distance: 12.8
drag, startPoint x: 286, startPoint y: 249, endPoint x: 302, endPoint y: 246, distance: 16.2
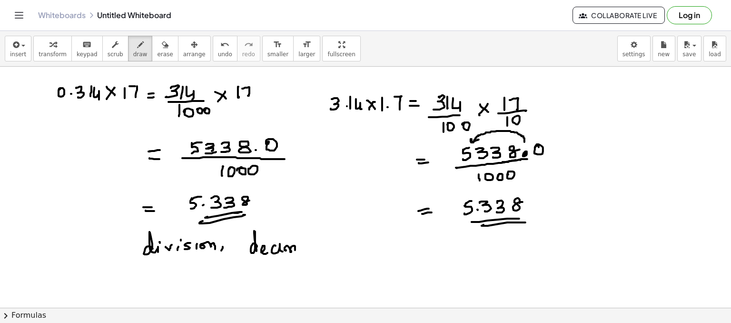
drag, startPoint x: 308, startPoint y: 246, endPoint x: 325, endPoint y: 245, distance: 16.2
drag, startPoint x: 325, startPoint y: 245, endPoint x: 319, endPoint y: 257, distance: 13.4
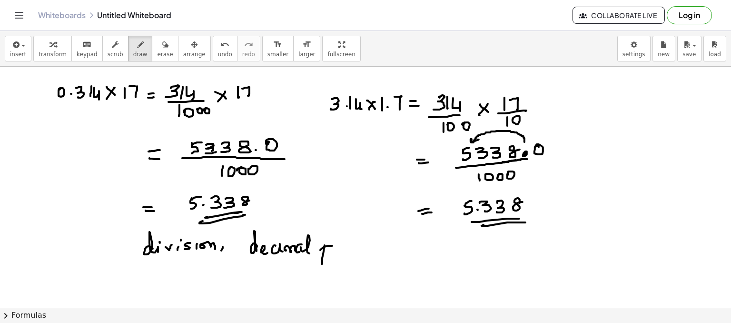
drag, startPoint x: 332, startPoint y: 245, endPoint x: 341, endPoint y: 236, distance: 13.1
drag, startPoint x: 341, startPoint y: 236, endPoint x: 337, endPoint y: 248, distance: 12.9
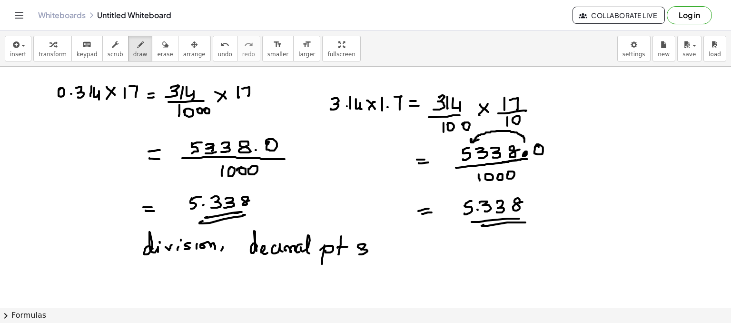
drag, startPoint x: 361, startPoint y: 249, endPoint x: 373, endPoint y: 237, distance: 16.8
drag, startPoint x: 371, startPoint y: 253, endPoint x: 382, endPoint y: 251, distance: 11.1
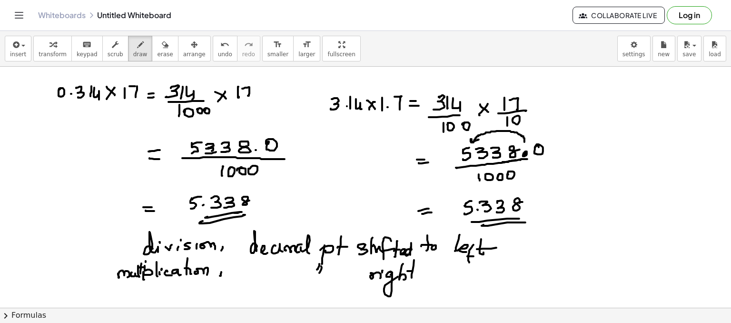
click at [162, 287] on div "insert select one: Math Expression Function Text Youtube Video Graphing Geometr…" at bounding box center [365, 177] width 731 height 292
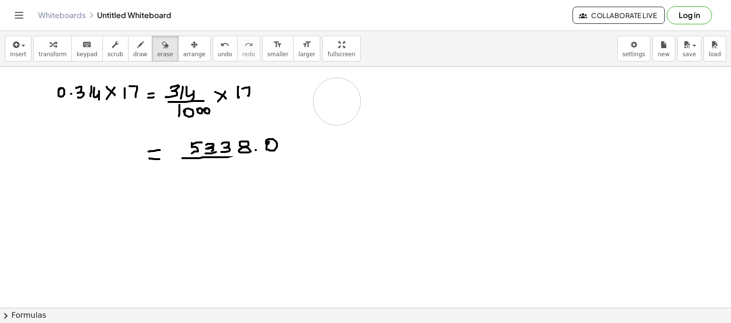
click at [351, 83] on div "insert select one: Math Expression Function Text Youtube Video Graphing Geometr…" at bounding box center [365, 177] width 731 height 292
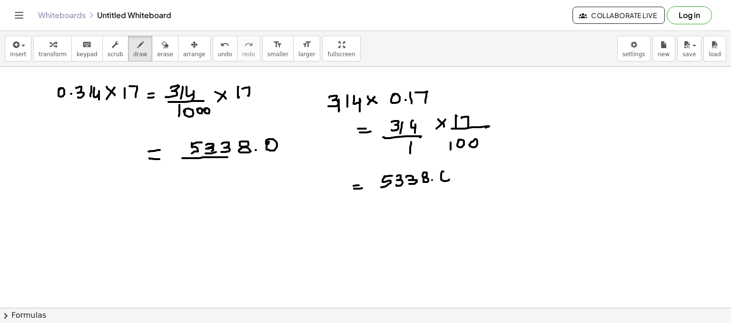
drag, startPoint x: 407, startPoint y: 194, endPoint x: 406, endPoint y: 204, distance: 9.6
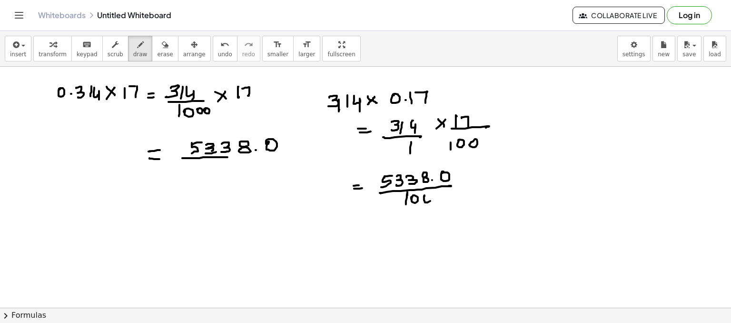
drag, startPoint x: 425, startPoint y: 200, endPoint x: 404, endPoint y: 218, distance: 26.7
drag, startPoint x: 434, startPoint y: 174, endPoint x: 406, endPoint y: 169, distance: 29.0
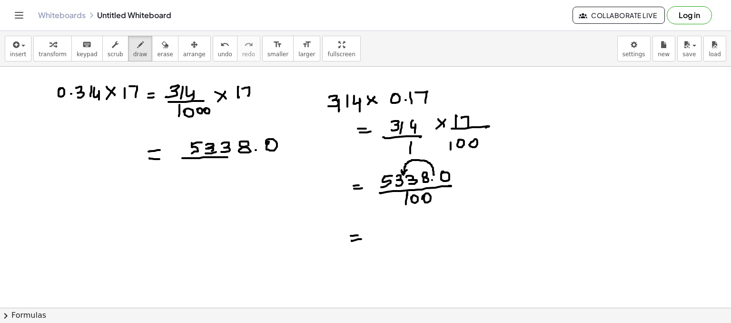
drag, startPoint x: 392, startPoint y: 224, endPoint x: 402, endPoint y: 225, distance: 9.6
drag, startPoint x: 402, startPoint y: 225, endPoint x: 417, endPoint y: 230, distance: 16.0
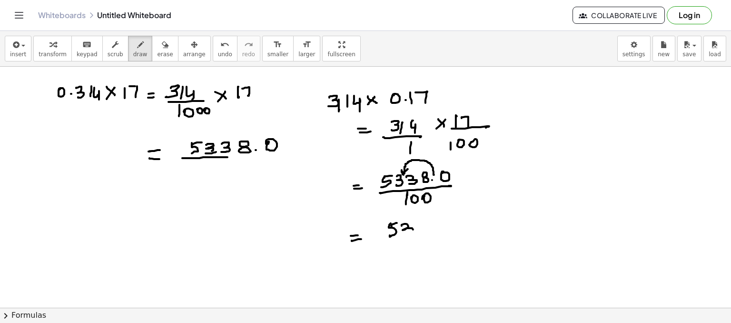
drag, startPoint x: 433, startPoint y: 219, endPoint x: 450, endPoint y: 219, distance: 17.6
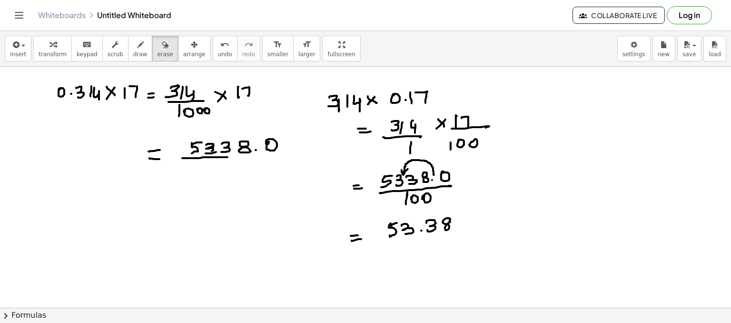
drag, startPoint x: 149, startPoint y: 51, endPoint x: 19, endPoint y: 134, distance: 154.1
click at [19, 134] on div "insert select one: Math Expression Function Text Youtube Video Graphing Geometr…" at bounding box center [365, 177] width 731 height 292
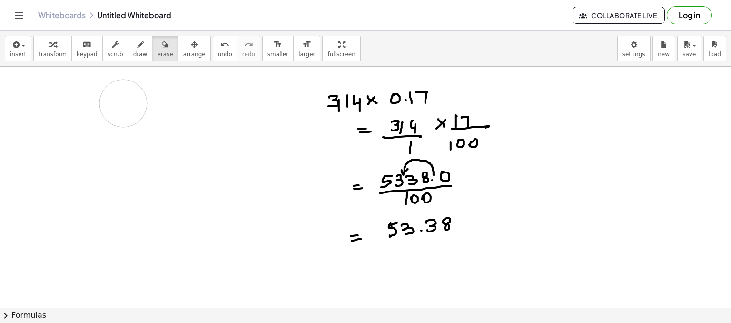
drag, startPoint x: 19, startPoint y: 134, endPoint x: 129, endPoint y: 100, distance: 114.4
click at [133, 52] on span "draw" at bounding box center [140, 54] width 14 height 7
drag, startPoint x: 37, startPoint y: 116, endPoint x: 48, endPoint y: 126, distance: 14.9
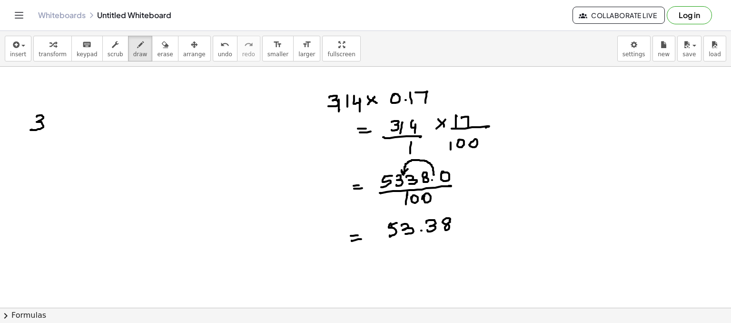
drag, startPoint x: 61, startPoint y: 126, endPoint x: 67, endPoint y: 130, distance: 6.8
drag, startPoint x: 80, startPoint y: 128, endPoint x: 81, endPoint y: 121, distance: 6.7
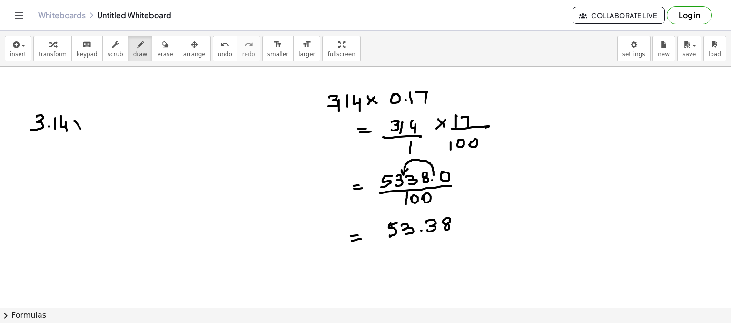
drag, startPoint x: 97, startPoint y: 117, endPoint x: 103, endPoint y: 124, distance: 9.4
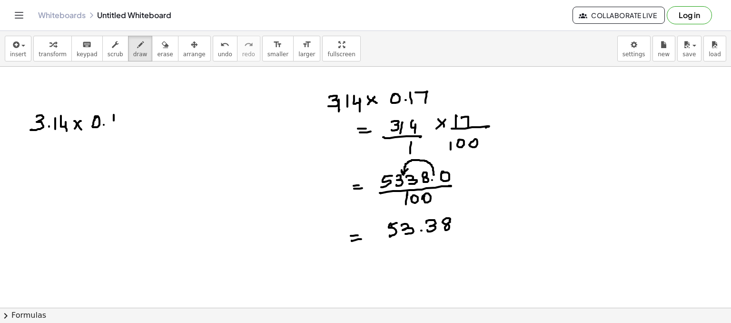
drag, startPoint x: 114, startPoint y: 115, endPoint x: 115, endPoint y: 124, distance: 9.6
drag, startPoint x: 121, startPoint y: 116, endPoint x: 123, endPoint y: 126, distance: 10.2
drag, startPoint x: 56, startPoint y: 153, endPoint x: 61, endPoint y: 153, distance: 5.3
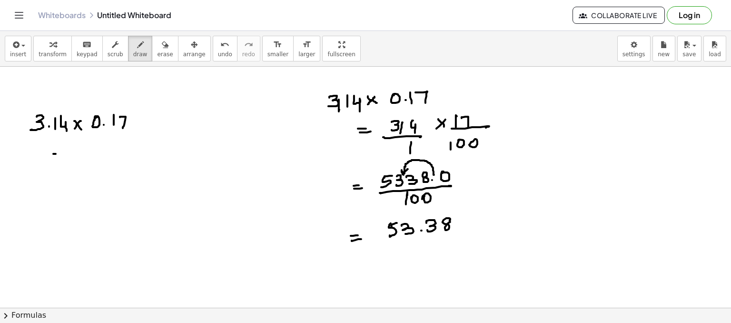
drag, startPoint x: 59, startPoint y: 157, endPoint x: 65, endPoint y: 157, distance: 5.7
drag, startPoint x: 83, startPoint y: 143, endPoint x: 96, endPoint y: 147, distance: 12.9
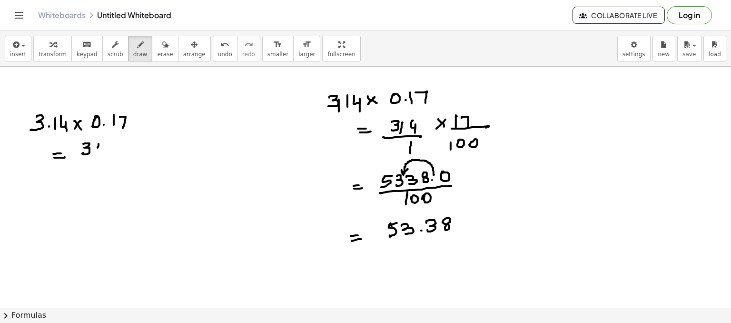
drag, startPoint x: 98, startPoint y: 147, endPoint x: 102, endPoint y: 144, distance: 5.8
drag, startPoint x: 104, startPoint y: 146, endPoint x: 103, endPoint y: 157, distance: 11.0
drag, startPoint x: 77, startPoint y: 161, endPoint x: 81, endPoint y: 169, distance: 9.2
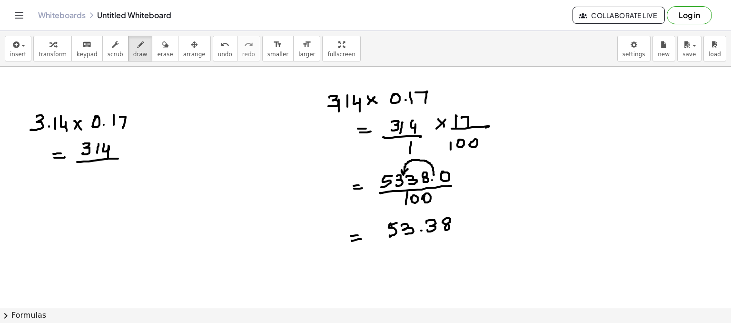
drag, startPoint x: 80, startPoint y: 168, endPoint x: 85, endPoint y: 171, distance: 5.1
drag, startPoint x: 87, startPoint y: 168, endPoint x: 99, endPoint y: 168, distance: 12.9
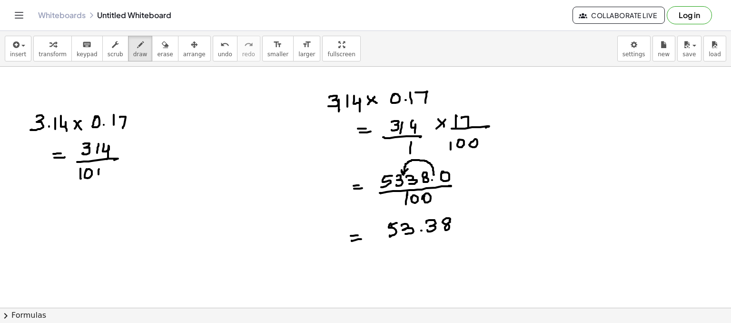
drag, startPoint x: 133, startPoint y: 145, endPoint x: 139, endPoint y: 149, distance: 7.3
drag, startPoint x: 158, startPoint y: 150, endPoint x: 162, endPoint y: 143, distance: 7.7
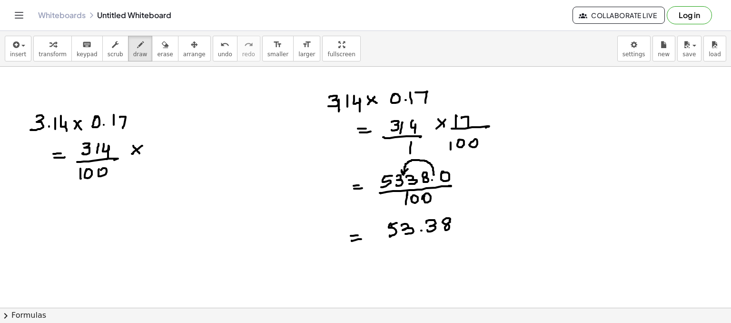
drag, startPoint x: 164, startPoint y: 142, endPoint x: 160, endPoint y: 155, distance: 13.4
drag, startPoint x: 152, startPoint y: 158, endPoint x: 169, endPoint y: 160, distance: 17.2
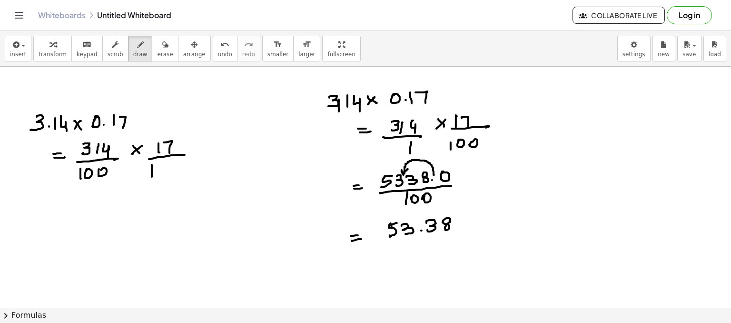
drag, startPoint x: 152, startPoint y: 164, endPoint x: 152, endPoint y: 176, distance: 11.9
drag, startPoint x: 168, startPoint y: 171, endPoint x: 155, endPoint y: 178, distance: 14.5
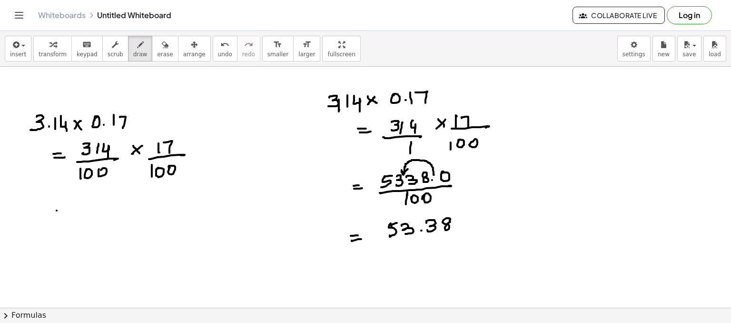
drag, startPoint x: 57, startPoint y: 210, endPoint x: 53, endPoint y: 217, distance: 7.4
drag, startPoint x: 53, startPoint y: 217, endPoint x: 65, endPoint y: 215, distance: 11.6
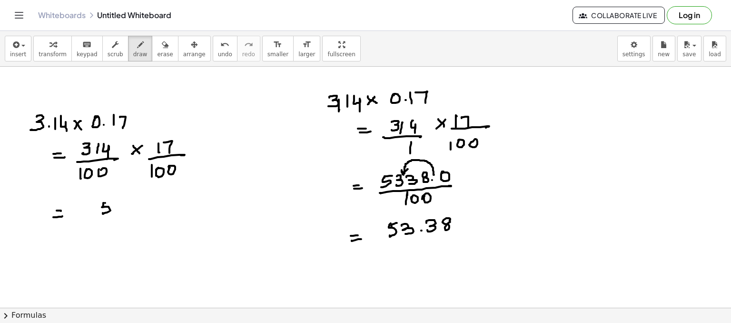
drag, startPoint x: 105, startPoint y: 202, endPoint x: 119, endPoint y: 203, distance: 13.8
drag, startPoint x: 118, startPoint y: 203, endPoint x: 120, endPoint y: 210, distance: 6.9
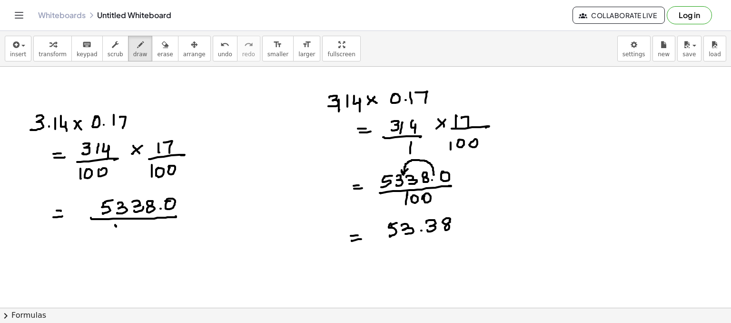
drag, startPoint x: 116, startPoint y: 226, endPoint x: 116, endPoint y: 236, distance: 10.0
drag, startPoint x: 141, startPoint y: 229, endPoint x: 145, endPoint y: 227, distance: 4.9
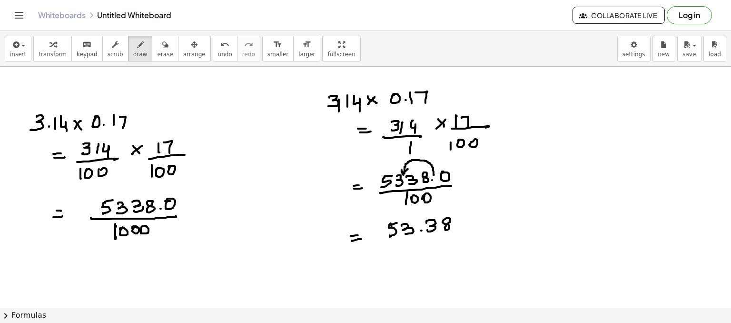
drag, startPoint x: 157, startPoint y: 225, endPoint x: 155, endPoint y: 230, distance: 5.1
drag, startPoint x: 64, startPoint y: 267, endPoint x: 89, endPoint y: 257, distance: 27.0
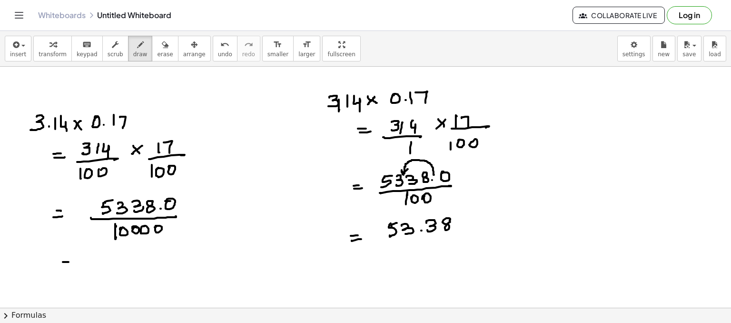
drag, startPoint x: 129, startPoint y: 254, endPoint x: 148, endPoint y: 257, distance: 18.5
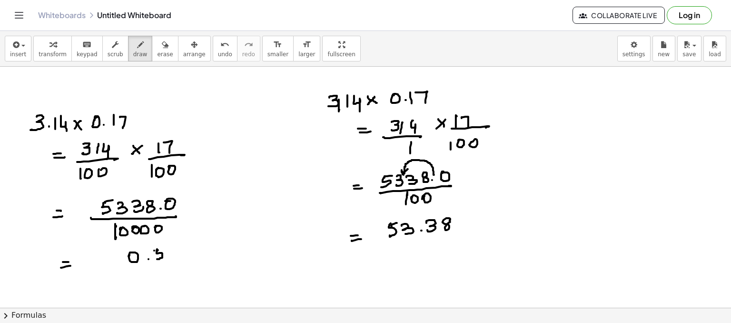
drag, startPoint x: 154, startPoint y: 250, endPoint x: 168, endPoint y: 248, distance: 13.4
drag, startPoint x: 166, startPoint y: 248, endPoint x: 171, endPoint y: 254, distance: 7.4
drag, startPoint x: 179, startPoint y: 246, endPoint x: 184, endPoint y: 254, distance: 9.0
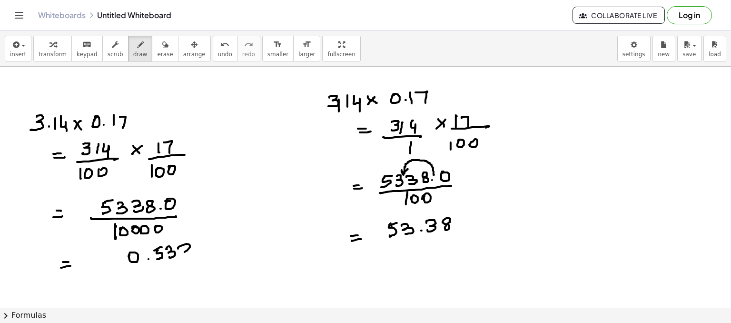
drag, startPoint x: 198, startPoint y: 245, endPoint x: 173, endPoint y: 267, distance: 33.4
drag, startPoint x: 145, startPoint y: 272, endPoint x: 182, endPoint y: 267, distance: 36.9
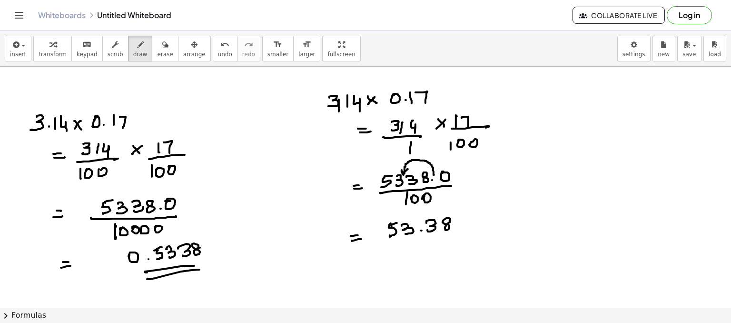
drag, startPoint x: 164, startPoint y: 275, endPoint x: 192, endPoint y: 269, distance: 28.3
click at [162, 47] on icon "button" at bounding box center [165, 44] width 7 height 11
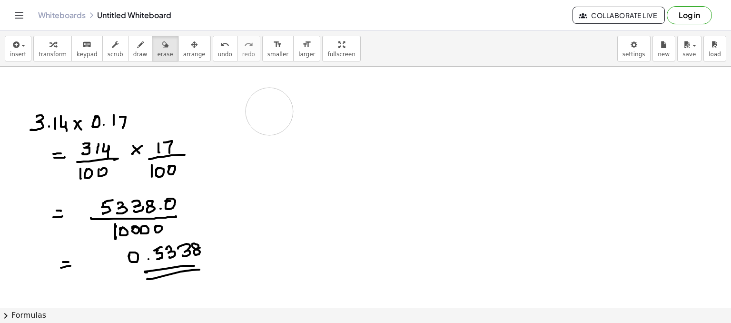
drag, startPoint x: 314, startPoint y: 94, endPoint x: 268, endPoint y: 110, distance: 48.0
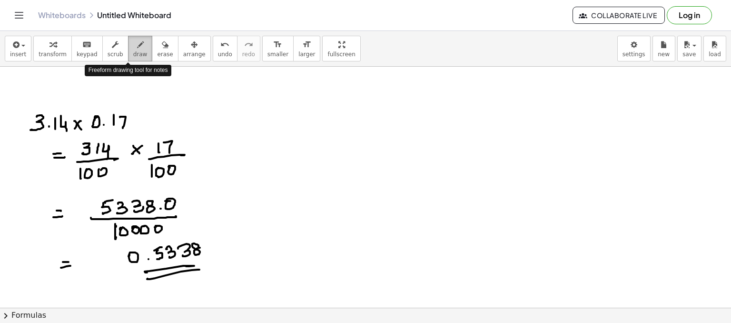
click at [133, 51] on span "draw" at bounding box center [140, 54] width 14 height 7
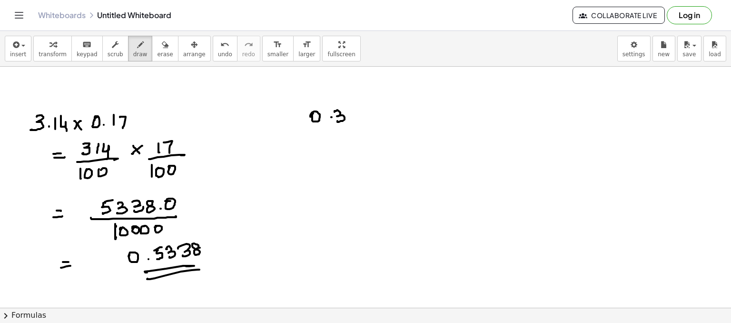
drag, startPoint x: 335, startPoint y: 110, endPoint x: 352, endPoint y: 111, distance: 17.6
drag, startPoint x: 358, startPoint y: 111, endPoint x: 363, endPoint y: 123, distance: 12.4
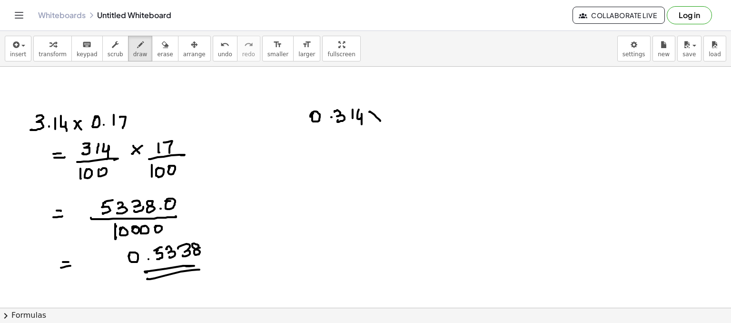
drag, startPoint x: 375, startPoint y: 114, endPoint x: 380, endPoint y: 113, distance: 5.8
drag, startPoint x: 396, startPoint y: 108, endPoint x: 401, endPoint y: 110, distance: 6.0
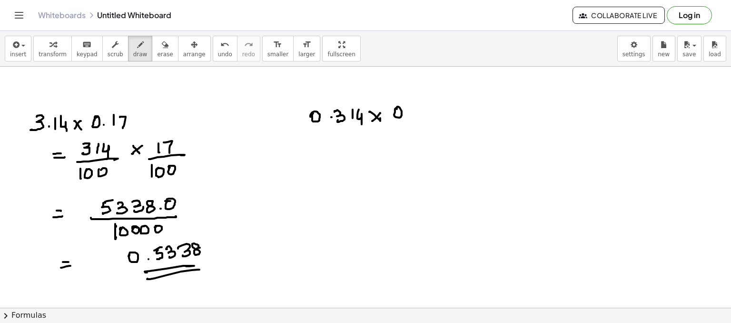
drag, startPoint x: 415, startPoint y: 117, endPoint x: 426, endPoint y: 107, distance: 15.2
drag, startPoint x: 432, startPoint y: 107, endPoint x: 437, endPoint y: 117, distance: 11.1
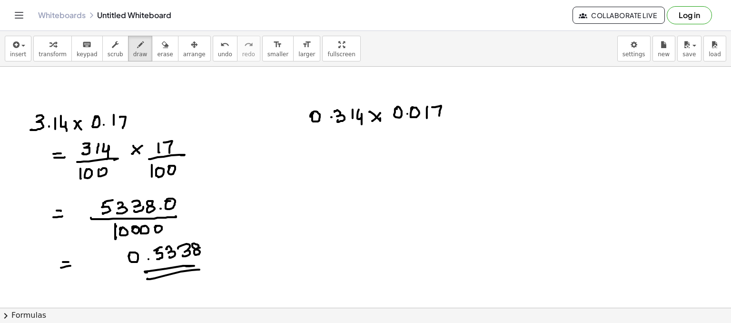
drag, startPoint x: 338, startPoint y: 154, endPoint x: 353, endPoint y: 150, distance: 15.1
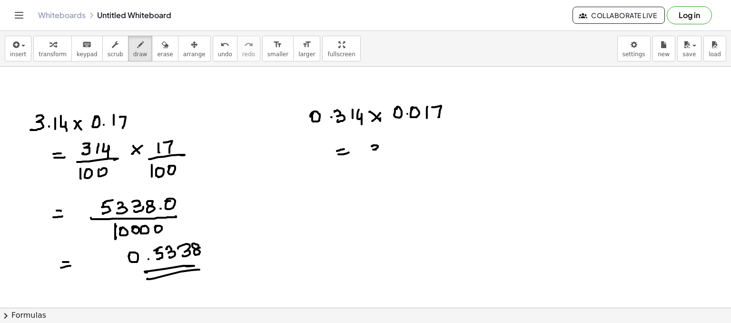
drag, startPoint x: 372, startPoint y: 145, endPoint x: 371, endPoint y: 153, distance: 7.7
drag, startPoint x: 386, startPoint y: 145, endPoint x: 385, endPoint y: 153, distance: 8.1
drag, startPoint x: 393, startPoint y: 145, endPoint x: 386, endPoint y: 158, distance: 15.1
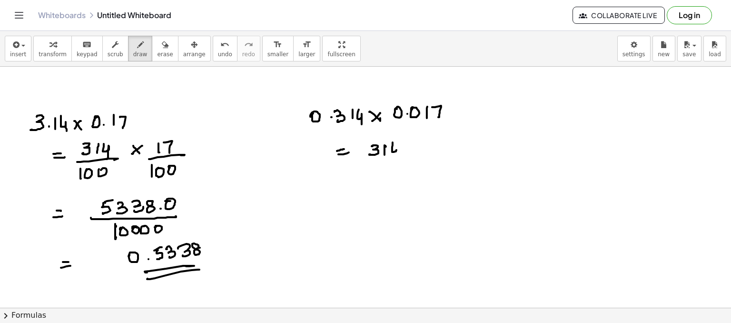
drag, startPoint x: 375, startPoint y: 162, endPoint x: 399, endPoint y: 160, distance: 24.3
drag, startPoint x: 358, startPoint y: 178, endPoint x: 365, endPoint y: 172, distance: 8.5
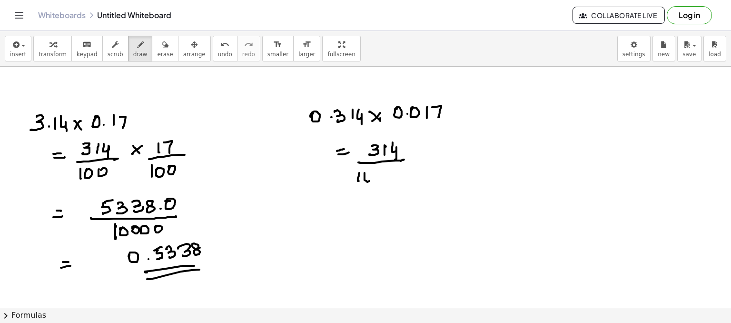
drag, startPoint x: 380, startPoint y: 175, endPoint x: 387, endPoint y: 172, distance: 7.7
drag, startPoint x: 412, startPoint y: 149, endPoint x: 416, endPoint y: 153, distance: 6.1
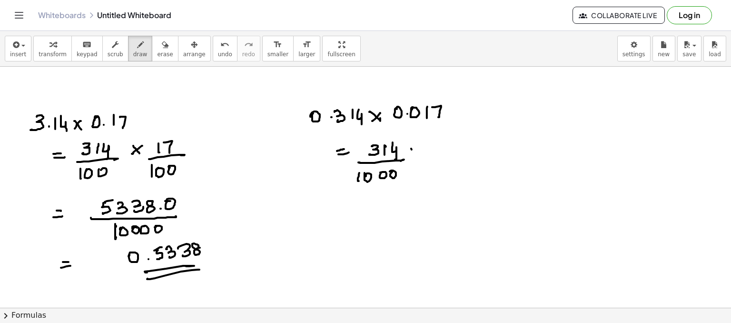
drag, startPoint x: 442, startPoint y: 145, endPoint x: 448, endPoint y: 146, distance: 6.7
drag, startPoint x: 448, startPoint y: 145, endPoint x: 451, endPoint y: 155, distance: 10.4
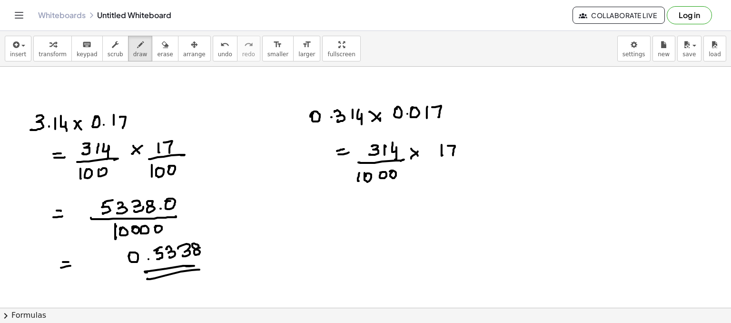
drag, startPoint x: 428, startPoint y: 160, endPoint x: 441, endPoint y: 168, distance: 15.2
drag, startPoint x: 432, startPoint y: 166, endPoint x: 435, endPoint y: 173, distance: 7.4
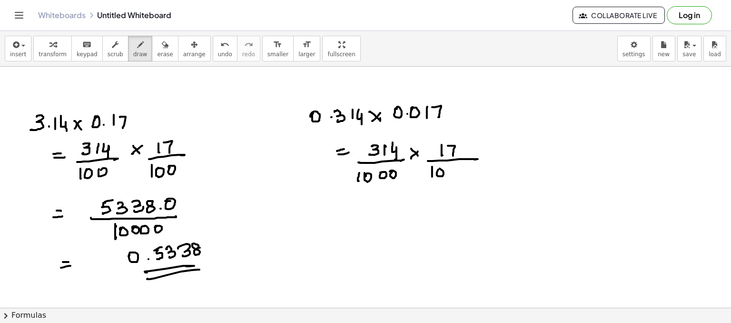
drag, startPoint x: 438, startPoint y: 176, endPoint x: 450, endPoint y: 168, distance: 13.9
drag, startPoint x: 461, startPoint y: 170, endPoint x: 454, endPoint y: 172, distance: 6.9
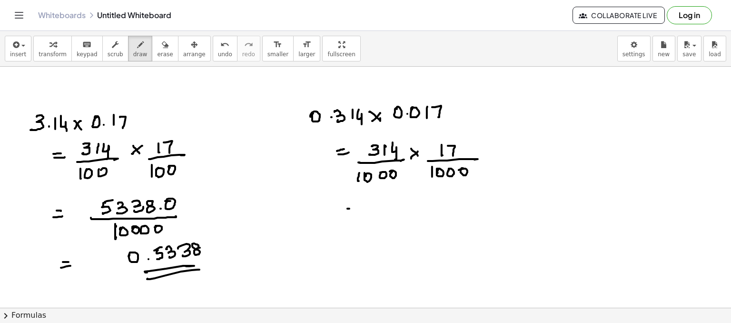
drag, startPoint x: 347, startPoint y: 208, endPoint x: 347, endPoint y: 213, distance: 5.3
drag, startPoint x: 347, startPoint y: 213, endPoint x: 356, endPoint y: 214, distance: 8.6
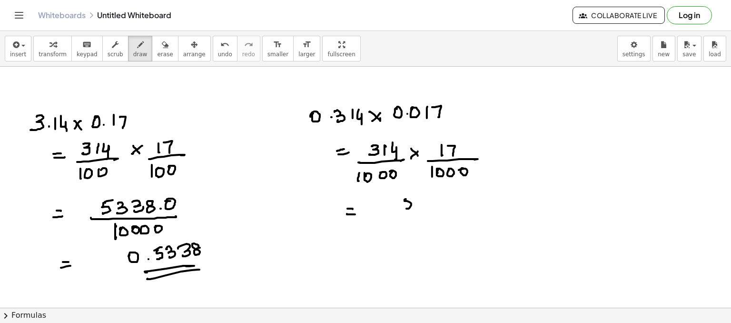
drag, startPoint x: 406, startPoint y: 198, endPoint x: 414, endPoint y: 196, distance: 8.9
drag, startPoint x: 420, startPoint y: 199, endPoint x: 424, endPoint y: 203, distance: 5.4
drag, startPoint x: 431, startPoint y: 198, endPoint x: 432, endPoint y: 203, distance: 5.3
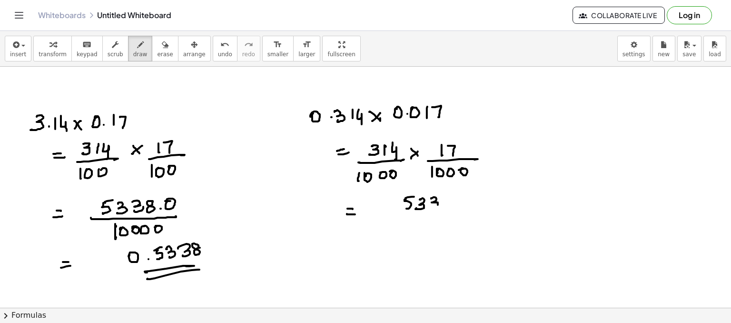
drag, startPoint x: 448, startPoint y: 196, endPoint x: 453, endPoint y: 200, distance: 6.1
drag, startPoint x: 454, startPoint y: 204, endPoint x: 461, endPoint y: 199, distance: 8.3
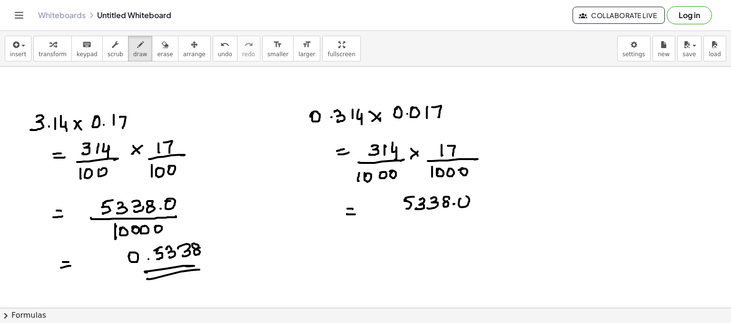
drag, startPoint x: 462, startPoint y: 207, endPoint x: 432, endPoint y: 212, distance: 30.5
drag, startPoint x: 420, startPoint y: 218, endPoint x: 454, endPoint y: 216, distance: 33.9
drag, startPoint x: 415, startPoint y: 225, endPoint x: 414, endPoint y: 236, distance: 10.5
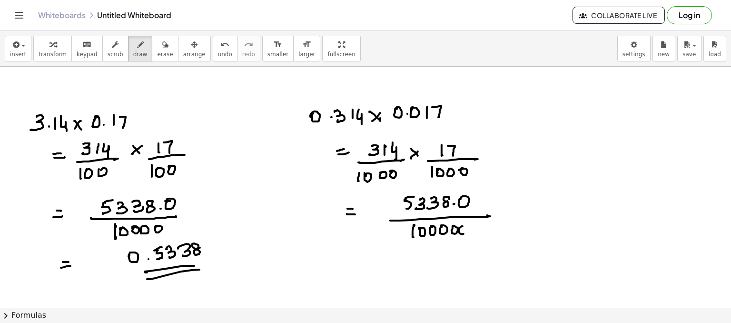
drag, startPoint x: 480, startPoint y: 224, endPoint x: 472, endPoint y: 229, distance: 9.2
drag, startPoint x: 346, startPoint y: 267, endPoint x: 340, endPoint y: 271, distance: 6.8
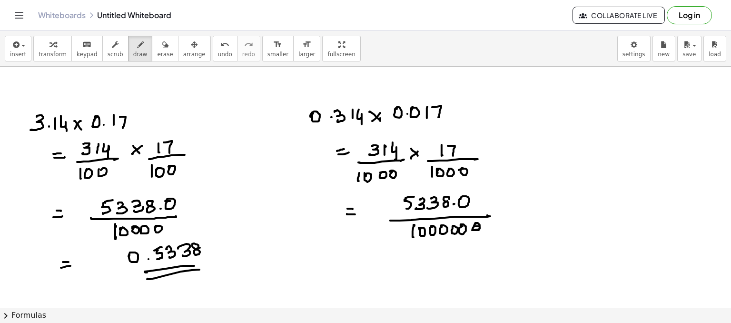
drag, startPoint x: 340, startPoint y: 271, endPoint x: 371, endPoint y: 252, distance: 36.3
drag, startPoint x: 406, startPoint y: 257, endPoint x: 413, endPoint y: 264, distance: 9.4
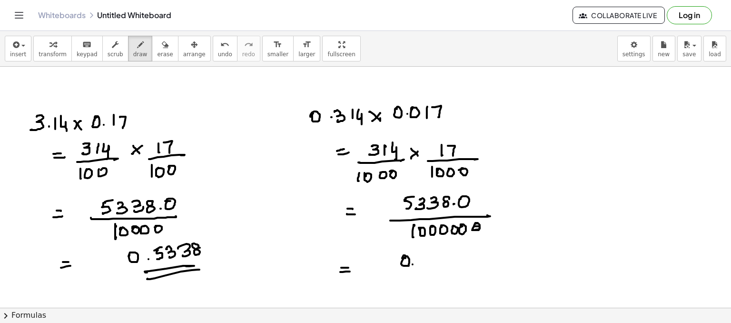
drag, startPoint x: 444, startPoint y: 254, endPoint x: 444, endPoint y: 261, distance: 7.6
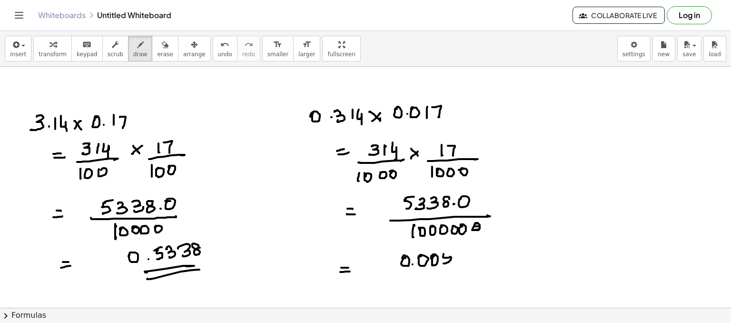
drag, startPoint x: 444, startPoint y: 252, endPoint x: 460, endPoint y: 254, distance: 16.4
drag, startPoint x: 459, startPoint y: 254, endPoint x: 459, endPoint y: 260, distance: 6.2
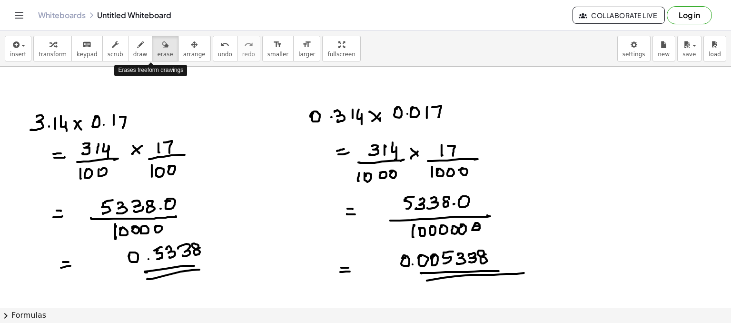
drag, startPoint x: 154, startPoint y: 43, endPoint x: 36, endPoint y: 139, distance: 152.2
click at [36, 139] on div "insert select one: Math Expression Function Text Youtube Video Graphing Geometr…" at bounding box center [365, 177] width 731 height 292
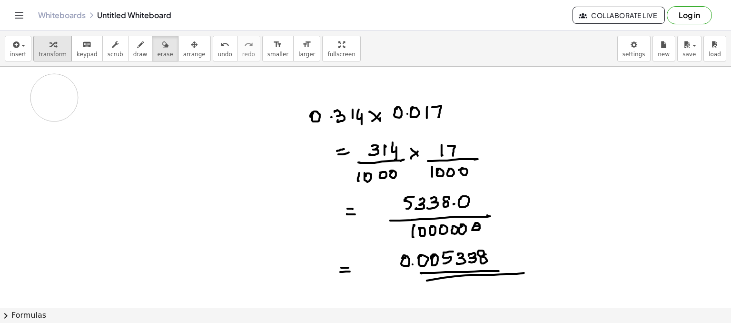
drag, startPoint x: 36, startPoint y: 139, endPoint x: 65, endPoint y: 47, distance: 96.3
click at [65, 47] on div "insert select one: Math Expression Function Text Youtube Video Graphing Geometr…" at bounding box center [365, 177] width 731 height 292
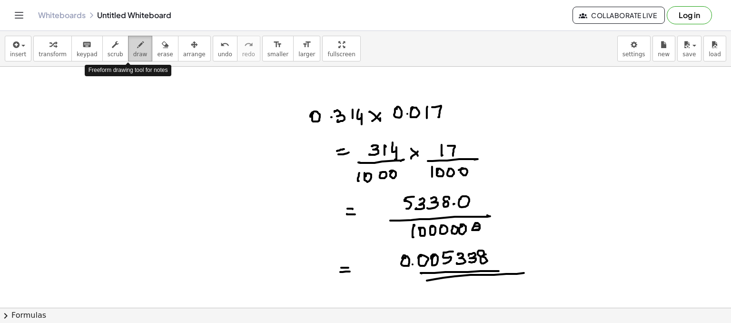
click at [137, 42] on icon "button" at bounding box center [140, 44] width 7 height 11
drag, startPoint x: 63, startPoint y: 122, endPoint x: 66, endPoint y: 126, distance: 5.1
drag, startPoint x: 71, startPoint y: 129, endPoint x: 77, endPoint y: 120, distance: 10.6
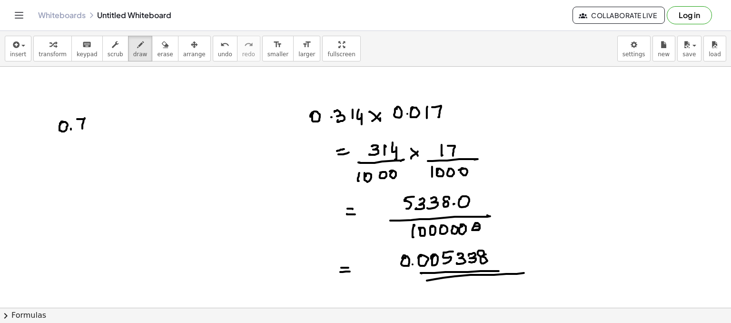
drag, startPoint x: 84, startPoint y: 119, endPoint x: 82, endPoint y: 129, distance: 11.1
drag, startPoint x: 90, startPoint y: 120, endPoint x: 106, endPoint y: 119, distance: 15.8
drag, startPoint x: 106, startPoint y: 119, endPoint x: 103, endPoint y: 125, distance: 6.6
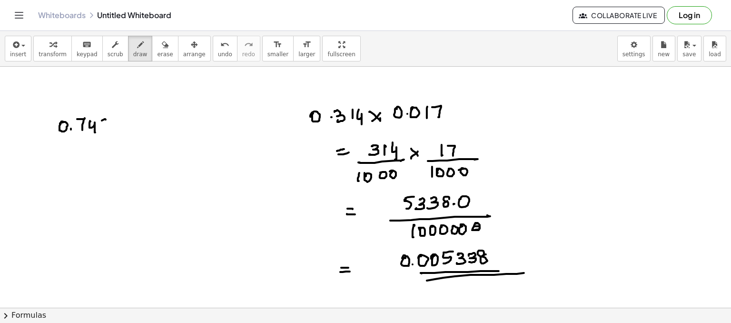
drag, startPoint x: 117, startPoint y: 120, endPoint x: 124, endPoint y: 128, distance: 10.4
drag, startPoint x: 118, startPoint y: 130, endPoint x: 121, endPoint y: 126, distance: 5.1
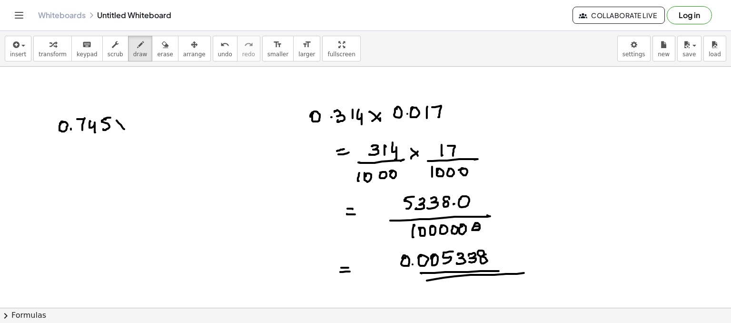
drag, startPoint x: 135, startPoint y: 120, endPoint x: 150, endPoint y: 130, distance: 18.0
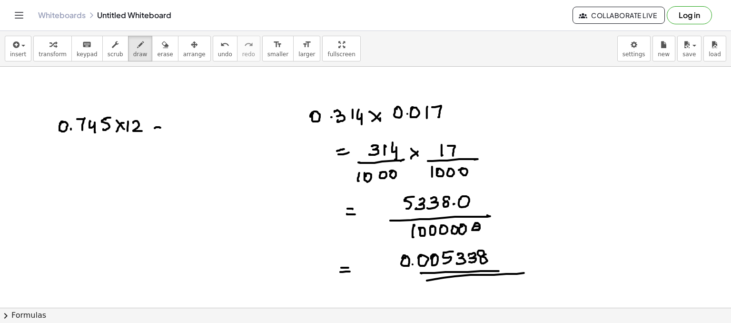
drag, startPoint x: 155, startPoint y: 130, endPoint x: 164, endPoint y: 128, distance: 9.2
click at [157, 41] on div "button" at bounding box center [165, 44] width 16 height 11
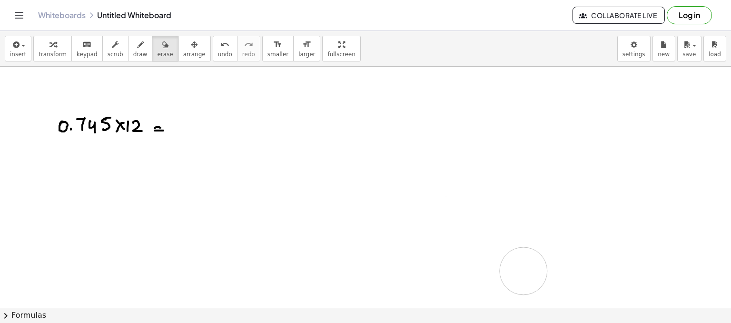
drag, startPoint x: 349, startPoint y: 138, endPoint x: 527, endPoint y: 269, distance: 220.8
click at [131, 58] on button "draw" at bounding box center [140, 49] width 25 height 26
drag, startPoint x: 199, startPoint y: 122, endPoint x: 203, endPoint y: 125, distance: 5.1
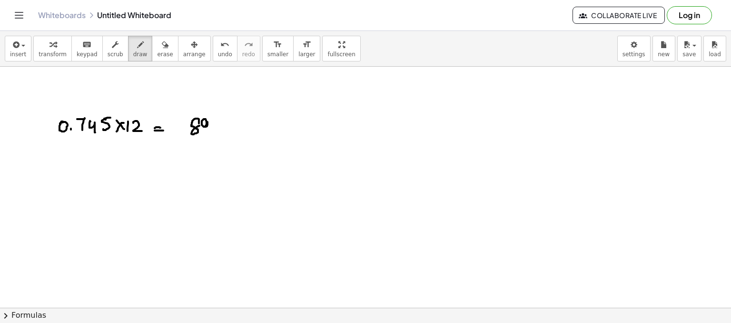
drag, startPoint x: 207, startPoint y: 122, endPoint x: 207, endPoint y: 136, distance: 13.3
drag, startPoint x: 214, startPoint y: 119, endPoint x: 222, endPoint y: 130, distance: 13.6
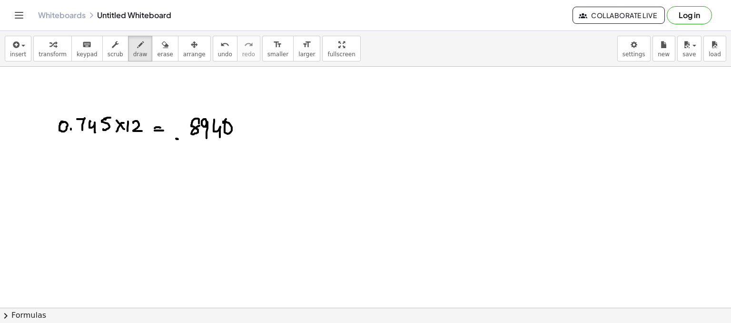
drag, startPoint x: 178, startPoint y: 139, endPoint x: 239, endPoint y: 140, distance: 61.4
drag, startPoint x: 194, startPoint y: 151, endPoint x: 196, endPoint y: 157, distance: 6.0
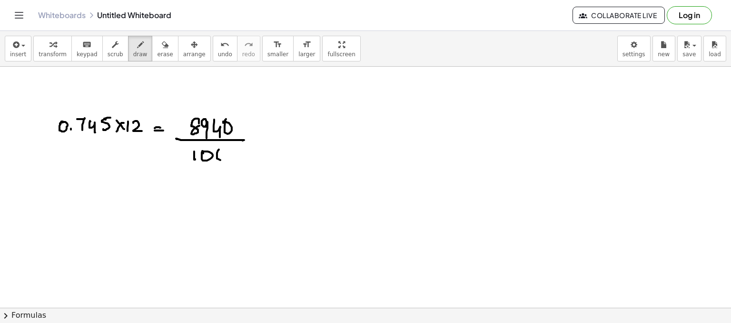
drag, startPoint x: 237, startPoint y: 132, endPoint x: 249, endPoint y: 125, distance: 13.6
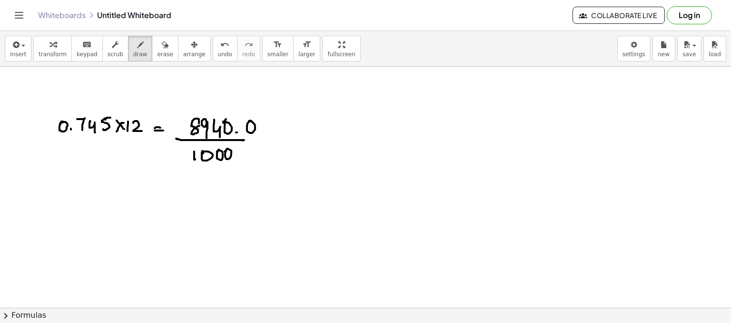
drag, startPoint x: 148, startPoint y: 186, endPoint x: 153, endPoint y: 186, distance: 5.2
drag, startPoint x: 148, startPoint y: 188, endPoint x: 163, endPoint y: 186, distance: 15.0
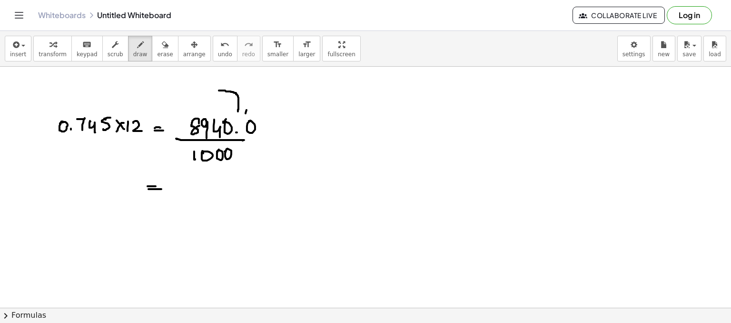
drag, startPoint x: 238, startPoint y: 111, endPoint x: 218, endPoint y: 90, distance: 28.6
drag, startPoint x: 221, startPoint y: 89, endPoint x: 203, endPoint y: 99, distance: 20.5
drag, startPoint x: 208, startPoint y: 136, endPoint x: 206, endPoint y: 158, distance: 22.0
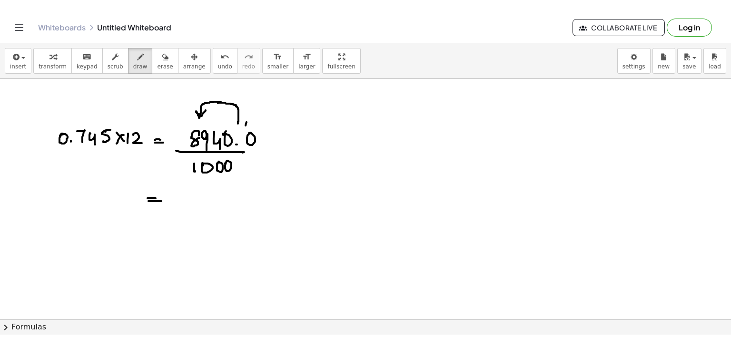
scroll to position [4, 0]
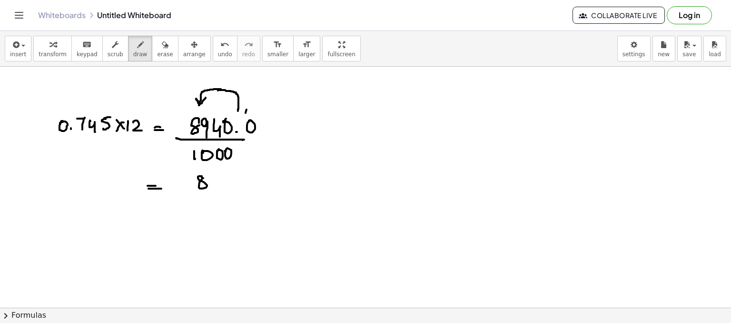
drag, startPoint x: 202, startPoint y: 178, endPoint x: 211, endPoint y: 183, distance: 10.4
drag, startPoint x: 222, startPoint y: 177, endPoint x: 228, endPoint y: 174, distance: 6.4
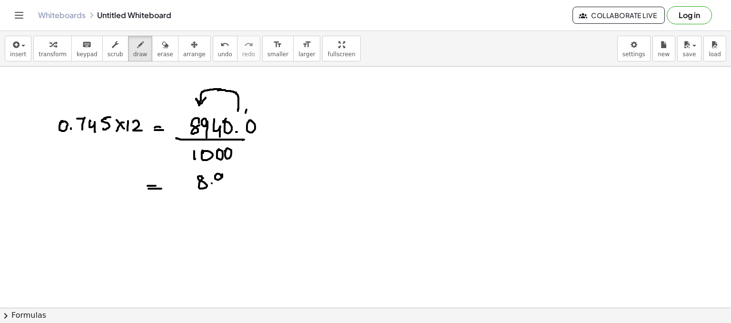
drag, startPoint x: 228, startPoint y: 172, endPoint x: 241, endPoint y: 176, distance: 12.9
drag, startPoint x: 209, startPoint y: 195, endPoint x: 219, endPoint y: 200, distance: 11.3
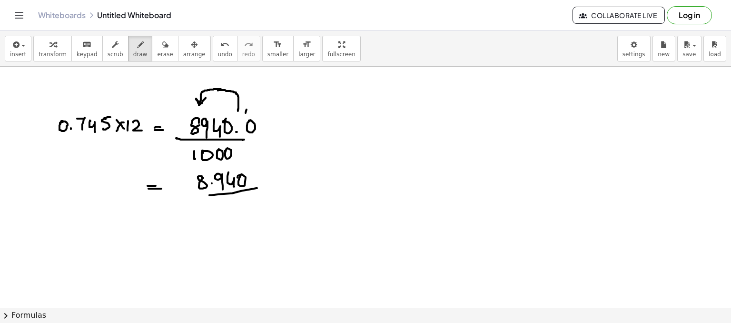
drag, startPoint x: 219, startPoint y: 200, endPoint x: 254, endPoint y: 193, distance: 35.5
drag, startPoint x: 325, startPoint y: 104, endPoint x: 336, endPoint y: 109, distance: 12.2
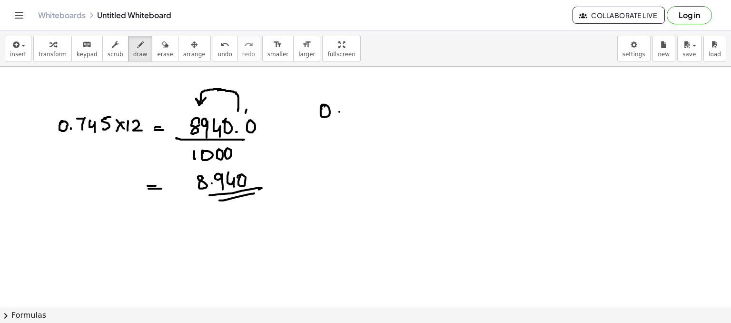
drag, startPoint x: 342, startPoint y: 105, endPoint x: 355, endPoint y: 105, distance: 12.4
drag, startPoint x: 355, startPoint y: 105, endPoint x: 361, endPoint y: 110, distance: 8.2
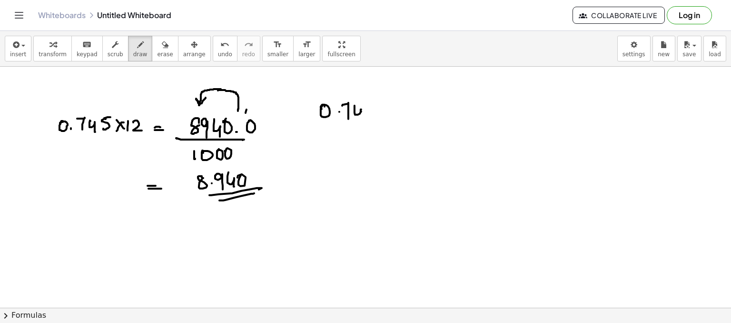
drag, startPoint x: 361, startPoint y: 111, endPoint x: 360, endPoint y: 120, distance: 8.6
drag, startPoint x: 368, startPoint y: 103, endPoint x: 381, endPoint y: 101, distance: 13.1
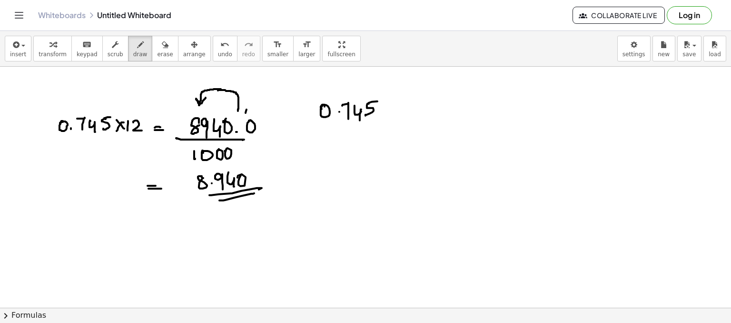
drag, startPoint x: 389, startPoint y: 105, endPoint x: 395, endPoint y: 113, distance: 10.2
drag, startPoint x: 409, startPoint y: 107, endPoint x: 415, endPoint y: 104, distance: 6.4
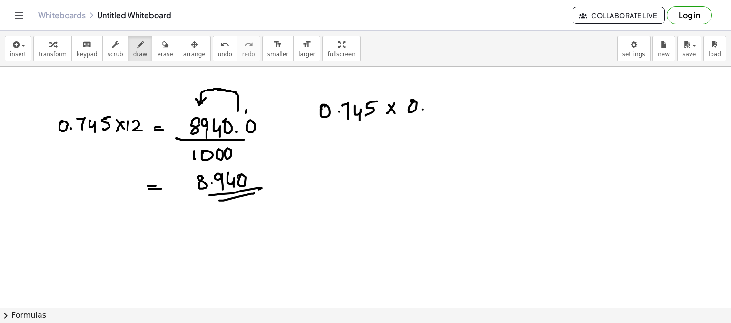
drag, startPoint x: 429, startPoint y: 99, endPoint x: 431, endPoint y: 110, distance: 11.1
drag, startPoint x: 434, startPoint y: 102, endPoint x: 450, endPoint y: 109, distance: 17.5
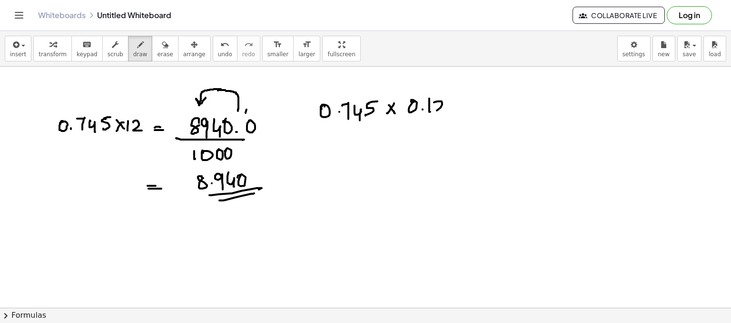
drag, startPoint x: 350, startPoint y: 143, endPoint x: 354, endPoint y: 147, distance: 6.1
drag, startPoint x: 354, startPoint y: 147, endPoint x: 363, endPoint y: 146, distance: 8.7
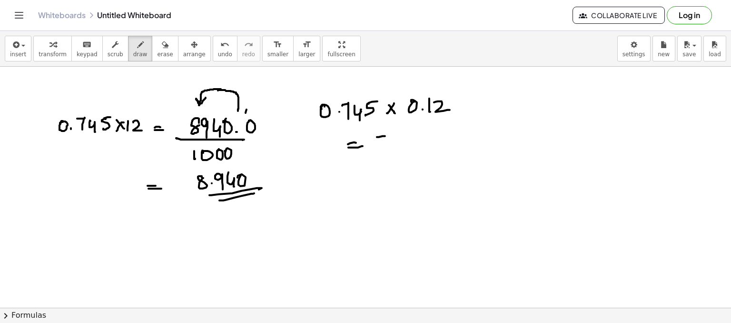
drag, startPoint x: 377, startPoint y: 137, endPoint x: 388, endPoint y: 140, distance: 11.6
drag, startPoint x: 393, startPoint y: 142, endPoint x: 402, endPoint y: 138, distance: 9.6
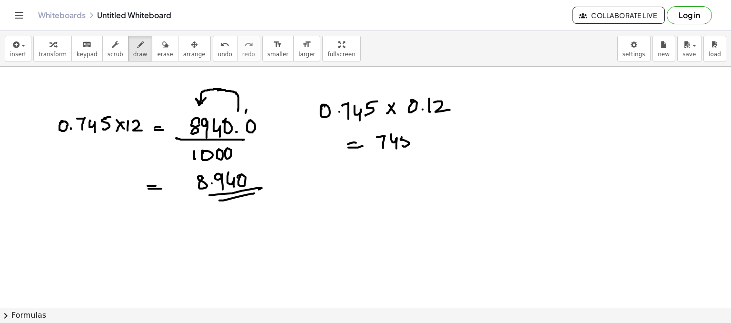
drag, startPoint x: 363, startPoint y: 157, endPoint x: 379, endPoint y: 163, distance: 17.3
drag, startPoint x: 377, startPoint y: 171, endPoint x: 382, endPoint y: 170, distance: 5.0
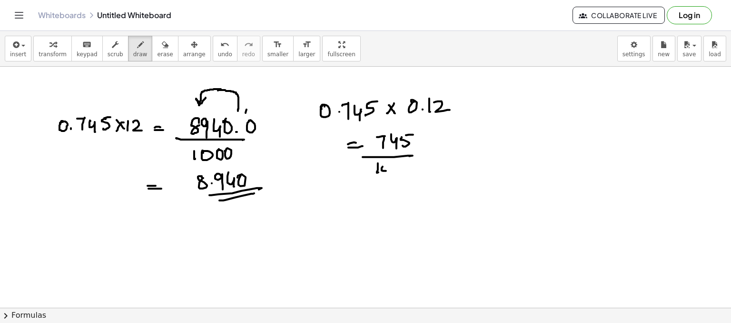
drag, startPoint x: 382, startPoint y: 170, endPoint x: 390, endPoint y: 166, distance: 9.4
drag, startPoint x: 402, startPoint y: 165, endPoint x: 413, endPoint y: 158, distance: 13.1
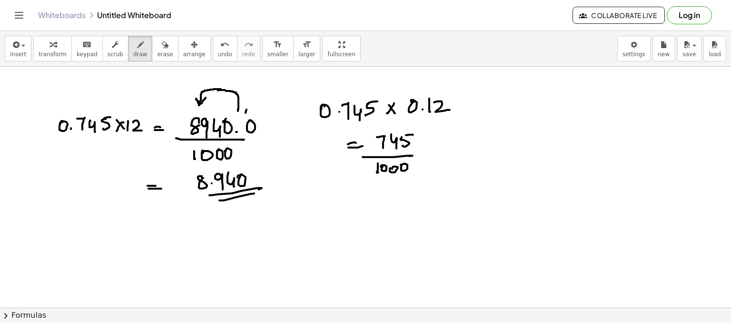
drag, startPoint x: 426, startPoint y: 152, endPoint x: 429, endPoint y: 148, distance: 5.1
drag, startPoint x: 459, startPoint y: 139, endPoint x: 451, endPoint y: 149, distance: 12.6
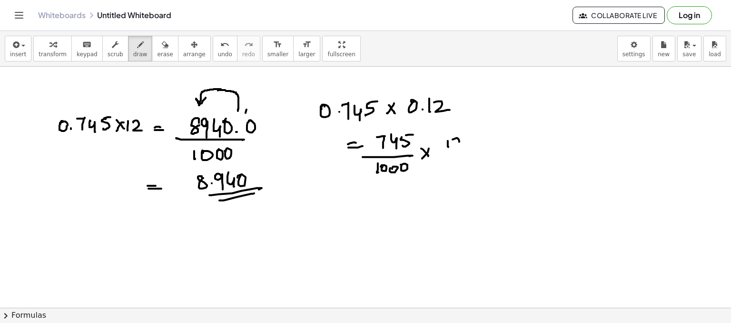
drag, startPoint x: 468, startPoint y: 151, endPoint x: 441, endPoint y: 162, distance: 29.4
drag, startPoint x: 435, startPoint y: 164, endPoint x: 438, endPoint y: 169, distance: 6.0
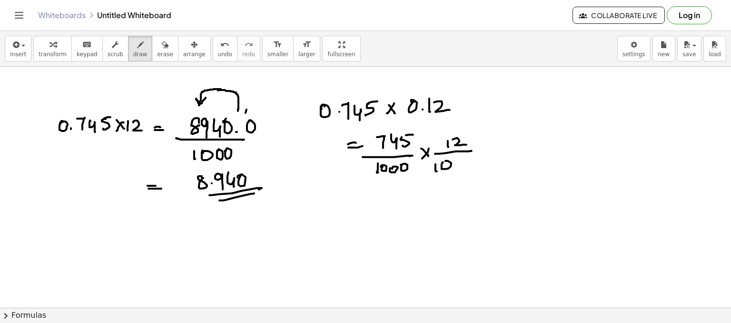
drag, startPoint x: 443, startPoint y: 162, endPoint x: 457, endPoint y: 163, distance: 13.8
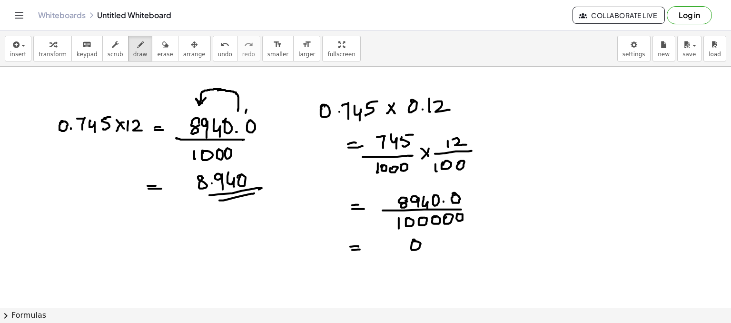
drag, startPoint x: 440, startPoint y: 238, endPoint x: 448, endPoint y: 239, distance: 7.6
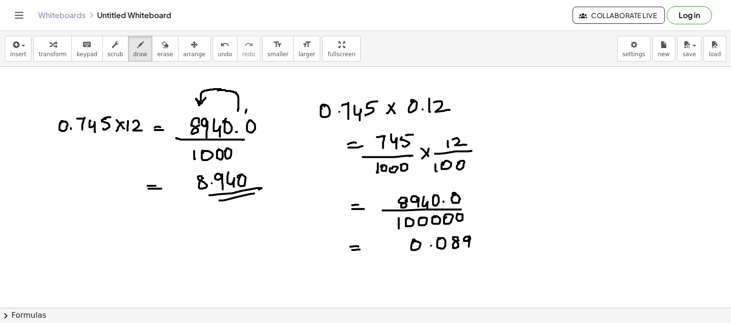
drag, startPoint x: 470, startPoint y: 240, endPoint x: 469, endPoint y: 246, distance: 6.3
drag, startPoint x: 478, startPoint y: 235, endPoint x: 482, endPoint y: 245, distance: 10.7
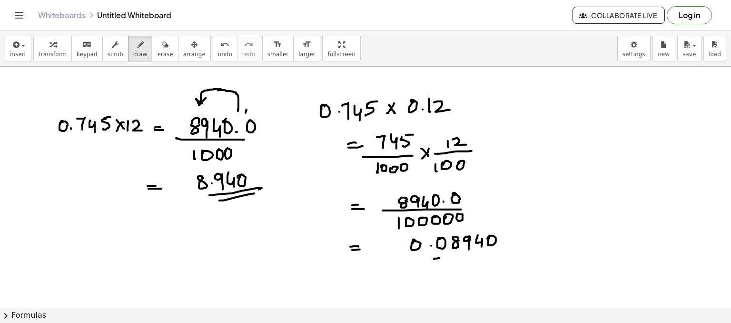
drag, startPoint x: 439, startPoint y: 257, endPoint x: 478, endPoint y: 253, distance: 38.8
drag, startPoint x: 434, startPoint y: 267, endPoint x: 481, endPoint y: 256, distance: 48.9
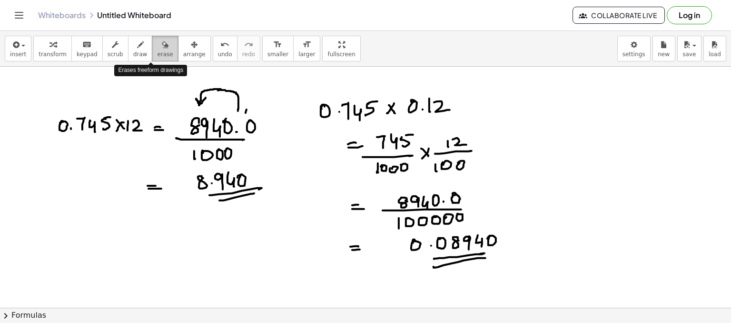
click at [162, 44] on icon "button" at bounding box center [165, 44] width 7 height 11
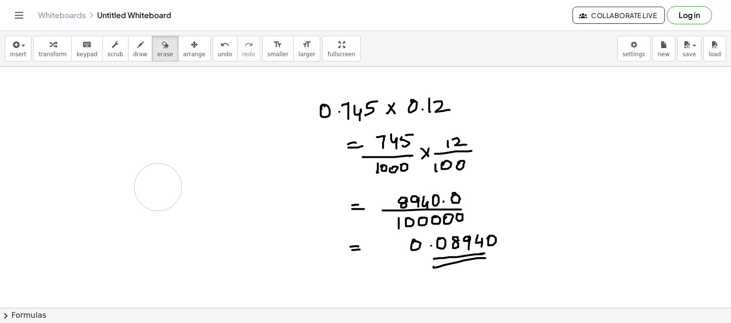
drag, startPoint x: 67, startPoint y: 122, endPoint x: 158, endPoint y: 186, distance: 111.6
click at [128, 51] on button "draw" at bounding box center [140, 49] width 25 height 26
drag, startPoint x: 71, startPoint y: 103, endPoint x: 86, endPoint y: 106, distance: 14.7
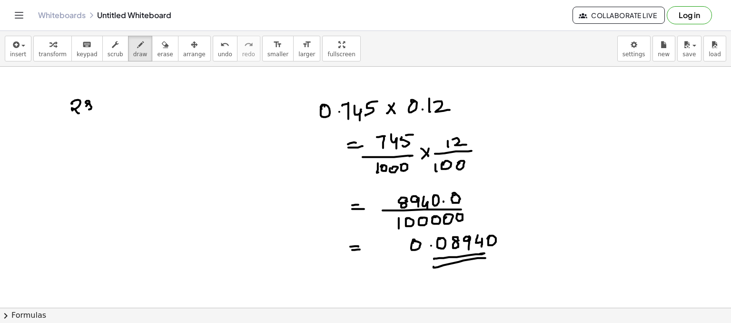
drag, startPoint x: 101, startPoint y: 99, endPoint x: 109, endPoint y: 107, distance: 10.4
drag, startPoint x: 112, startPoint y: 101, endPoint x: 132, endPoint y: 102, distance: 19.6
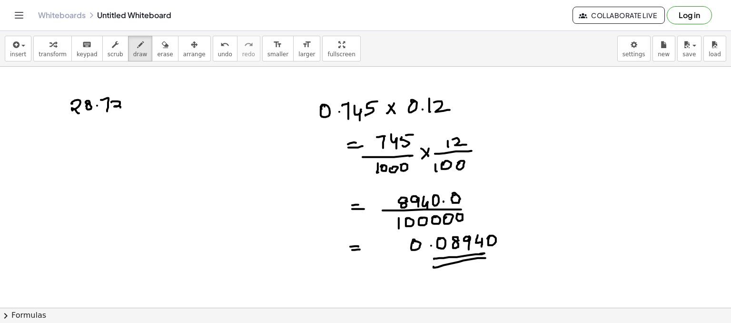
drag, startPoint x: 134, startPoint y: 109, endPoint x: 141, endPoint y: 104, distance: 8.3
drag, startPoint x: 158, startPoint y: 97, endPoint x: 157, endPoint y: 105, distance: 8.7
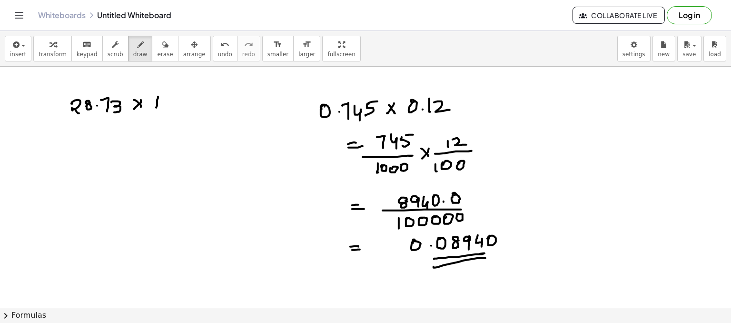
drag, startPoint x: 163, startPoint y: 96, endPoint x: 173, endPoint y: 104, distance: 12.2
drag, startPoint x: 179, startPoint y: 106, endPoint x: 199, endPoint y: 104, distance: 19.6
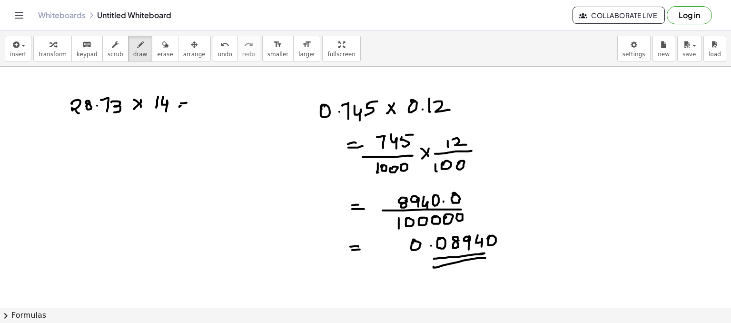
drag, startPoint x: 147, startPoint y: 56, endPoint x: 364, endPoint y: 129, distance: 228.8
click at [364, 129] on div "insert select one: Math Expression Function Text Youtube Video Graphing Geometr…" at bounding box center [365, 177] width 731 height 292
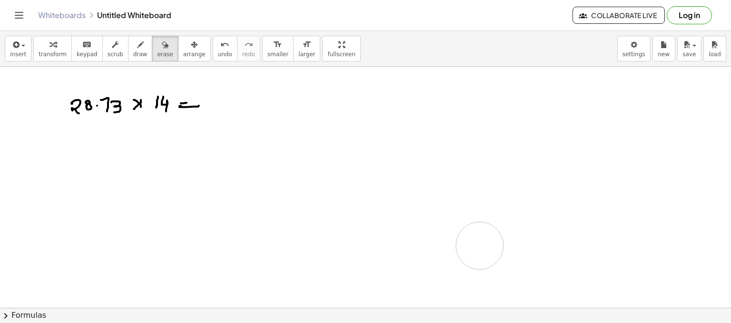
drag, startPoint x: 364, startPoint y: 129, endPoint x: 475, endPoint y: 249, distance: 164.0
click at [133, 52] on span "draw" at bounding box center [140, 54] width 14 height 7
drag, startPoint x: 38, startPoint y: 171, endPoint x: 38, endPoint y: 178, distance: 7.1
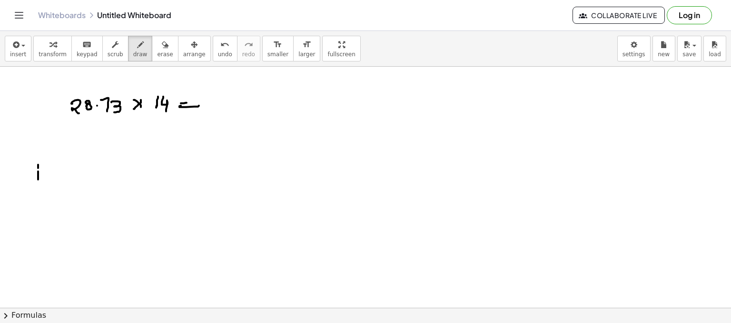
drag, startPoint x: 38, startPoint y: 164, endPoint x: 44, endPoint y: 181, distance: 17.8
drag, startPoint x: 55, startPoint y: 169, endPoint x: 55, endPoint y: 180, distance: 11.0
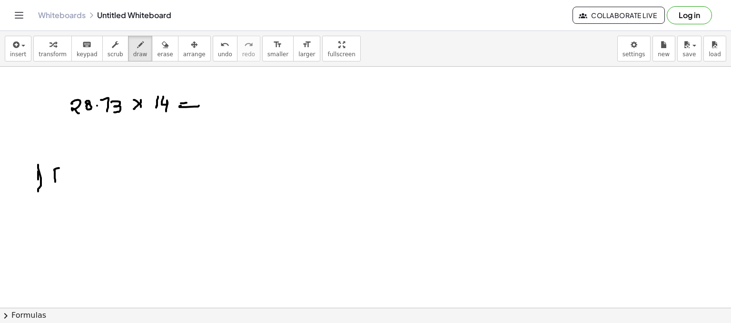
drag, startPoint x: 66, startPoint y: 177, endPoint x: 81, endPoint y: 178, distance: 15.2
drag, startPoint x: 79, startPoint y: 181, endPoint x: 87, endPoint y: 178, distance: 8.9
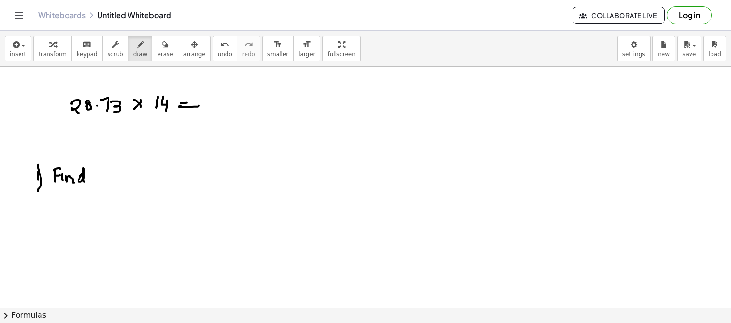
drag, startPoint x: 98, startPoint y: 180, endPoint x: 126, endPoint y: 177, distance: 28.2
drag, startPoint x: 124, startPoint y: 176, endPoint x: 141, endPoint y: 175, distance: 16.7
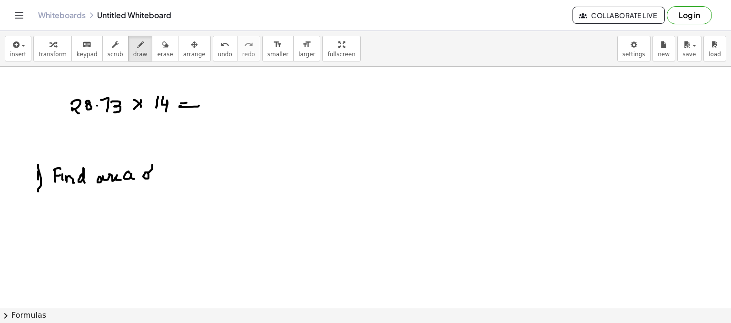
drag, startPoint x: 143, startPoint y: 176, endPoint x: 158, endPoint y: 187, distance: 18.1
drag, startPoint x: 158, startPoint y: 187, endPoint x: 163, endPoint y: 183, distance: 6.2
drag, startPoint x: 172, startPoint y: 174, endPoint x: 179, endPoint y: 181, distance: 9.8
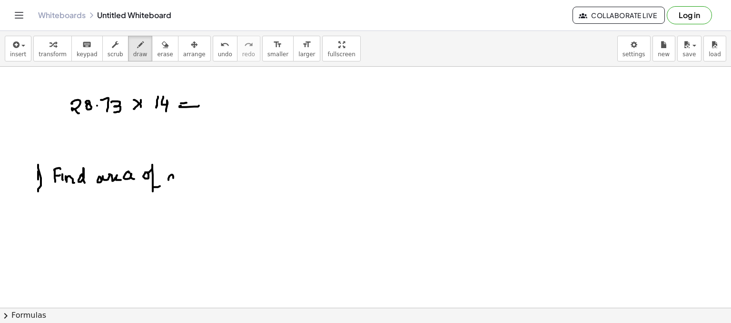
drag, startPoint x: 190, startPoint y: 184, endPoint x: 200, endPoint y: 181, distance: 11.0
drag, startPoint x: 207, startPoint y: 174, endPoint x: 218, endPoint y: 174, distance: 11.0
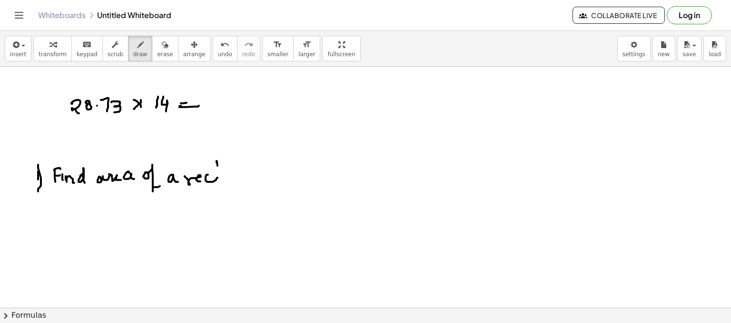
drag, startPoint x: 217, startPoint y: 162, endPoint x: 216, endPoint y: 176, distance: 14.3
drag, startPoint x: 215, startPoint y: 175, endPoint x: 227, endPoint y: 174, distance: 11.5
drag, startPoint x: 221, startPoint y: 177, endPoint x: 230, endPoint y: 175, distance: 9.2
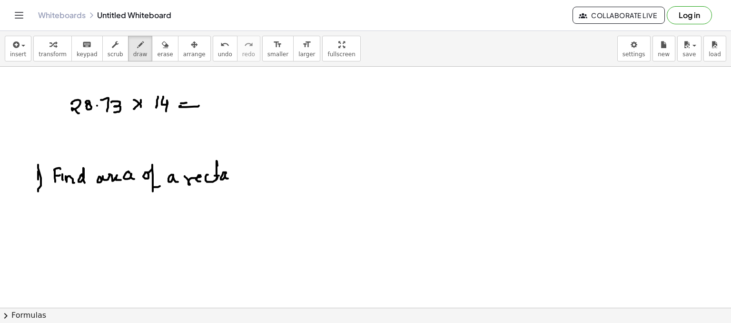
drag, startPoint x: 230, startPoint y: 178, endPoint x: 238, endPoint y: 178, distance: 7.2
drag, startPoint x: 158, startPoint y: 47, endPoint x: 10, endPoint y: 195, distance: 208.3
click at [10, 195] on div "insert select one: Math Expression Function Text Youtube Video Graphing Geometr…" at bounding box center [365, 177] width 731 height 292
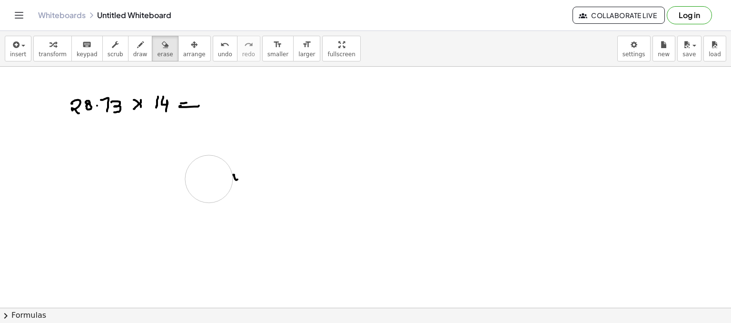
drag, startPoint x: 10, startPoint y: 195, endPoint x: 225, endPoint y: 176, distance: 215.5
click at [137, 48] on icon "button" at bounding box center [140, 44] width 7 height 11
drag, startPoint x: 221, startPoint y: 100, endPoint x: 227, endPoint y: 107, distance: 8.8
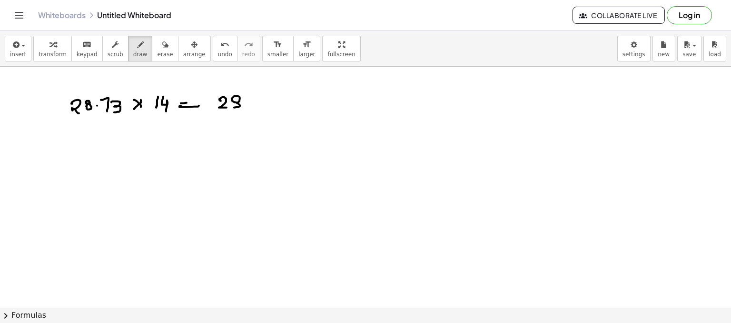
drag, startPoint x: 238, startPoint y: 96, endPoint x: 244, endPoint y: 98, distance: 6.0
drag, startPoint x: 244, startPoint y: 98, endPoint x: 248, endPoint y: 106, distance: 9.6
drag, startPoint x: 259, startPoint y: 99, endPoint x: 253, endPoint y: 104, distance: 7.4
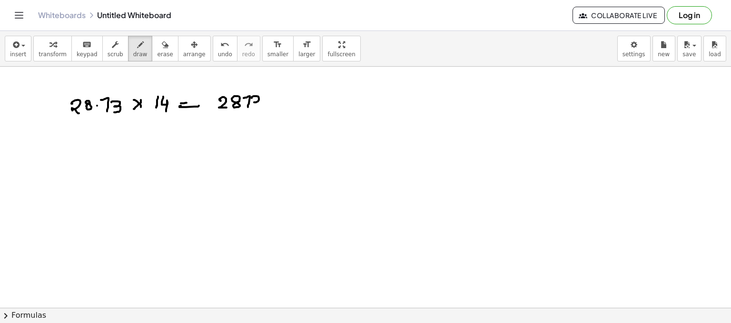
drag, startPoint x: 275, startPoint y: 98, endPoint x: 282, endPoint y: 105, distance: 9.8
drag, startPoint x: 277, startPoint y: 104, endPoint x: 287, endPoint y: 96, distance: 12.9
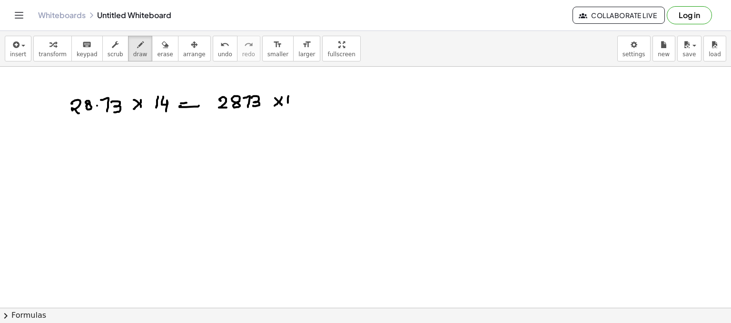
drag, startPoint x: 291, startPoint y: 99, endPoint x: 288, endPoint y: 104, distance: 6.4
drag, startPoint x: 219, startPoint y: 113, endPoint x: 249, endPoint y: 112, distance: 30.5
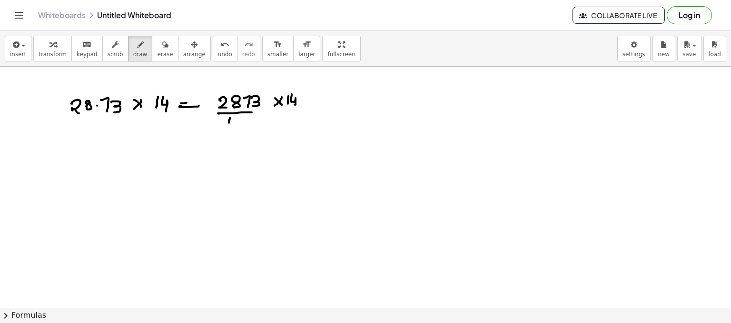
drag, startPoint x: 230, startPoint y: 118, endPoint x: 230, endPoint y: 124, distance: 6.2
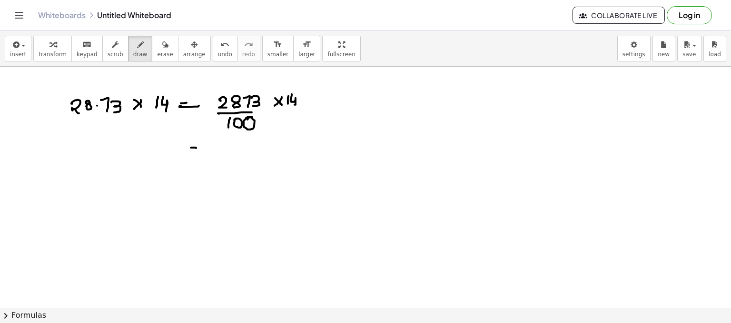
drag, startPoint x: 191, startPoint y: 147, endPoint x: 196, endPoint y: 148, distance: 5.3
drag, startPoint x: 189, startPoint y: 153, endPoint x: 211, endPoint y: 147, distance: 22.2
drag, startPoint x: 284, startPoint y: 109, endPoint x: 299, endPoint y: 107, distance: 14.8
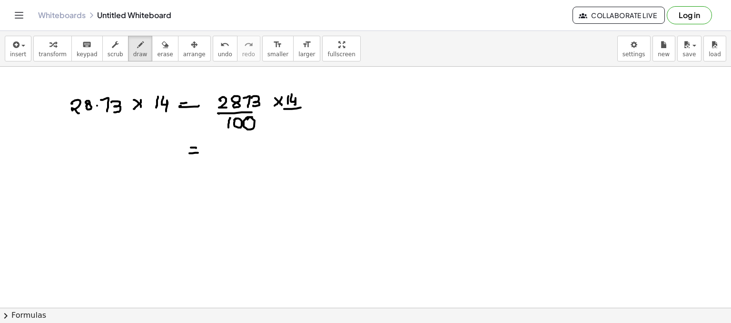
drag, startPoint x: 293, startPoint y: 115, endPoint x: 291, endPoint y: 123, distance: 8.4
drag, startPoint x: 253, startPoint y: 149, endPoint x: 255, endPoint y: 157, distance: 8.4
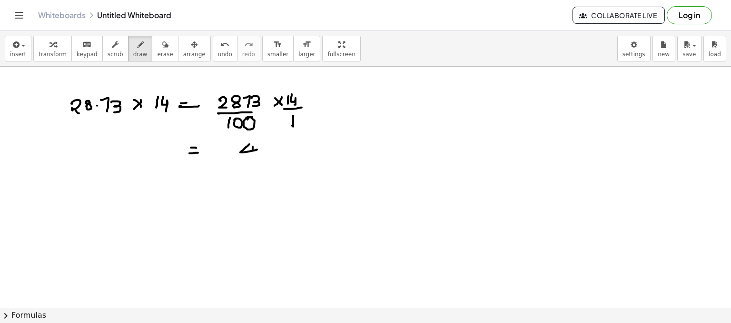
drag, startPoint x: 261, startPoint y: 146, endPoint x: 274, endPoint y: 148, distance: 12.7
drag, startPoint x: 278, startPoint y: 145, endPoint x: 286, endPoint y: 153, distance: 10.8
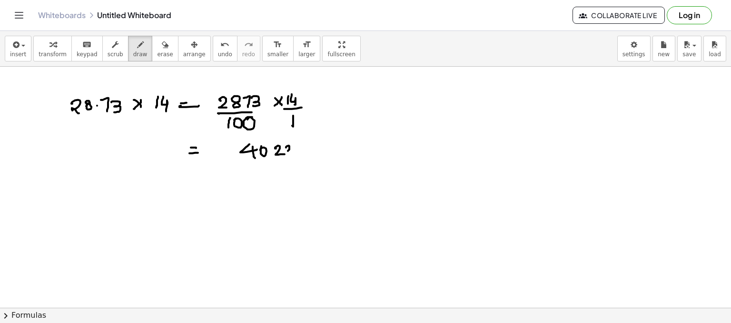
drag, startPoint x: 289, startPoint y: 147, endPoint x: 292, endPoint y: 152, distance: 5.6
drag, startPoint x: 296, startPoint y: 146, endPoint x: 303, endPoint y: 151, distance: 8.9
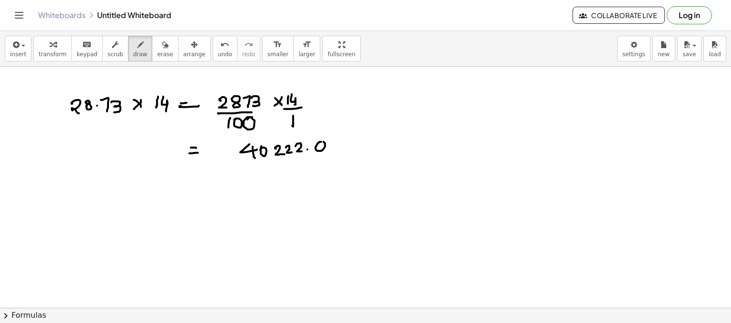
drag, startPoint x: 320, startPoint y: 141, endPoint x: 310, endPoint y: 149, distance: 12.9
drag, startPoint x: 231, startPoint y: 162, endPoint x: 318, endPoint y: 156, distance: 87.3
drag, startPoint x: 275, startPoint y: 166, endPoint x: 275, endPoint y: 178, distance: 12.4
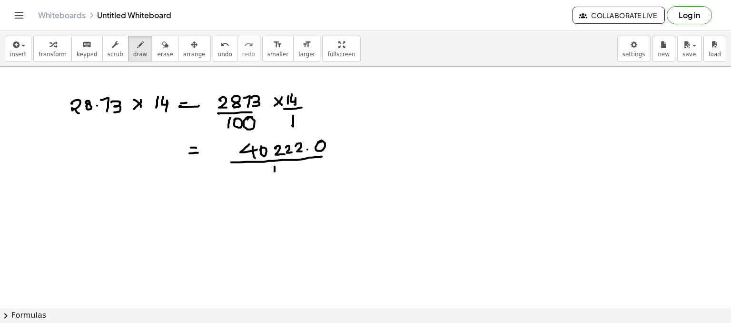
drag, startPoint x: 281, startPoint y: 178, endPoint x: 284, endPoint y: 172, distance: 6.6
drag, startPoint x: 192, startPoint y: 210, endPoint x: 192, endPoint y: 215, distance: 4.8
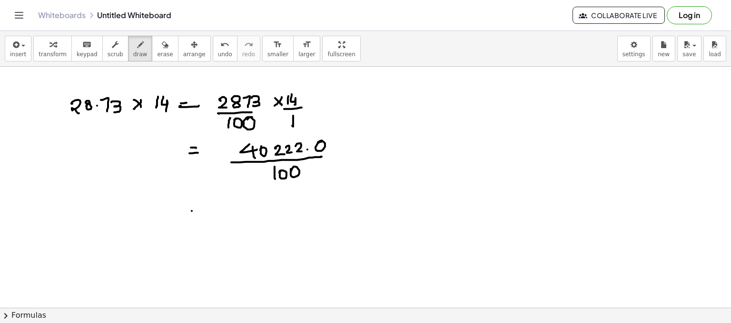
drag, startPoint x: 192, startPoint y: 215, endPoint x: 210, endPoint y: 211, distance: 18.6
drag, startPoint x: 228, startPoint y: 201, endPoint x: 234, endPoint y: 203, distance: 6.5
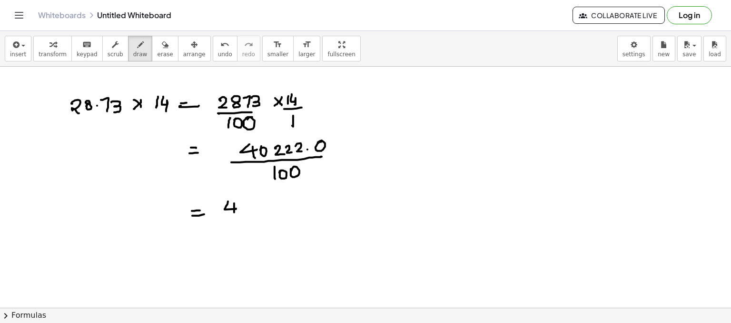
drag, startPoint x: 234, startPoint y: 203, endPoint x: 238, endPoint y: 207, distance: 5.4
drag, startPoint x: 244, startPoint y: 209, endPoint x: 249, endPoint y: 203, distance: 8.4
drag, startPoint x: 254, startPoint y: 202, endPoint x: 264, endPoint y: 207, distance: 10.6
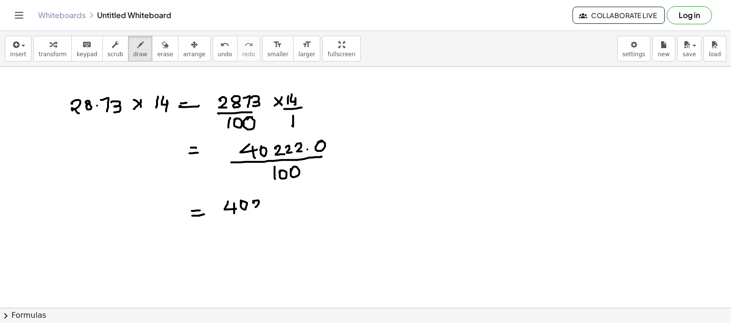
drag, startPoint x: 276, startPoint y: 198, endPoint x: 287, endPoint y: 206, distance: 13.3
drag, startPoint x: 290, startPoint y: 197, endPoint x: 295, endPoint y: 206, distance: 9.6
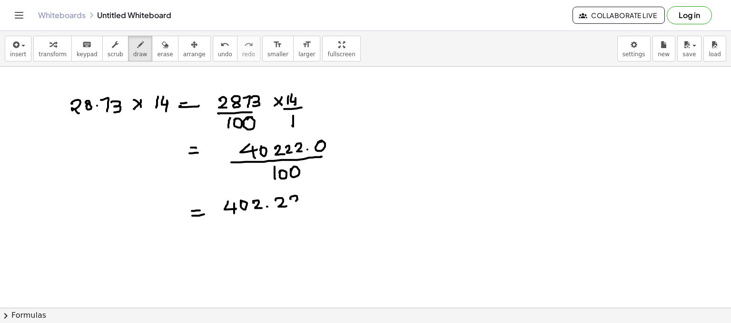
drag, startPoint x: 206, startPoint y: 223, endPoint x: 223, endPoint y: 227, distance: 17.1
drag, startPoint x: 223, startPoint y: 227, endPoint x: 288, endPoint y: 218, distance: 65.8
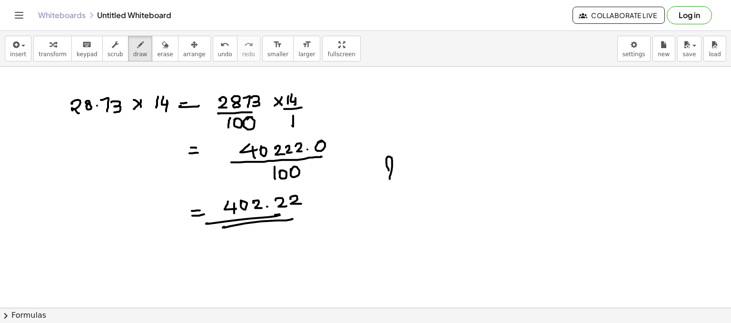
drag, startPoint x: 391, startPoint y: 174, endPoint x: 404, endPoint y: 170, distance: 13.9
drag, startPoint x: 423, startPoint y: 168, endPoint x: 421, endPoint y: 176, distance: 7.8
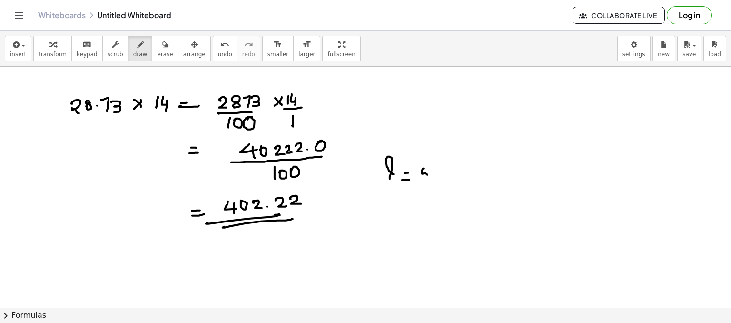
drag, startPoint x: 425, startPoint y: 167, endPoint x: 438, endPoint y: 178, distance: 17.2
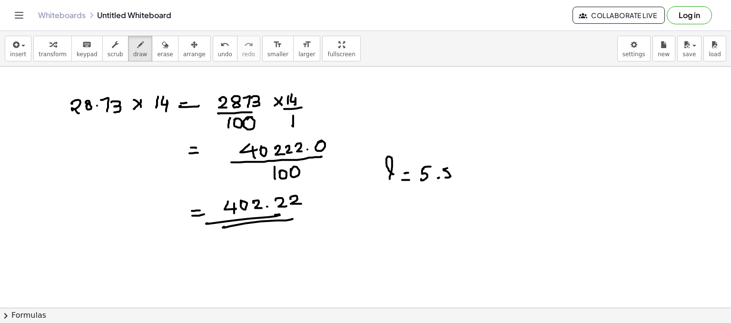
drag, startPoint x: 447, startPoint y: 168, endPoint x: 454, endPoint y: 167, distance: 6.3
drag, startPoint x: 381, startPoint y: 203, endPoint x: 384, endPoint y: 209, distance: 6.2
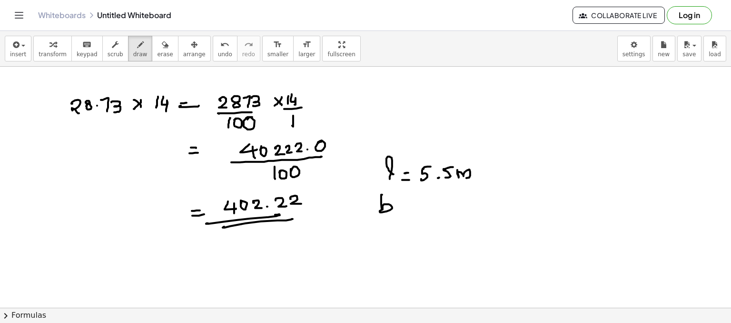
drag, startPoint x: 401, startPoint y: 206, endPoint x: 408, endPoint y: 206, distance: 6.7
drag, startPoint x: 404, startPoint y: 209, endPoint x: 426, endPoint y: 201, distance: 23.3
drag, startPoint x: 430, startPoint y: 198, endPoint x: 433, endPoint y: 204, distance: 7.4
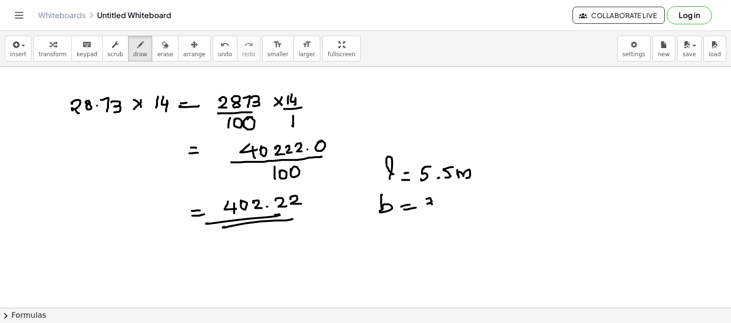
drag, startPoint x: 444, startPoint y: 197, endPoint x: 455, endPoint y: 206, distance: 14.2
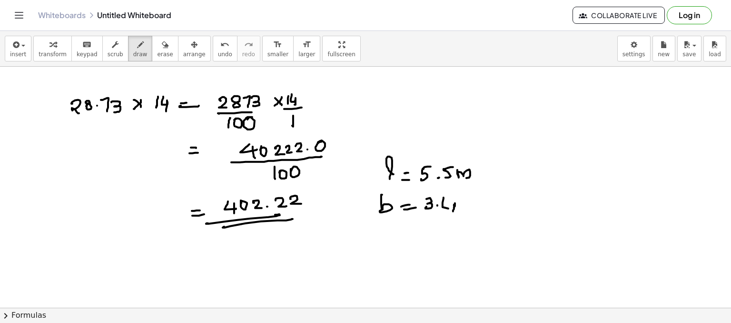
drag, startPoint x: 455, startPoint y: 203, endPoint x: 448, endPoint y: 206, distance: 7.4
drag, startPoint x: 447, startPoint y: 206, endPoint x: 454, endPoint y: 205, distance: 6.3
drag, startPoint x: 462, startPoint y: 199, endPoint x: 466, endPoint y: 209, distance: 10.4
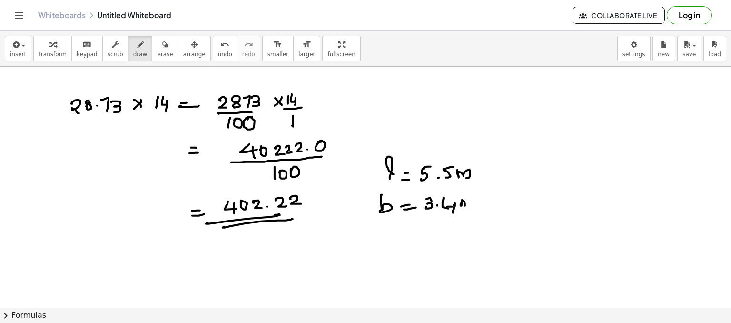
drag, startPoint x: 381, startPoint y: 238, endPoint x: 387, endPoint y: 246, distance: 9.5
drag, startPoint x: 395, startPoint y: 243, endPoint x: 407, endPoint y: 247, distance: 12.9
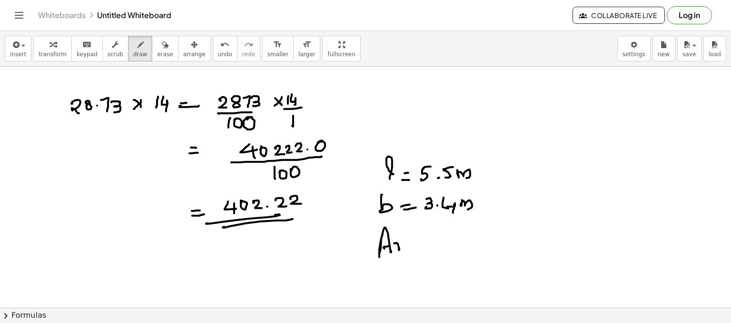
drag, startPoint x: 407, startPoint y: 247, endPoint x: 423, endPoint y: 238, distance: 17.2
drag, startPoint x: 423, startPoint y: 238, endPoint x: 434, endPoint y: 242, distance: 11.9
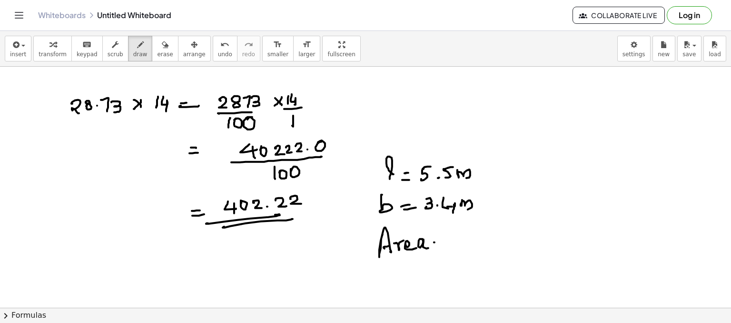
drag, startPoint x: 434, startPoint y: 246, endPoint x: 445, endPoint y: 243, distance: 11.8
drag, startPoint x: 416, startPoint y: 105, endPoint x: 416, endPoint y: 124, distance: 18.6
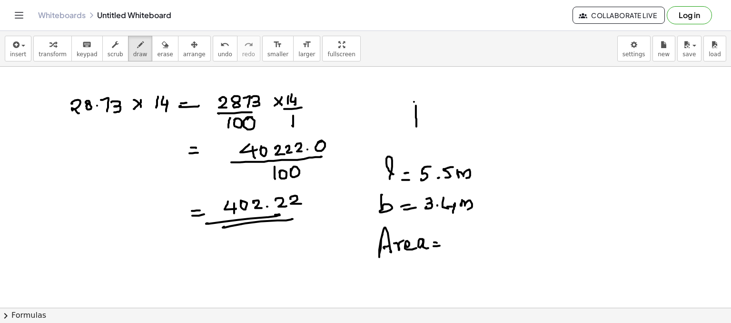
drag, startPoint x: 415, startPoint y: 103, endPoint x: 424, endPoint y: 125, distance: 23.9
drag, startPoint x: 440, startPoint y: 143, endPoint x: 450, endPoint y: 138, distance: 11.3
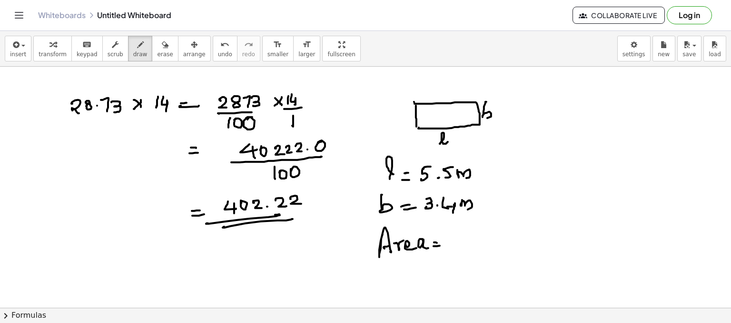
drag, startPoint x: 486, startPoint y: 101, endPoint x: 489, endPoint y: 115, distance: 13.6
drag, startPoint x: 461, startPoint y: 244, endPoint x: 470, endPoint y: 240, distance: 9.8
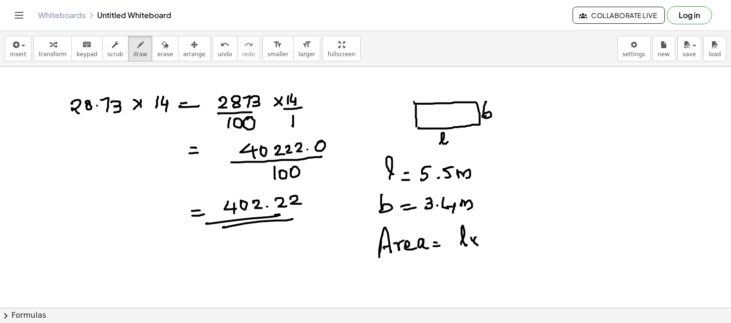
drag, startPoint x: 474, startPoint y: 240, endPoint x: 485, endPoint y: 235, distance: 12.6
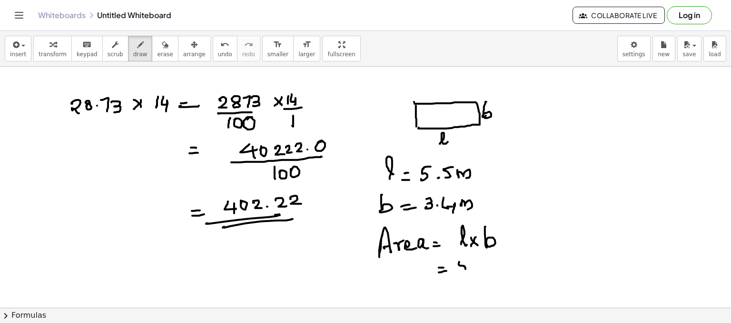
drag, startPoint x: 460, startPoint y: 261, endPoint x: 468, endPoint y: 265, distance: 8.9
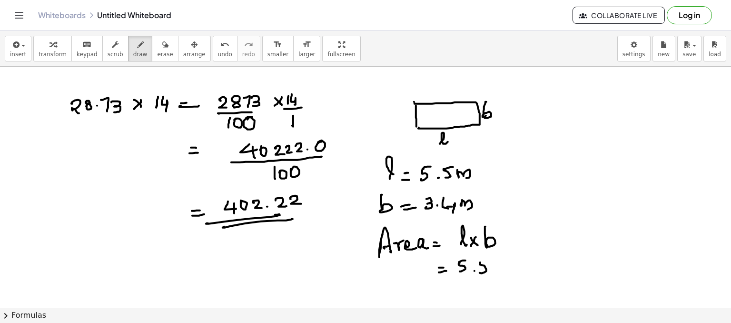
drag, startPoint x: 497, startPoint y: 262, endPoint x: 503, endPoint y: 264, distance: 6.0
drag, startPoint x: 503, startPoint y: 262, endPoint x: 512, endPoint y: 266, distance: 10.0
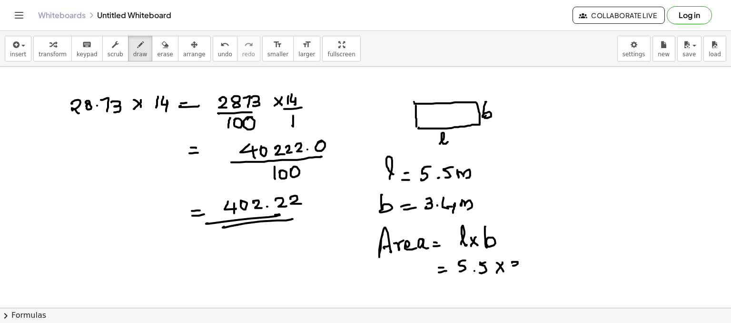
drag, startPoint x: 512, startPoint y: 262, endPoint x: 510, endPoint y: 270, distance: 8.3
drag, startPoint x: 531, startPoint y: 261, endPoint x: 531, endPoint y: 273, distance: 12.4
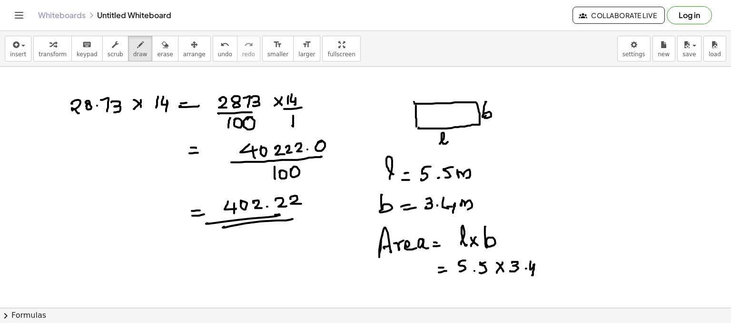
drag, startPoint x: 438, startPoint y: 296, endPoint x: 457, endPoint y: 292, distance: 19.9
drag, startPoint x: 439, startPoint y: 96, endPoint x: 444, endPoint y: 95, distance: 5.3
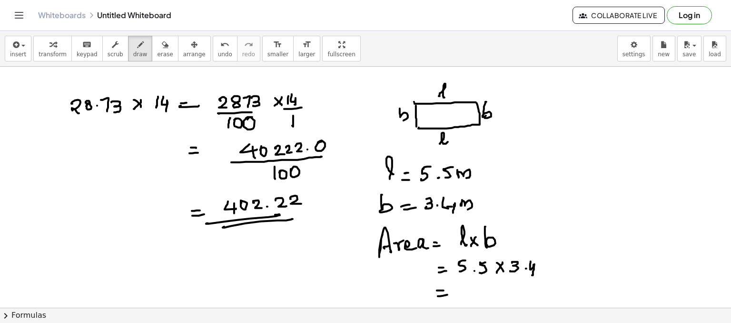
drag, startPoint x: 400, startPoint y: 113, endPoint x: 402, endPoint y: 119, distance: 6.5
click at [157, 42] on div "button" at bounding box center [165, 44] width 16 height 11
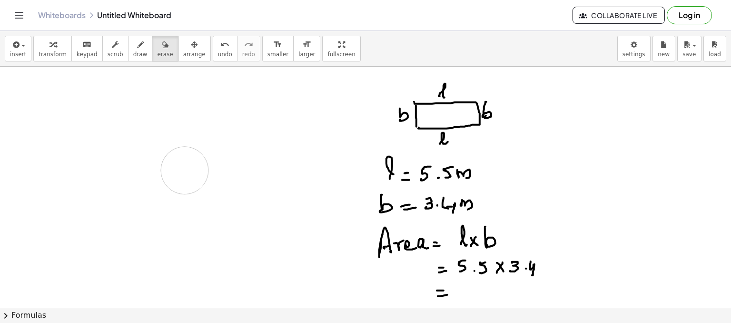
drag, startPoint x: 93, startPoint y: 95, endPoint x: 184, endPoint y: 161, distance: 112.7
click at [128, 47] on button "draw" at bounding box center [140, 49] width 25 height 26
drag, startPoint x: 33, startPoint y: 84, endPoint x: 31, endPoint y: 79, distance: 5.6
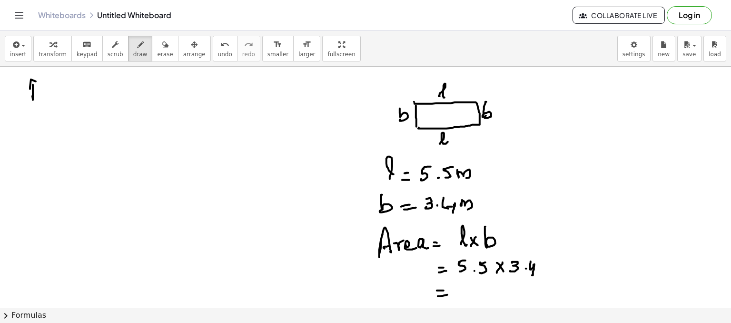
drag, startPoint x: 31, startPoint y: 79, endPoint x: 32, endPoint y: 85, distance: 6.4
drag, startPoint x: 40, startPoint y: 93, endPoint x: 47, endPoint y: 94, distance: 7.2
drag, startPoint x: 51, startPoint y: 99, endPoint x: 57, endPoint y: 92, distance: 9.5
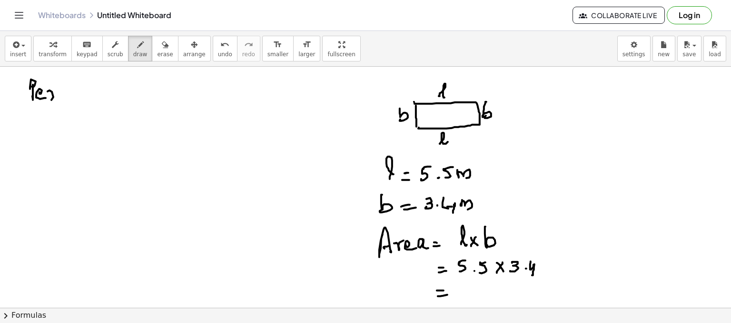
drag, startPoint x: 67, startPoint y: 95, endPoint x: 74, endPoint y: 99, distance: 8.3
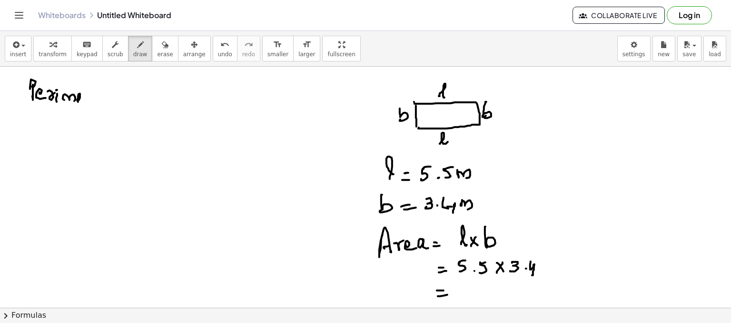
drag, startPoint x: 80, startPoint y: 93, endPoint x: 86, endPoint y: 97, distance: 7.0
drag, startPoint x: 87, startPoint y: 90, endPoint x: 85, endPoint y: 98, distance: 7.3
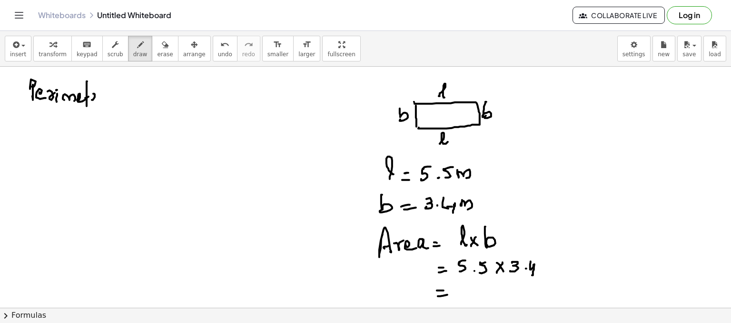
drag, startPoint x: 92, startPoint y: 99, endPoint x: 97, endPoint y: 93, distance: 8.5
drag, startPoint x: 97, startPoint y: 93, endPoint x: 107, endPoint y: 93, distance: 10.0
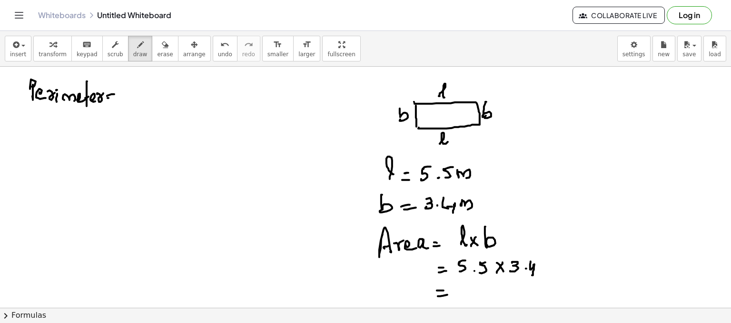
drag, startPoint x: 108, startPoint y: 98, endPoint x: 120, endPoint y: 94, distance: 12.8
drag, startPoint x: 144, startPoint y: 88, endPoint x: 143, endPoint y: 98, distance: 10.5
drag, startPoint x: 155, startPoint y: 88, endPoint x: 154, endPoint y: 97, distance: 9.1
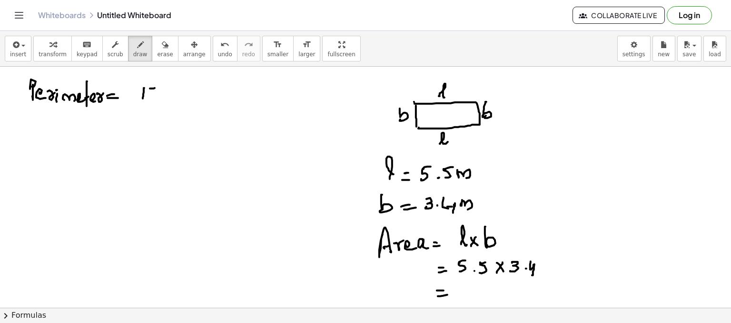
drag, startPoint x: 183, startPoint y: 96, endPoint x: 191, endPoint y: 95, distance: 7.6
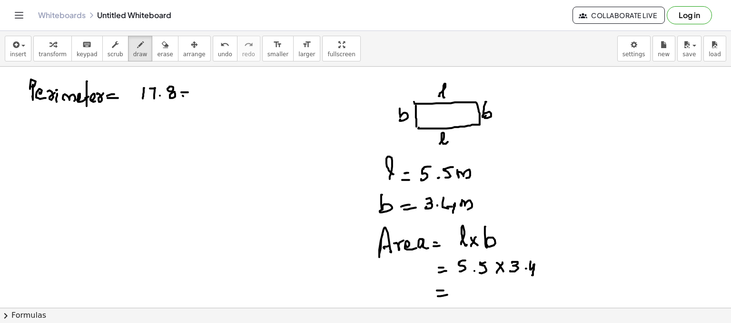
drag, startPoint x: 210, startPoint y: 88, endPoint x: 217, endPoint y: 90, distance: 6.6
drag, startPoint x: 218, startPoint y: 85, endPoint x: 225, endPoint y: 105, distance: 21.1
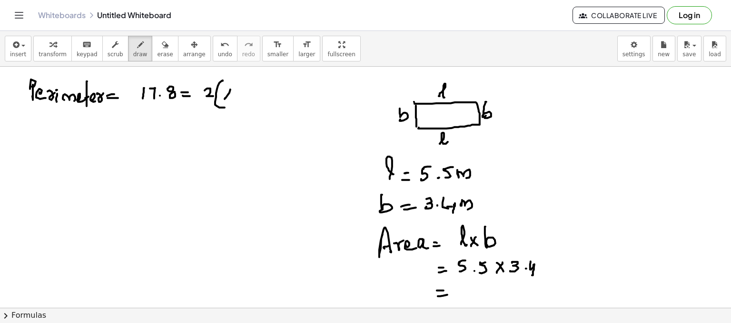
drag, startPoint x: 225, startPoint y: 99, endPoint x: 230, endPoint y: 96, distance: 6.2
drag, startPoint x: 239, startPoint y: 88, endPoint x: 241, endPoint y: 94, distance: 5.9
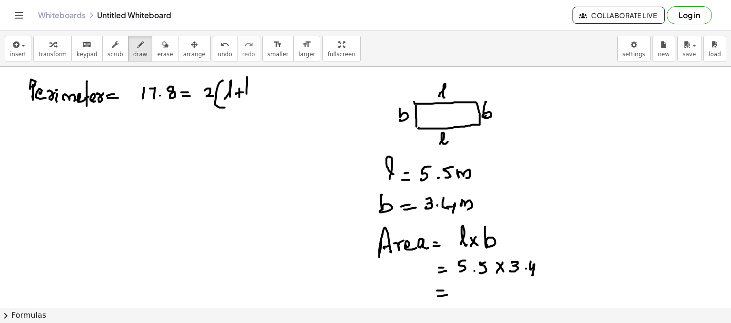
drag, startPoint x: 247, startPoint y: 85, endPoint x: 247, endPoint y: 93, distance: 8.6
drag, startPoint x: 67, startPoint y: 123, endPoint x: 73, endPoint y: 139, distance: 17.6
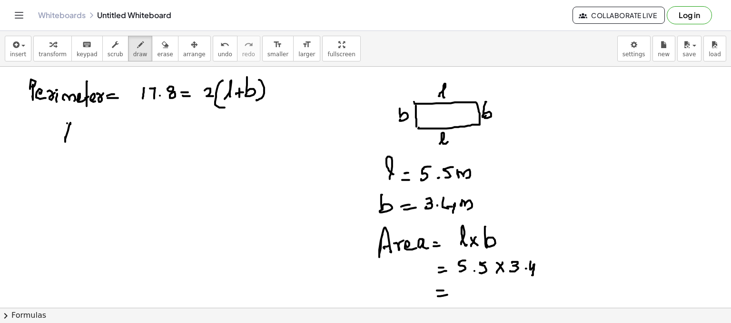
drag, startPoint x: 67, startPoint y: 136, endPoint x: 73, endPoint y: 132, distance: 6.6
drag, startPoint x: 73, startPoint y: 132, endPoint x: 87, endPoint y: 130, distance: 14.0
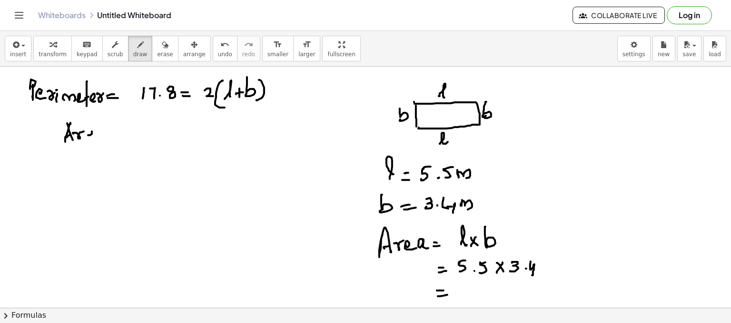
drag, startPoint x: 92, startPoint y: 132, endPoint x: 102, endPoint y: 134, distance: 10.6
drag, startPoint x: 103, startPoint y: 132, endPoint x: 110, endPoint y: 138, distance: 9.1
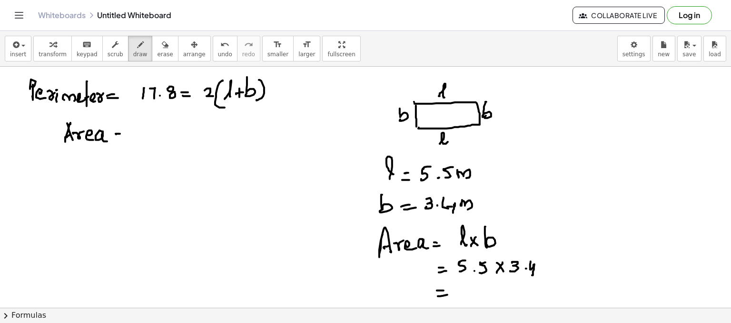
drag, startPoint x: 114, startPoint y: 136, endPoint x: 126, endPoint y: 135, distance: 11.4
drag, startPoint x: 148, startPoint y: 139, endPoint x: 156, endPoint y: 131, distance: 11.8
drag, startPoint x: 160, startPoint y: 132, endPoint x: 168, endPoint y: 137, distance: 9.2
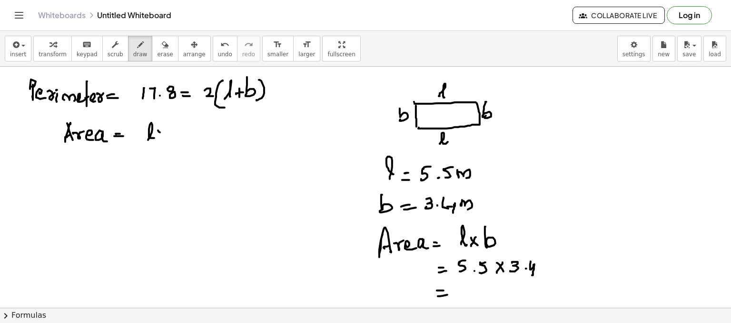
drag, startPoint x: 162, startPoint y: 136, endPoint x: 169, endPoint y: 126, distance: 12.3
drag, startPoint x: 173, startPoint y: 127, endPoint x: 175, endPoint y: 135, distance: 7.7
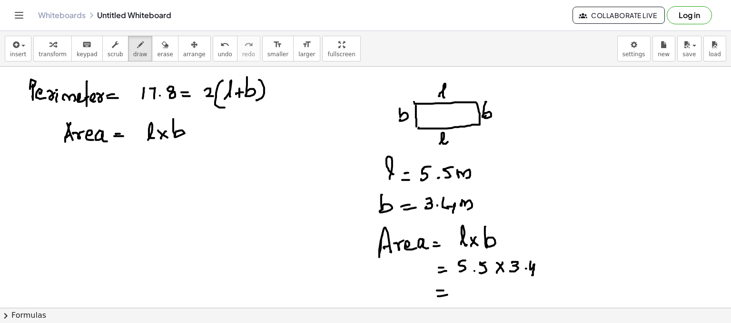
drag, startPoint x: 120, startPoint y: 162, endPoint x: 126, endPoint y: 162, distance: 5.7
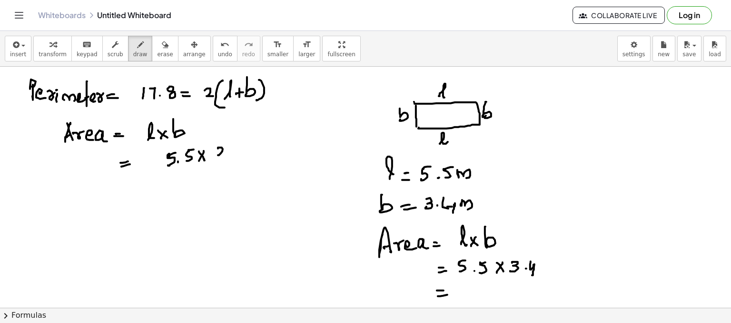
drag, startPoint x: 121, startPoint y: 195, endPoint x: 127, endPoint y: 197, distance: 5.9
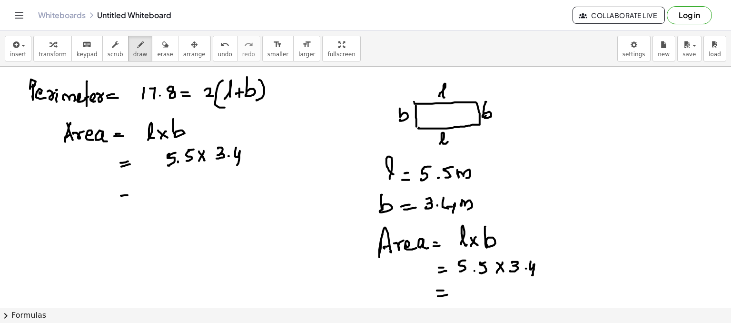
drag, startPoint x: 179, startPoint y: 185, endPoint x: 176, endPoint y: 190, distance: 6.0
drag, startPoint x: 179, startPoint y: 184, endPoint x: 190, endPoint y: 184, distance: 11.4
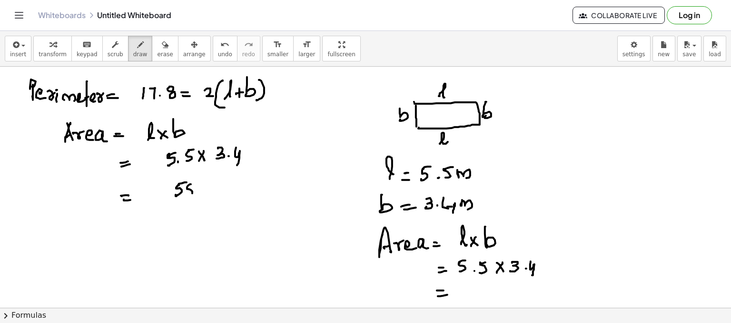
drag, startPoint x: 187, startPoint y: 188, endPoint x: 189, endPoint y: 183, distance: 4.9
drag, startPoint x: 189, startPoint y: 183, endPoint x: 194, endPoint y: 192, distance: 9.8
drag, startPoint x: 453, startPoint y: 136, endPoint x: 458, endPoint y: 136, distance: 5.2
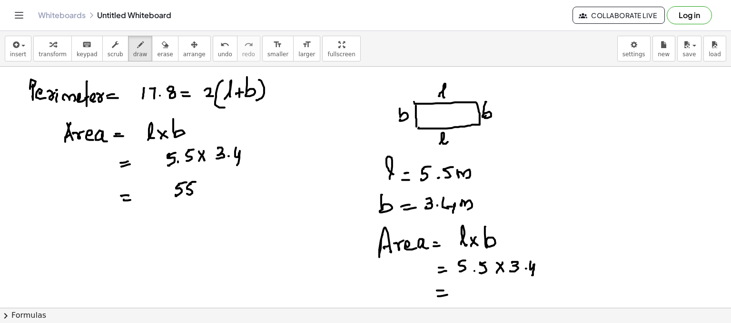
drag, startPoint x: 453, startPoint y: 142, endPoint x: 466, endPoint y: 138, distance: 14.2
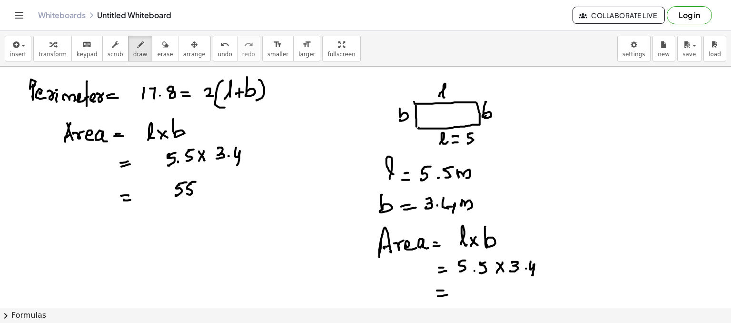
drag, startPoint x: 478, startPoint y: 140, endPoint x: 487, endPoint y: 134, distance: 10.7
drag, startPoint x: 488, startPoint y: 132, endPoint x: 486, endPoint y: 121, distance: 10.6
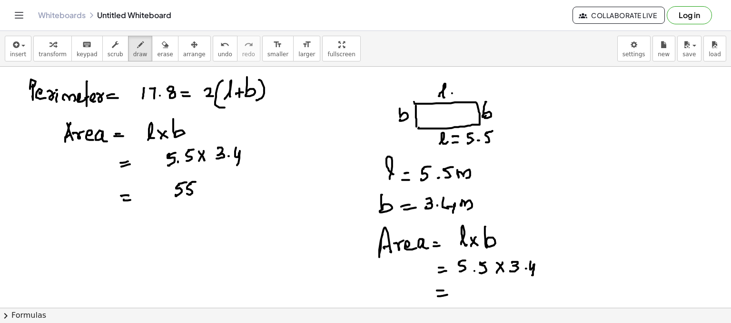
drag, startPoint x: 452, startPoint y: 96, endPoint x: 458, endPoint y: 94, distance: 6.5
drag, startPoint x: 461, startPoint y: 89, endPoint x: 462, endPoint y: 95, distance: 6.3
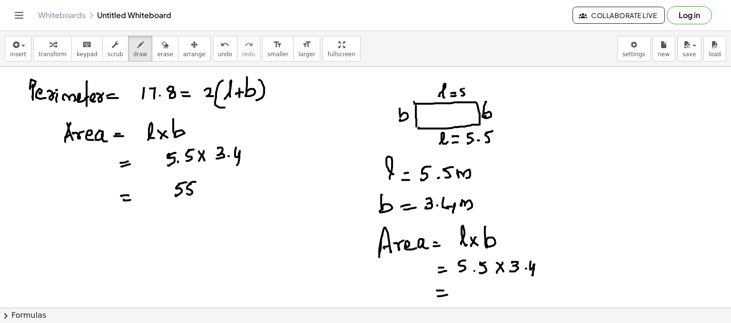
drag, startPoint x: 464, startPoint y: 88, endPoint x: 470, endPoint y: 90, distance: 6.6
drag, startPoint x: 475, startPoint y: 87, endPoint x: 480, endPoint y: 84, distance: 4.9
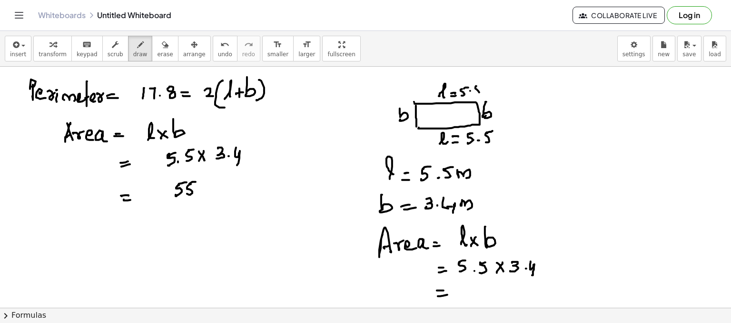
drag, startPoint x: 480, startPoint y: 84, endPoint x: 491, endPoint y: 84, distance: 10.9
drag, startPoint x: 497, startPoint y: 115, endPoint x: 511, endPoint y: 111, distance: 14.2
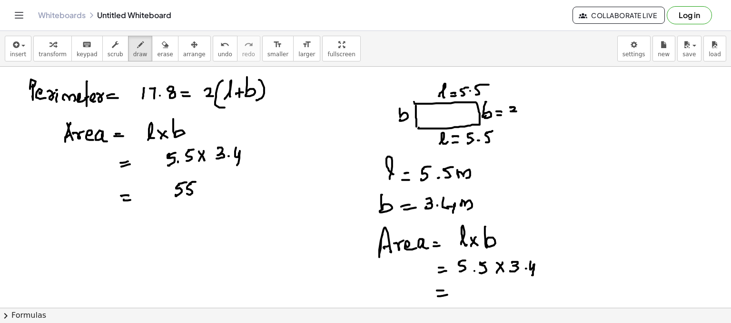
drag, startPoint x: 511, startPoint y: 107, endPoint x: 510, endPoint y: 115, distance: 7.6
drag, startPoint x: 529, startPoint y: 107, endPoint x: 525, endPoint y: 120, distance: 13.4
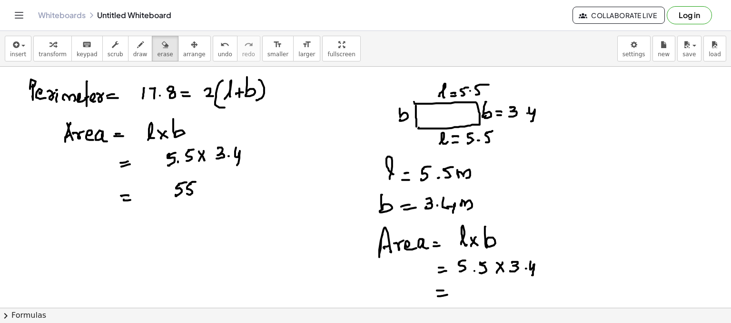
drag, startPoint x: 156, startPoint y: 52, endPoint x: 183, endPoint y: 198, distance: 149.1
click at [183, 198] on div "insert select one: Math Expression Function Text Youtube Video Graphing Geometr…" at bounding box center [365, 177] width 731 height 292
drag, startPoint x: 183, startPoint y: 198, endPoint x: 129, endPoint y: 49, distance: 158.2
click at [129, 49] on div "insert select one: Math Expression Function Text Youtube Video Graphing Geometr…" at bounding box center [365, 177] width 731 height 292
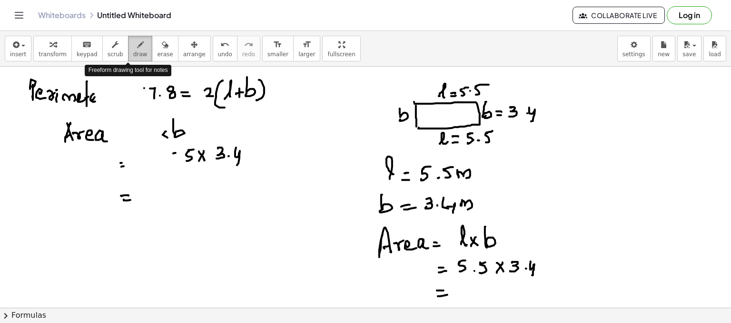
click at [137, 49] on icon "button" at bounding box center [140, 44] width 7 height 11
drag, startPoint x: 170, startPoint y: 153, endPoint x: 168, endPoint y: 160, distance: 7.8
drag, startPoint x: 177, startPoint y: 150, endPoint x: 177, endPoint y: 161, distance: 10.9
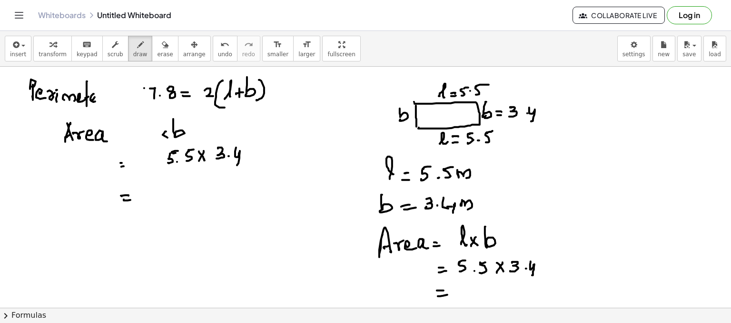
drag, startPoint x: 177, startPoint y: 161, endPoint x: 179, endPoint y: 173, distance: 12.1
drag, startPoint x: 176, startPoint y: 187, endPoint x: 181, endPoint y: 192, distance: 7.4
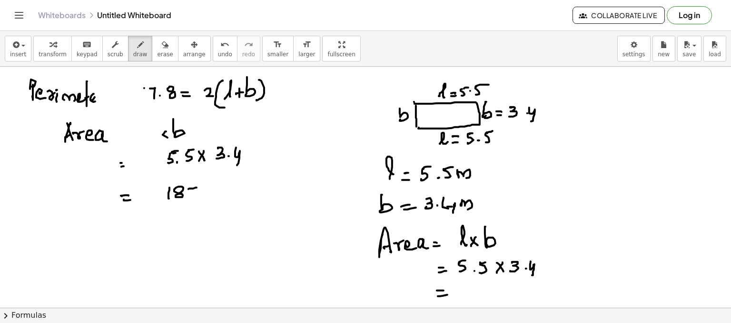
drag, startPoint x: 188, startPoint y: 188, endPoint x: 198, endPoint y: 192, distance: 10.3
drag, startPoint x: 199, startPoint y: 195, endPoint x: 193, endPoint y: 200, distance: 8.1
drag, startPoint x: 158, startPoint y: 206, endPoint x: 209, endPoint y: 204, distance: 51.9
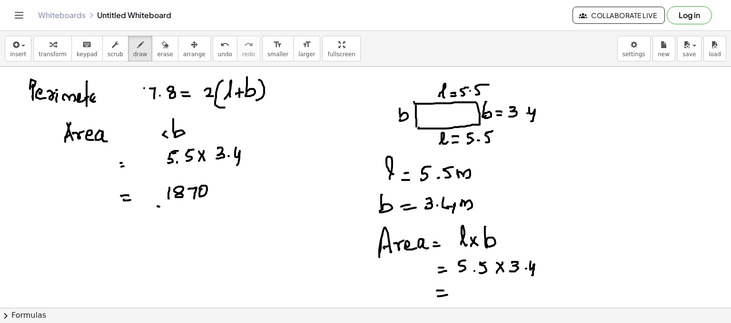
drag, startPoint x: 143, startPoint y: 50, endPoint x: 173, endPoint y: 197, distance: 149.6
click at [173, 197] on div "insert select one: Math Expression Function Text Youtube Video Graphing Geometr…" at bounding box center [365, 177] width 731 height 292
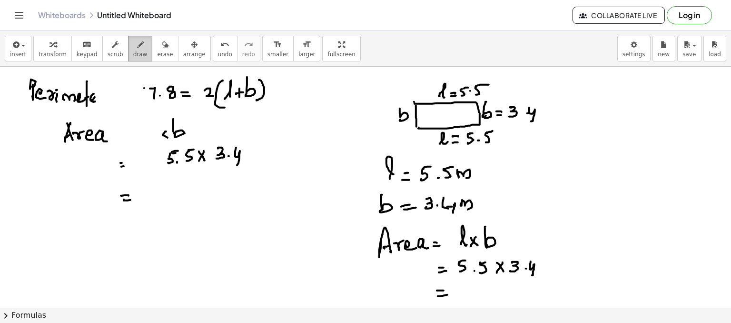
click at [133, 57] on span "draw" at bounding box center [140, 54] width 14 height 7
drag, startPoint x: 176, startPoint y: 184, endPoint x: 187, endPoint y: 184, distance: 10.9
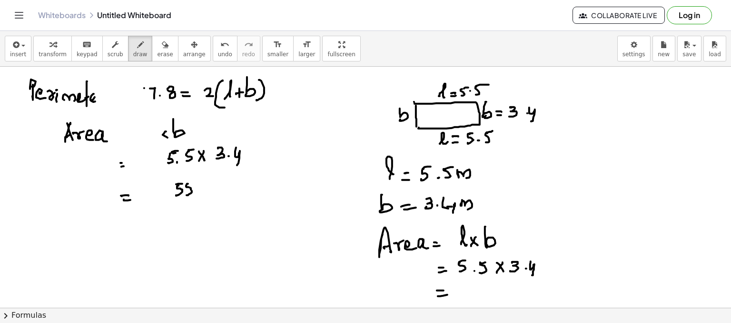
drag, startPoint x: 171, startPoint y: 202, endPoint x: 194, endPoint y: 202, distance: 23.3
drag, startPoint x: 178, startPoint y: 216, endPoint x: 183, endPoint y: 208, distance: 8.7
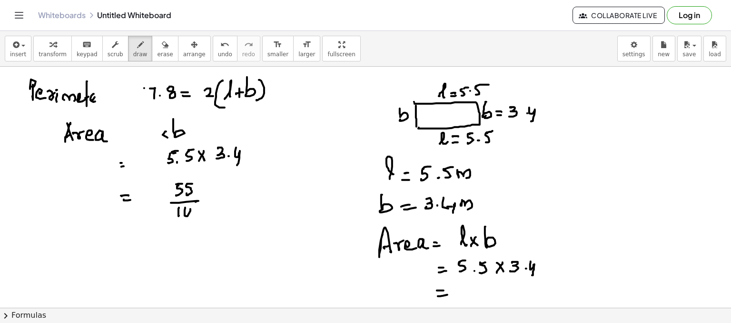
drag, startPoint x: 185, startPoint y: 212, endPoint x: 193, endPoint y: 205, distance: 11.2
drag, startPoint x: 205, startPoint y: 193, endPoint x: 200, endPoint y: 200, distance: 9.2
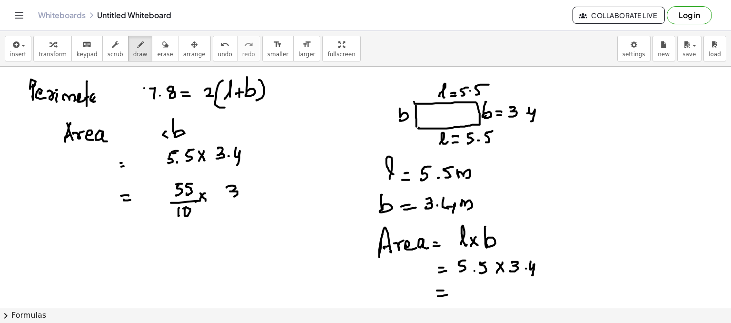
drag, startPoint x: 227, startPoint y: 187, endPoint x: 227, endPoint y: 196, distance: 8.6
drag, startPoint x: 242, startPoint y: 194, endPoint x: 245, endPoint y: 200, distance: 6.6
drag, startPoint x: 221, startPoint y: 204, endPoint x: 254, endPoint y: 205, distance: 32.9
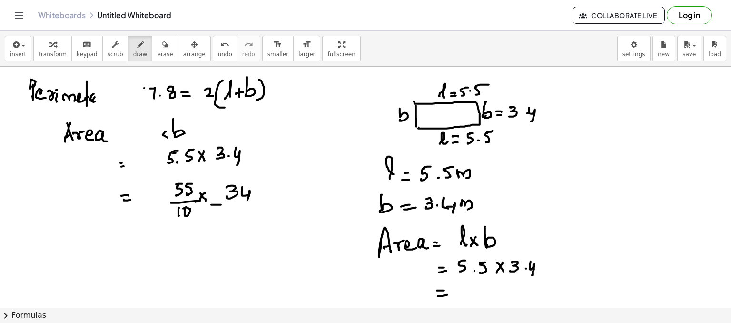
drag, startPoint x: 239, startPoint y: 210, endPoint x: 240, endPoint y: 217, distance: 7.2
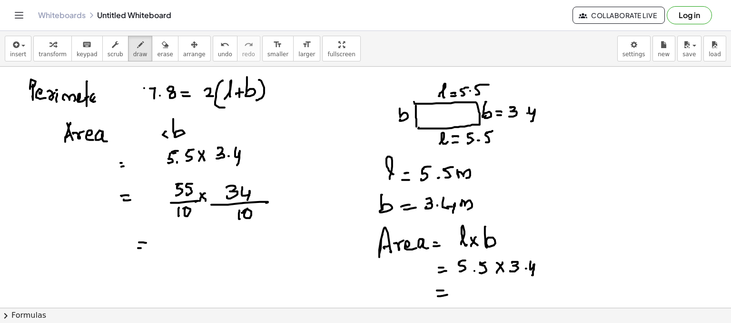
drag, startPoint x: 141, startPoint y: 247, endPoint x: 150, endPoint y: 247, distance: 9.0
drag, startPoint x: 200, startPoint y: 235, endPoint x: 202, endPoint y: 241, distance: 6.5
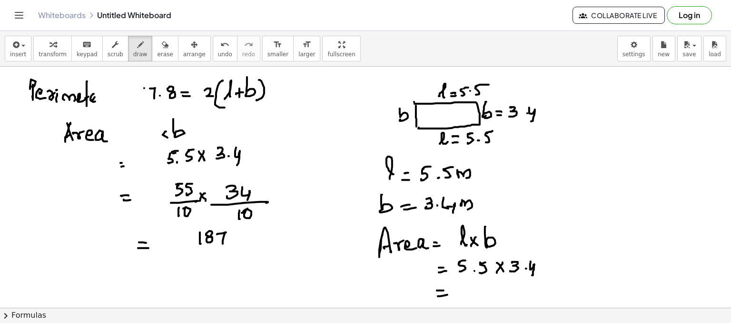
drag, startPoint x: 218, startPoint y: 233, endPoint x: 228, endPoint y: 238, distance: 11.9
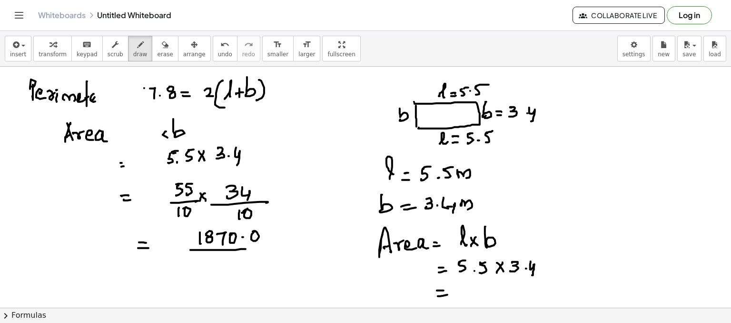
drag, startPoint x: 190, startPoint y: 249, endPoint x: 258, endPoint y: 248, distance: 68.1
drag, startPoint x: 222, startPoint y: 262, endPoint x: 225, endPoint y: 257, distance: 6.0
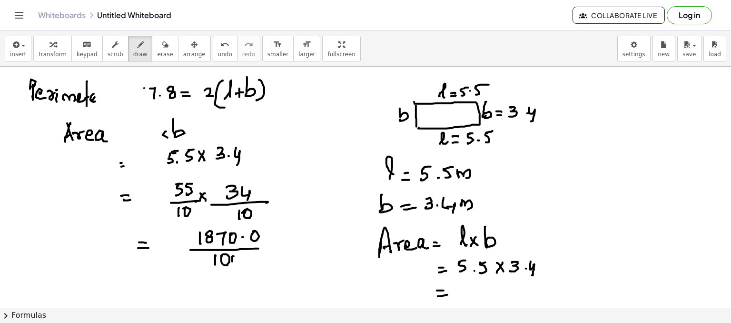
drag, startPoint x: 170, startPoint y: 283, endPoint x: 171, endPoint y: 288, distance: 5.0
drag, startPoint x: 171, startPoint y: 288, endPoint x: 193, endPoint y: 282, distance: 22.3
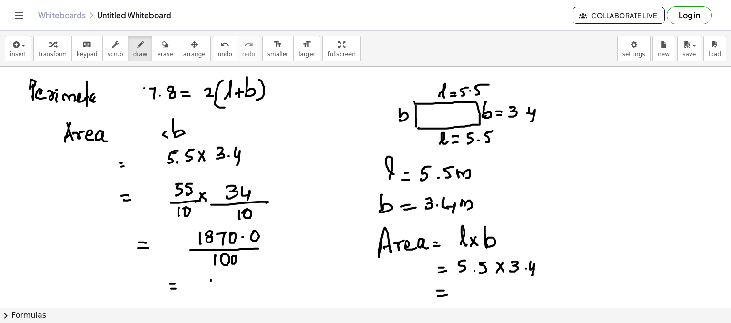
drag, startPoint x: 211, startPoint y: 279, endPoint x: 212, endPoint y: 288, distance: 9.1
drag, startPoint x: 225, startPoint y: 277, endPoint x: 235, endPoint y: 283, distance: 11.8
drag, startPoint x: 235, startPoint y: 284, endPoint x: 241, endPoint y: 277, distance: 9.1
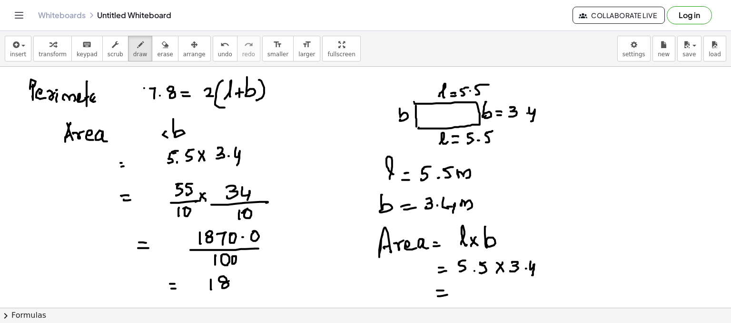
drag, startPoint x: 240, startPoint y: 277, endPoint x: 245, endPoint y: 284, distance: 9.0
drag, startPoint x: 250, startPoint y: 277, endPoint x: 246, endPoint y: 284, distance: 8.2
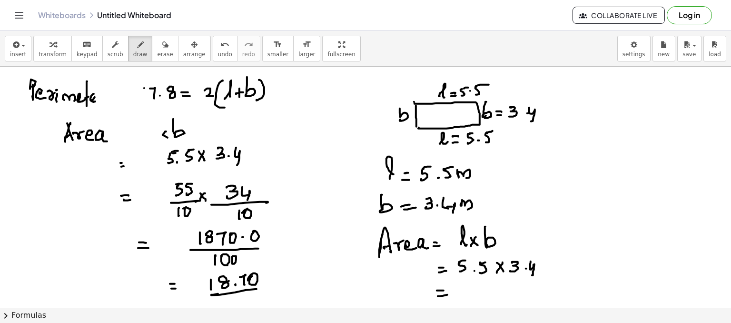
drag, startPoint x: 220, startPoint y: 294, endPoint x: 249, endPoint y: 293, distance: 29.5
drag, startPoint x: 215, startPoint y: 304, endPoint x: 259, endPoint y: 294, distance: 44.9
drag, startPoint x: 267, startPoint y: 280, endPoint x: 278, endPoint y: 284, distance: 12.0
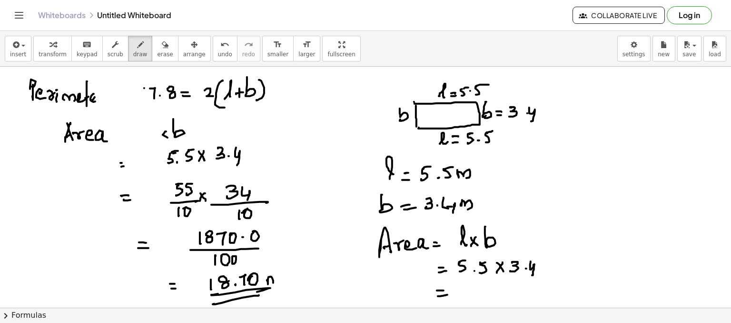
drag, startPoint x: 284, startPoint y: 259, endPoint x: 287, endPoint y: 268, distance: 9.8
